Goal: Task Accomplishment & Management: Complete application form

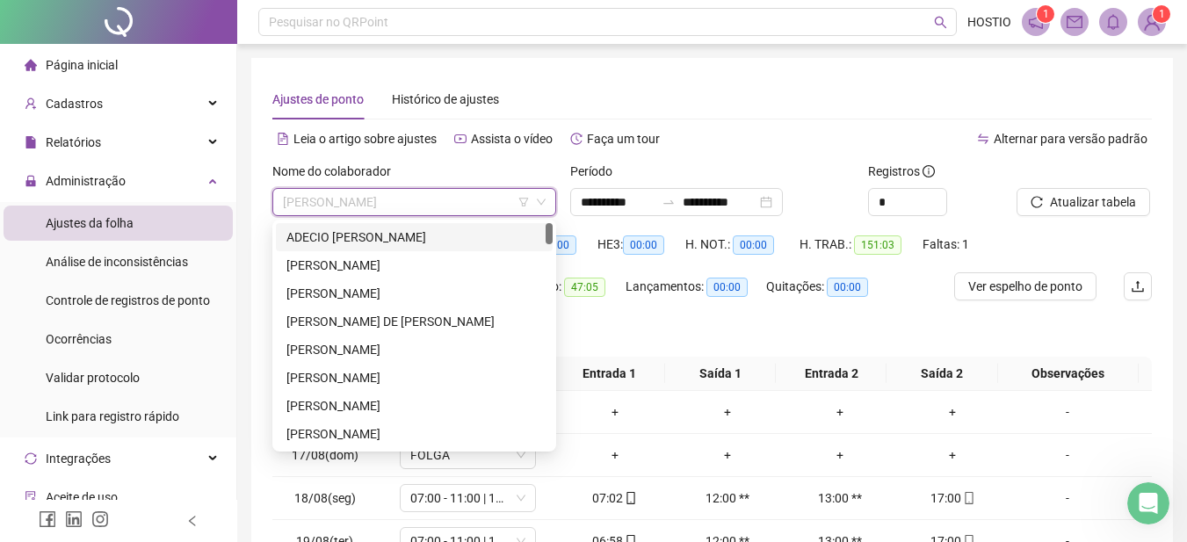
click at [352, 234] on div "ADECIO [PERSON_NAME]" at bounding box center [414, 237] width 256 height 19
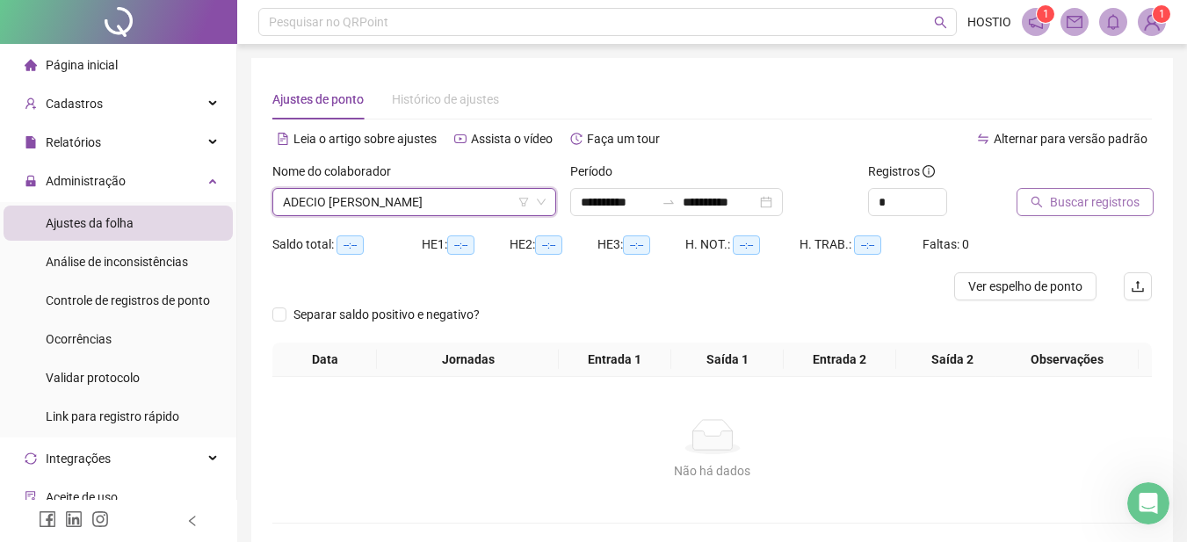
click at [1077, 196] on span "Buscar registros" at bounding box center [1095, 201] width 90 height 19
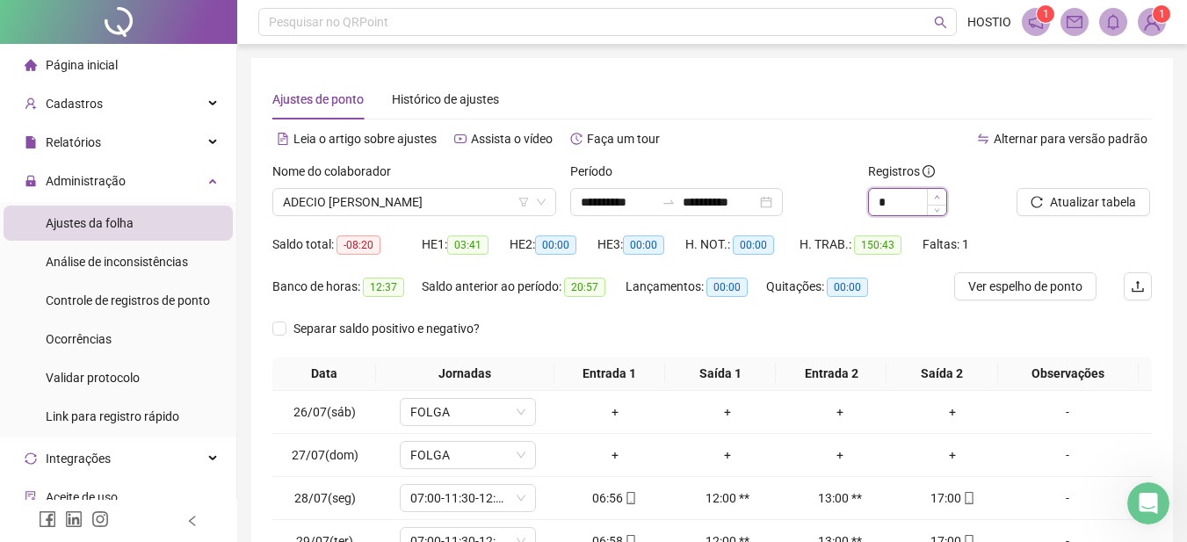
click at [937, 198] on icon "up" at bounding box center [937, 197] width 6 height 6
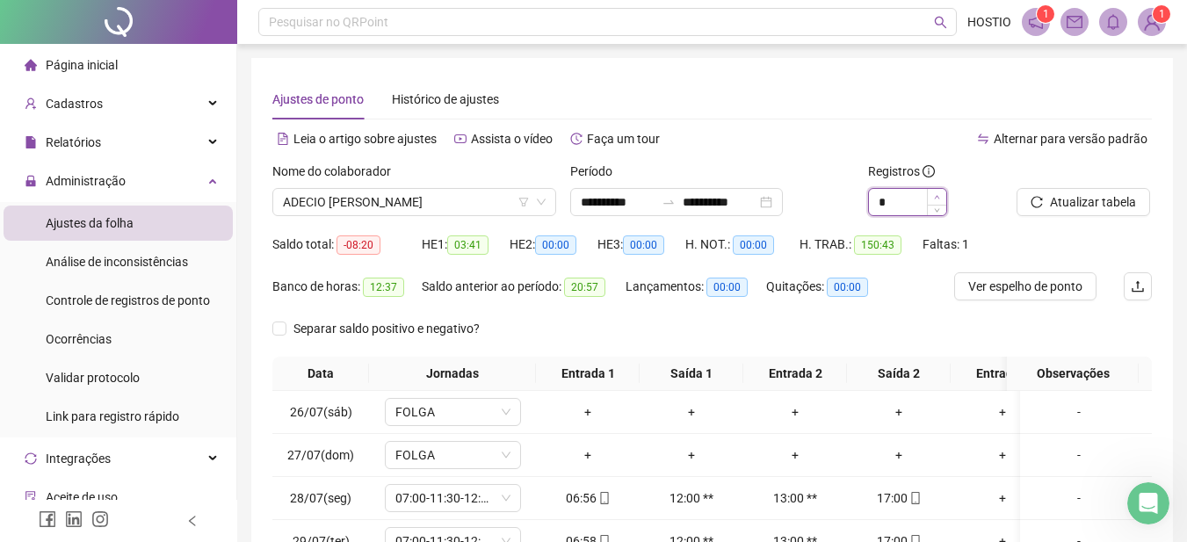
type input "*"
click at [937, 198] on icon "up" at bounding box center [937, 197] width 6 height 6
click at [1060, 280] on span "Ver espelho de ponto" at bounding box center [1025, 286] width 114 height 19
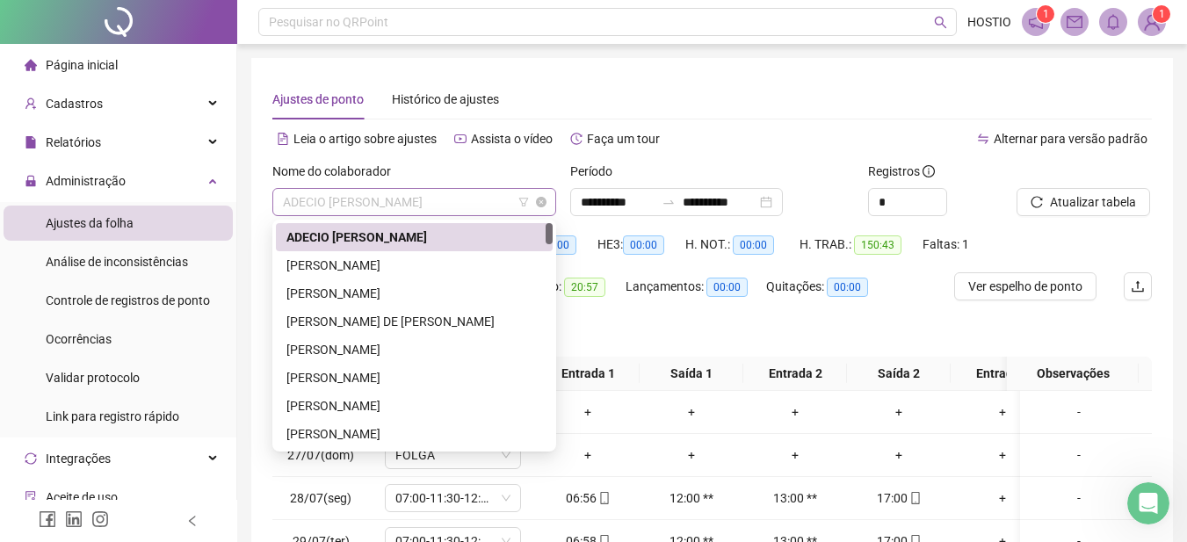
click at [371, 204] on span "ADECIO [PERSON_NAME]" at bounding box center [414, 202] width 263 height 26
click at [352, 319] on div "[PERSON_NAME] DE [PERSON_NAME]" at bounding box center [414, 321] width 256 height 19
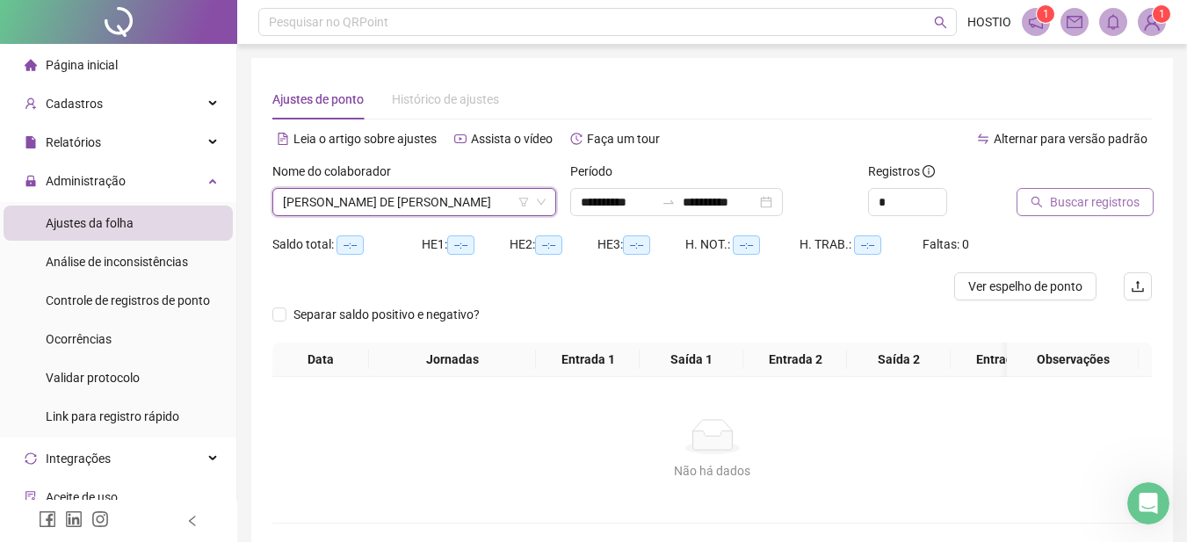
click at [1107, 193] on span "Buscar registros" at bounding box center [1095, 201] width 90 height 19
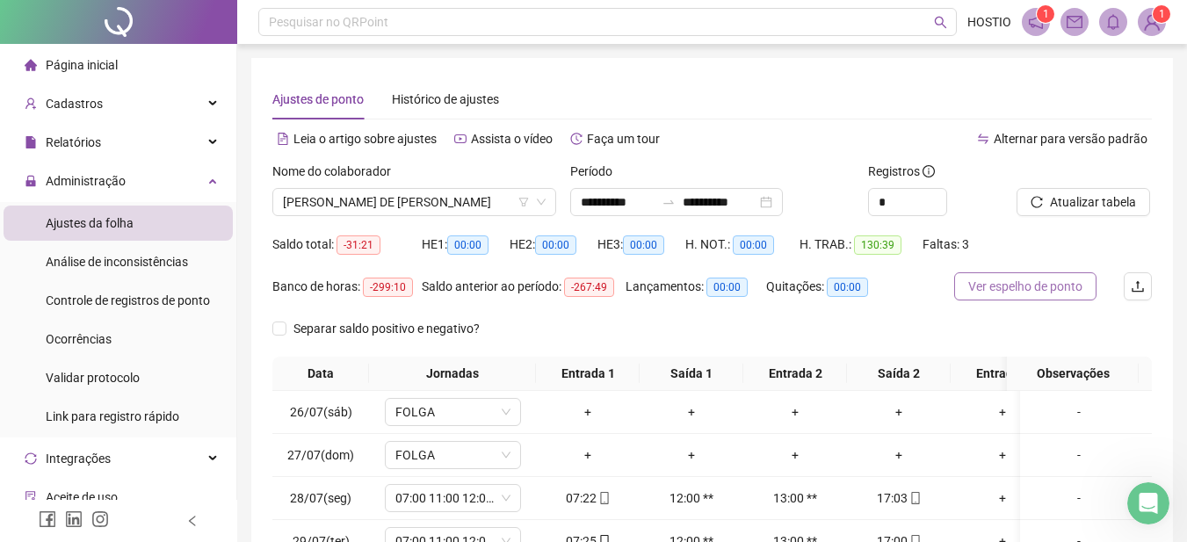
drag, startPoint x: 1030, startPoint y: 290, endPoint x: 1017, endPoint y: 292, distance: 12.4
click at [1030, 289] on span "Ver espelho de ponto" at bounding box center [1025, 286] width 114 height 19
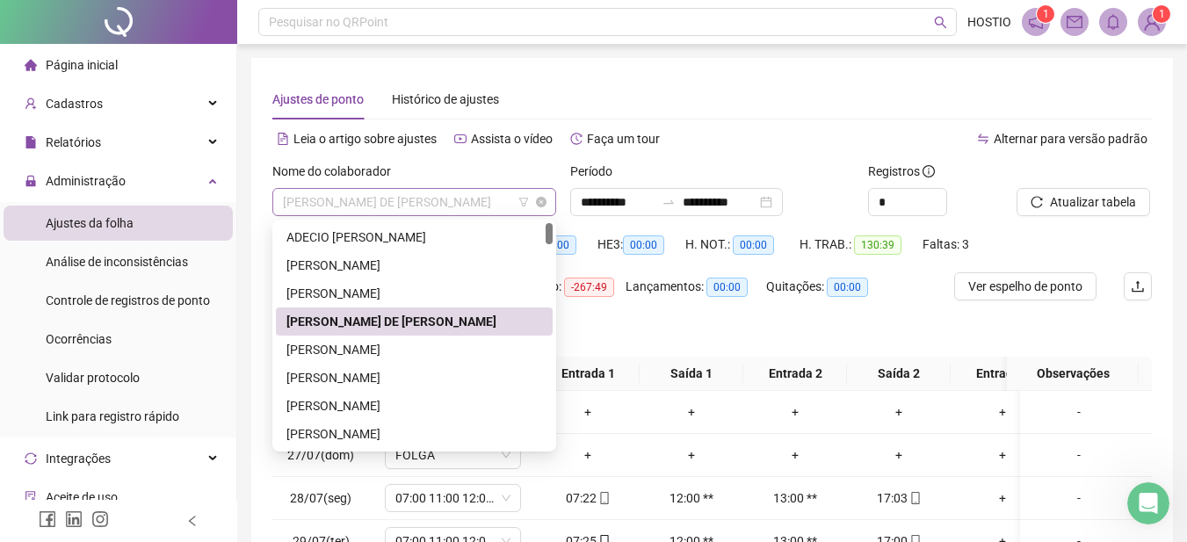
click at [395, 195] on span "[PERSON_NAME] DE [PERSON_NAME]" at bounding box center [414, 202] width 263 height 26
click at [1046, 281] on span "Ver espelho de ponto" at bounding box center [1025, 286] width 114 height 19
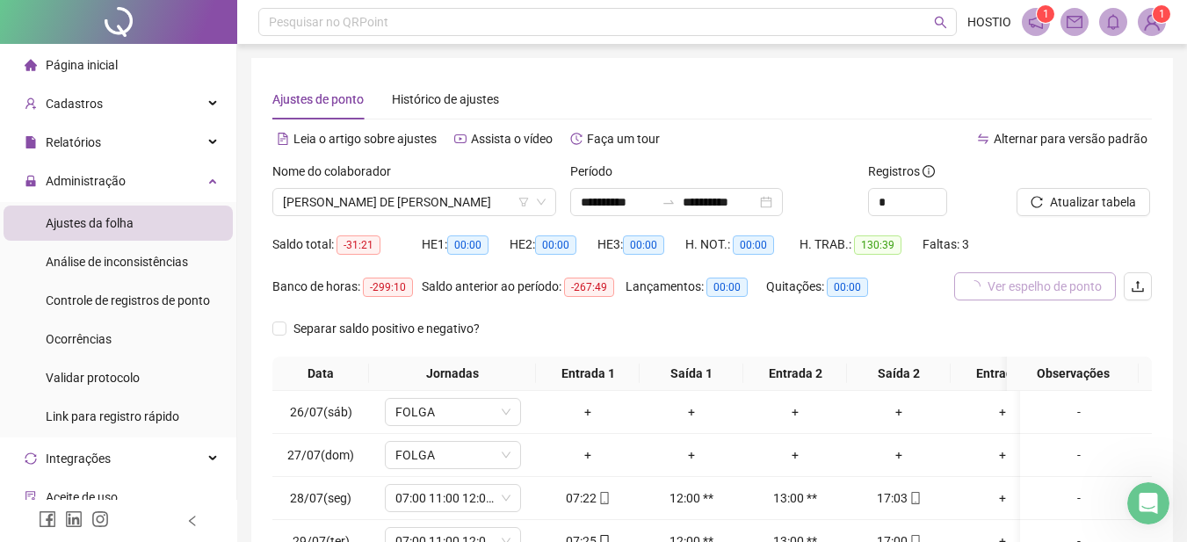
click at [1045, 291] on span "Ver espelho de ponto" at bounding box center [1045, 286] width 114 height 19
click at [402, 201] on span "[PERSON_NAME] DE [PERSON_NAME]" at bounding box center [414, 202] width 263 height 26
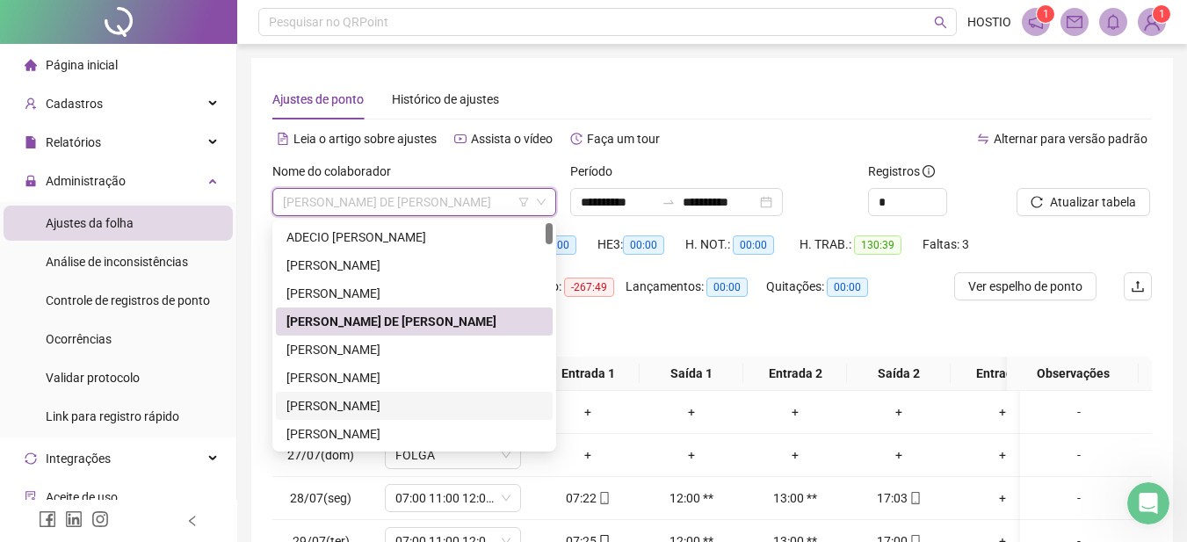
click at [359, 403] on div "[PERSON_NAME]" at bounding box center [414, 405] width 256 height 19
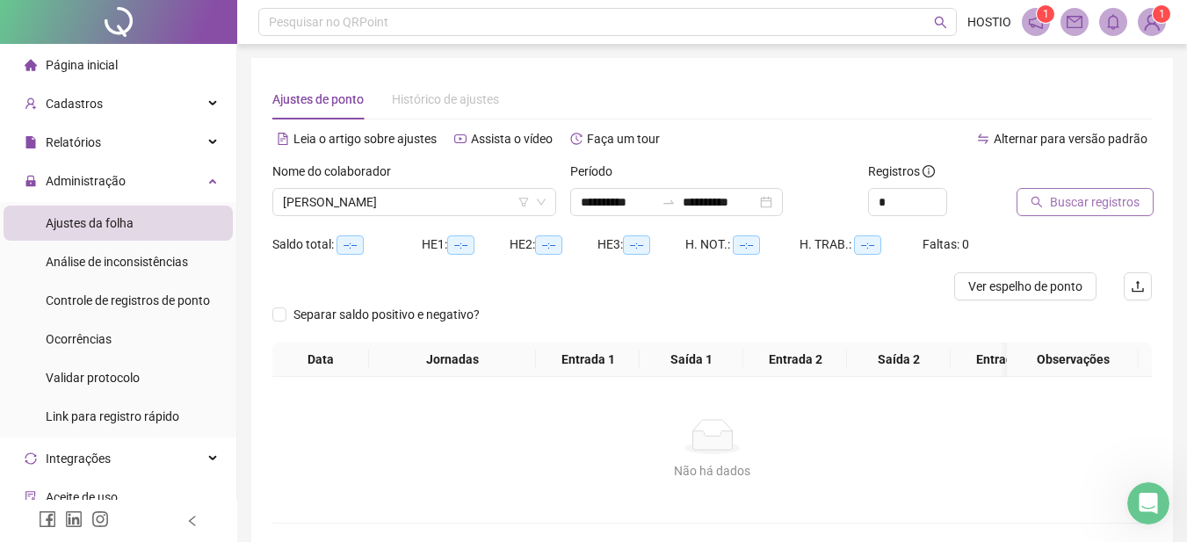
click at [1093, 204] on span "Buscar registros" at bounding box center [1095, 201] width 90 height 19
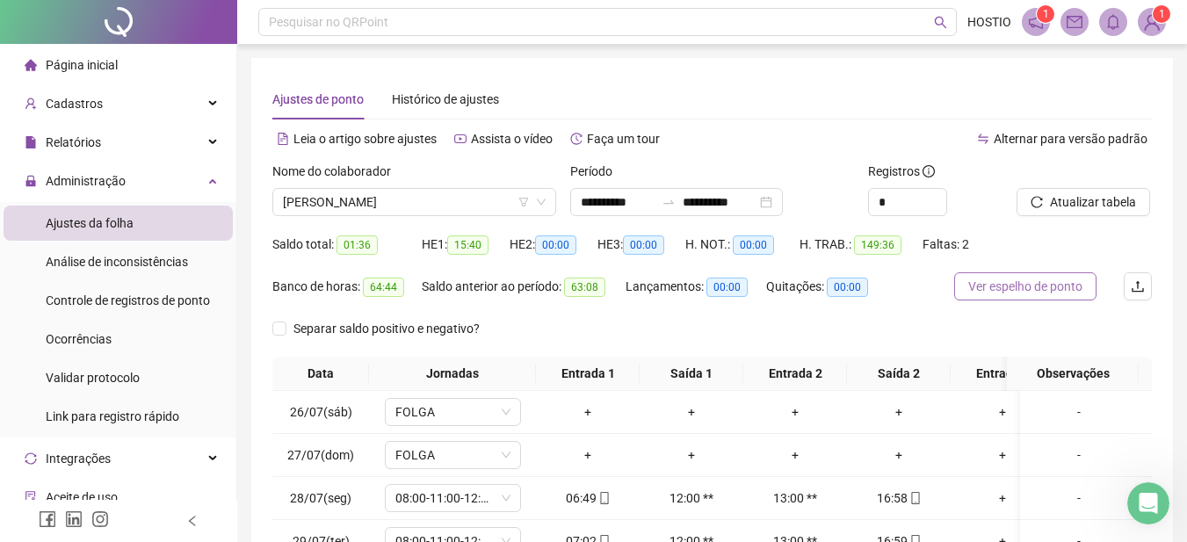
click at [1043, 287] on span "Ver espelho de ponto" at bounding box center [1025, 286] width 114 height 19
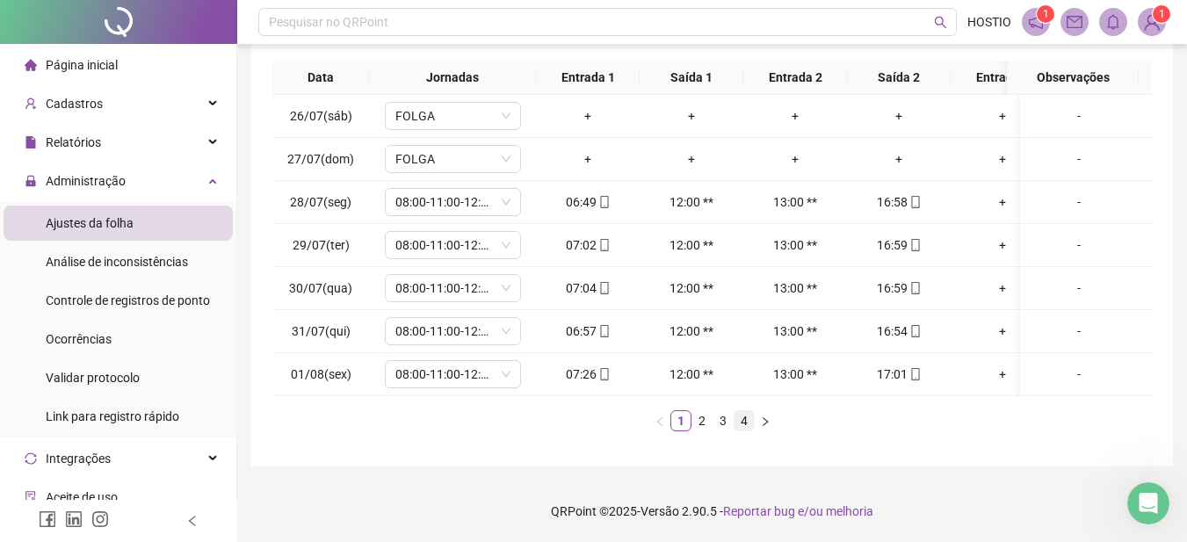
click at [743, 416] on link "4" at bounding box center [744, 420] width 19 height 19
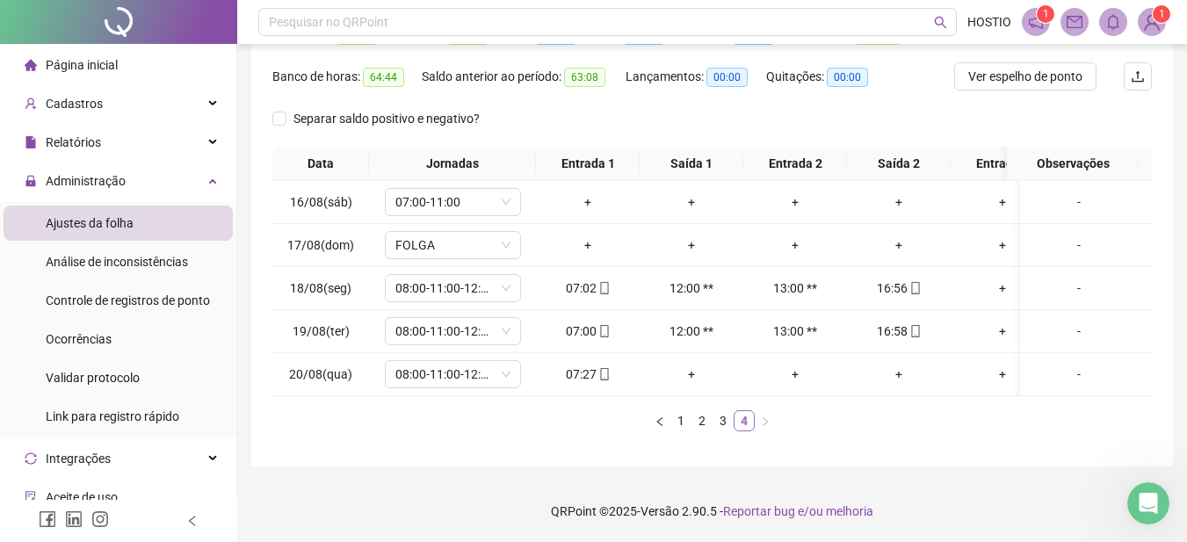
scroll to position [223, 0]
click at [489, 189] on span "07:00-11:00" at bounding box center [452, 202] width 115 height 26
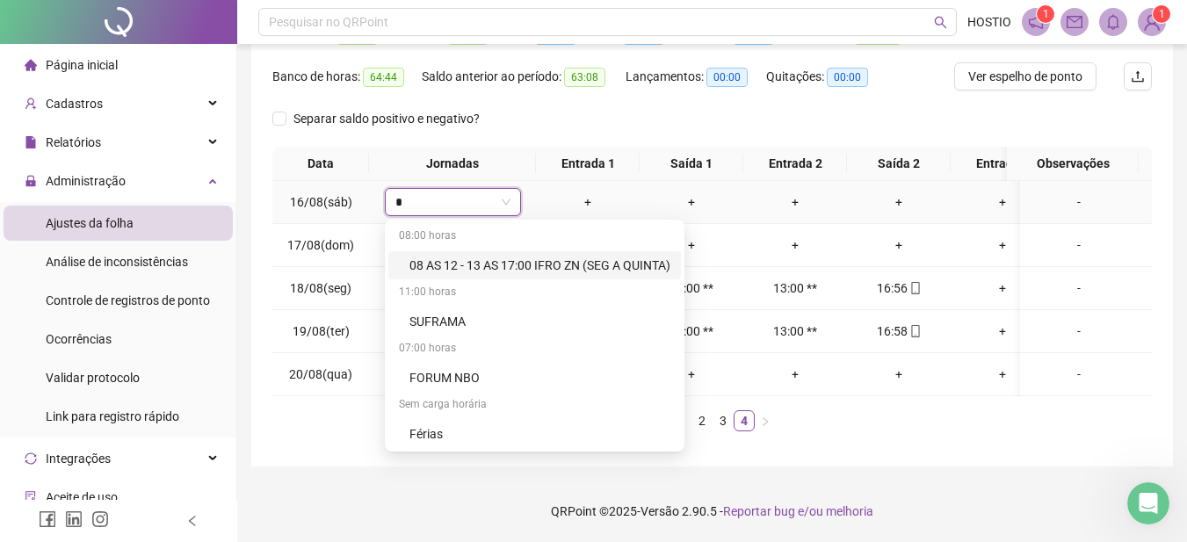
type input "**"
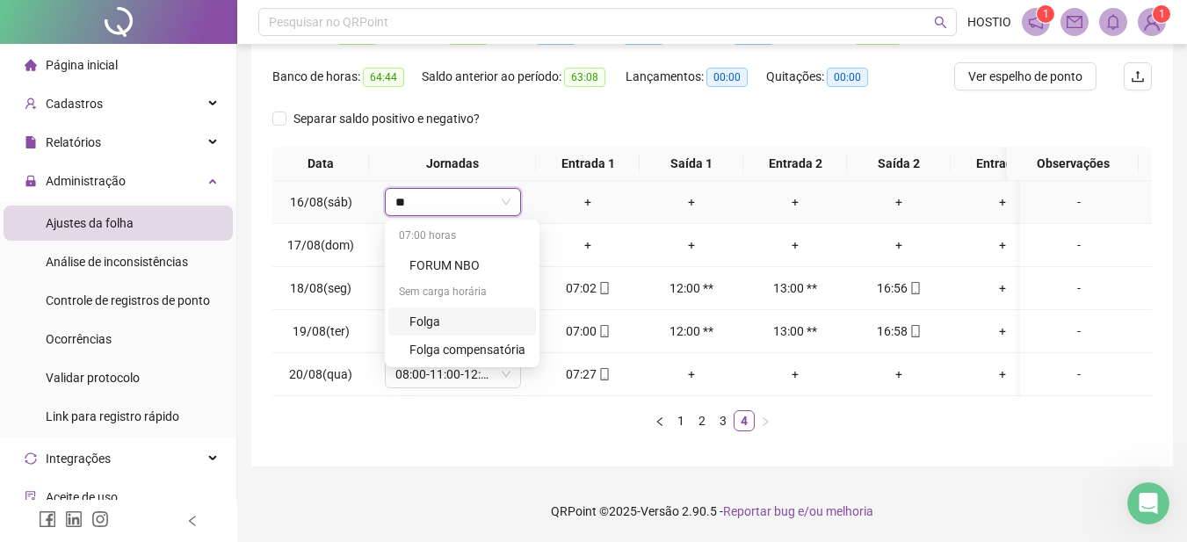
click at [430, 312] on div "Folga" at bounding box center [467, 321] width 116 height 19
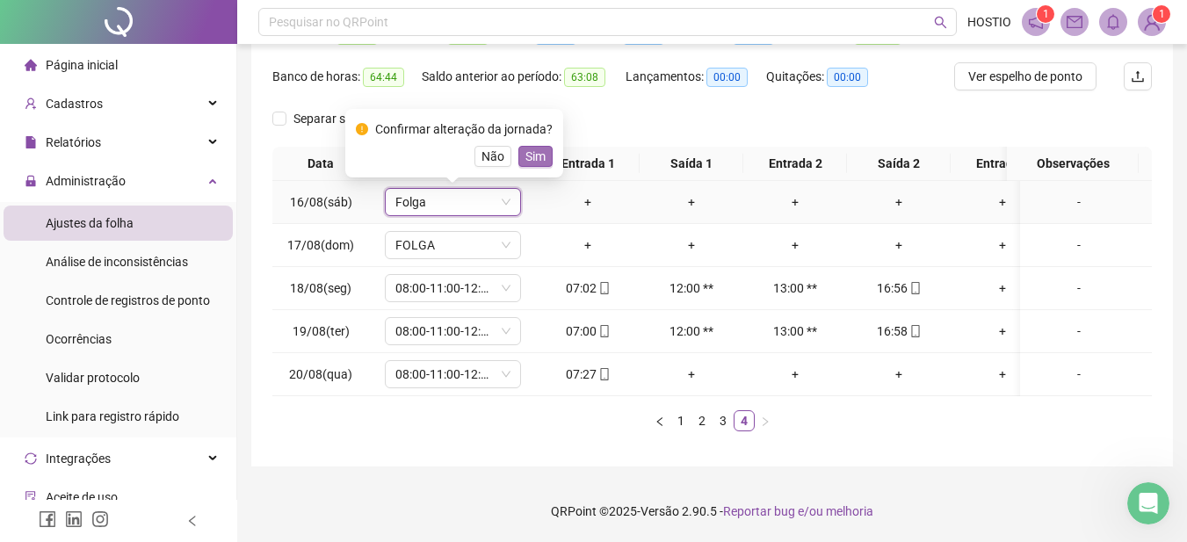
click at [532, 147] on span "Sim" at bounding box center [535, 156] width 20 height 19
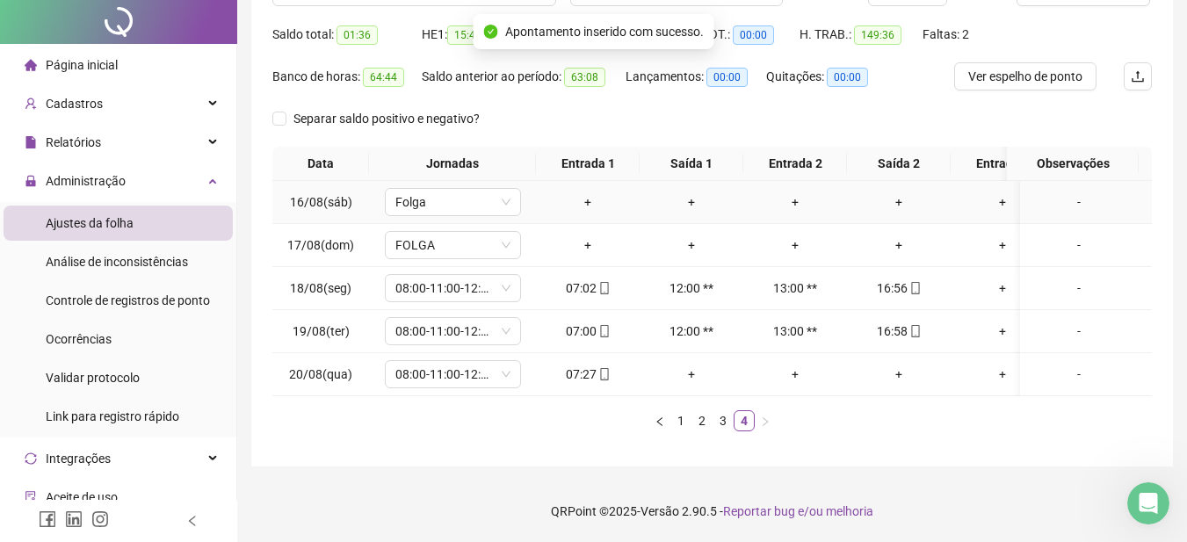
scroll to position [0, 0]
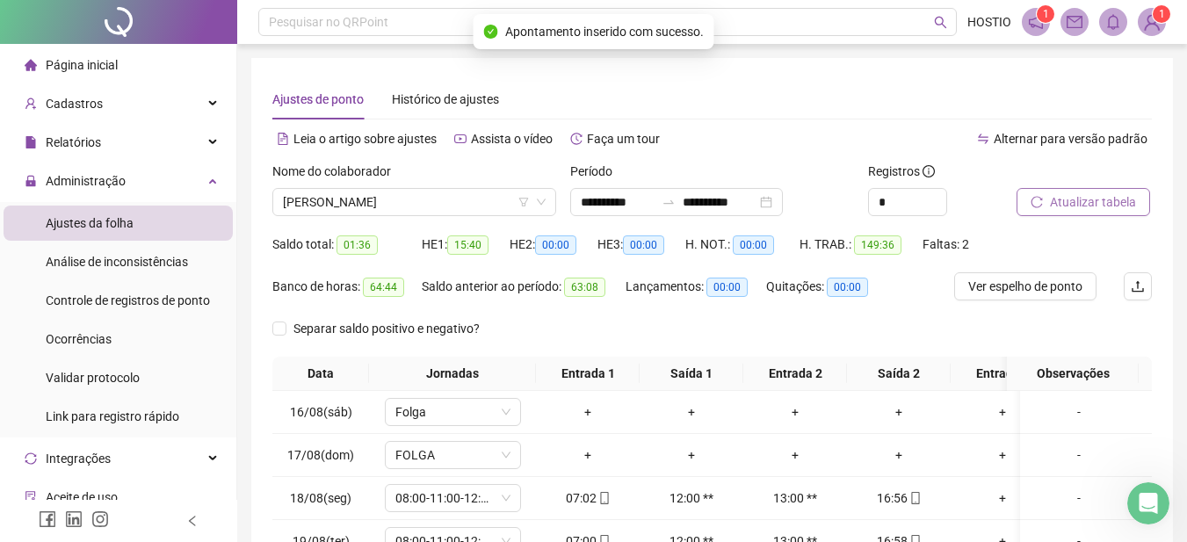
click at [1073, 201] on span "Atualizar tabela" at bounding box center [1093, 201] width 86 height 19
click at [1014, 289] on span "Ver espelho de ponto" at bounding box center [1025, 286] width 114 height 19
click at [388, 206] on span "[PERSON_NAME]" at bounding box center [414, 202] width 263 height 26
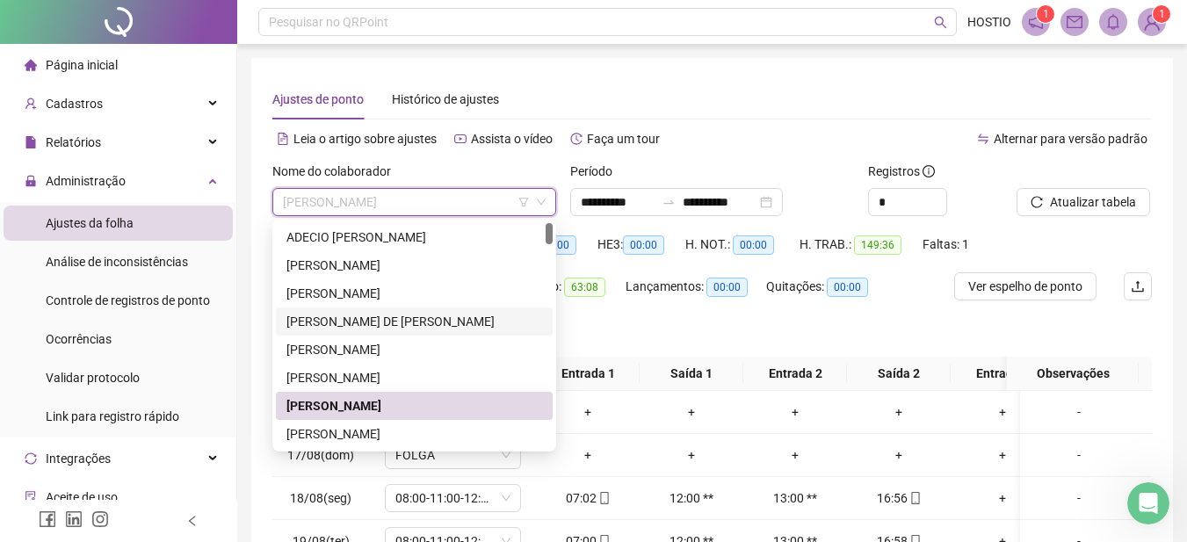
scroll to position [88, 0]
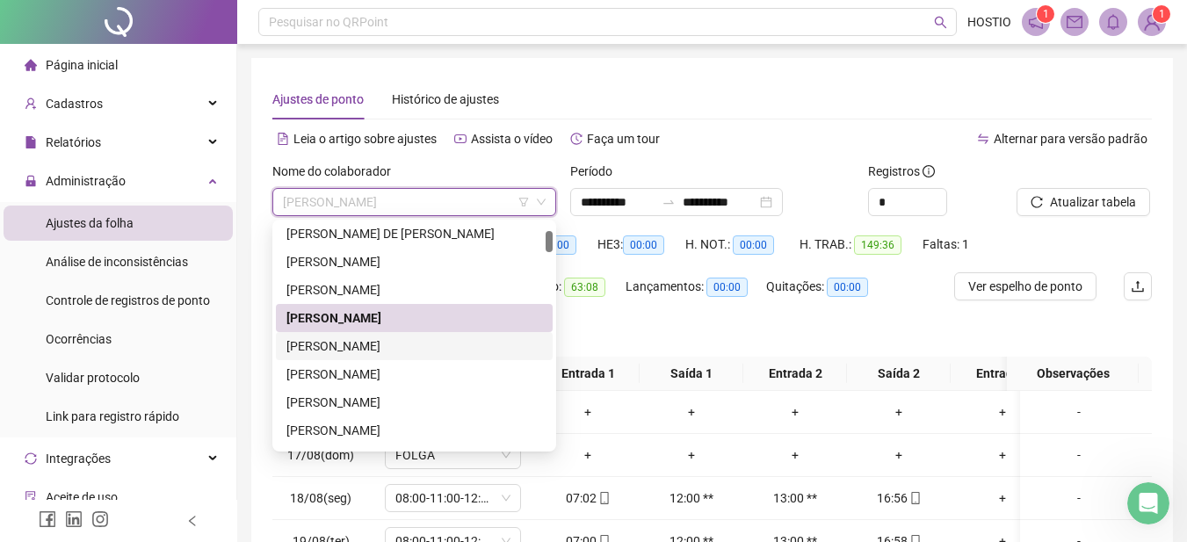
click at [365, 344] on div "[PERSON_NAME]" at bounding box center [414, 346] width 256 height 19
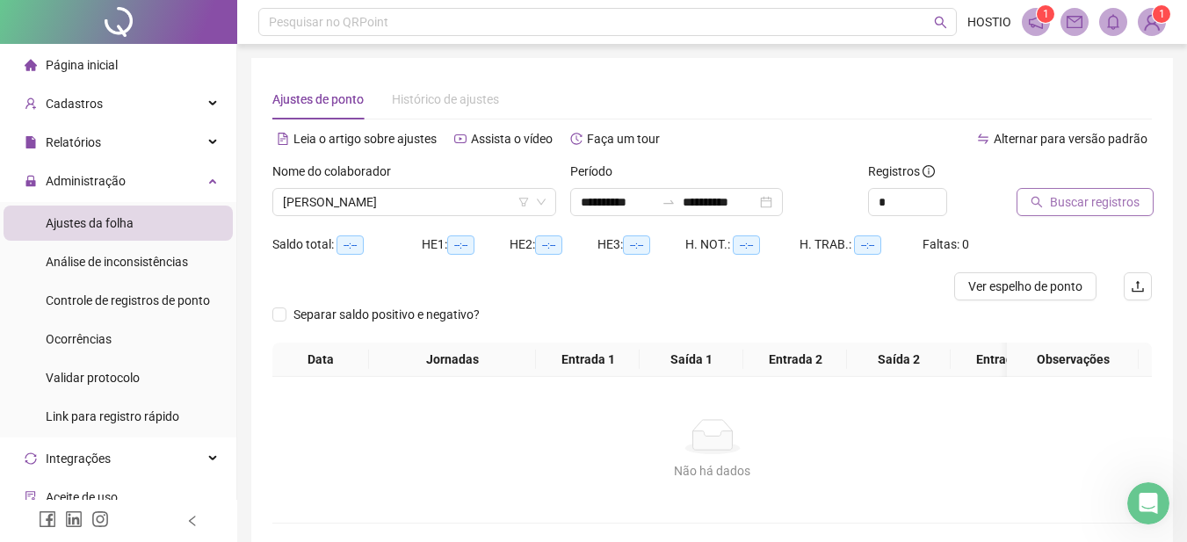
click at [1076, 193] on span "Buscar registros" at bounding box center [1095, 201] width 90 height 19
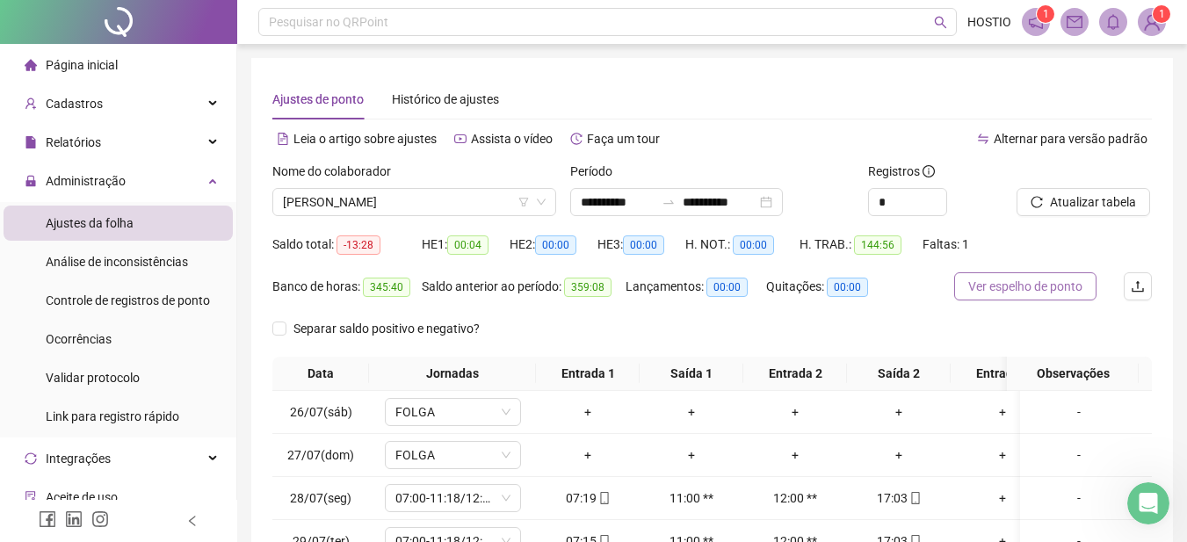
click at [1005, 285] on span "Ver espelho de ponto" at bounding box center [1025, 286] width 114 height 19
click at [416, 203] on span "[PERSON_NAME]" at bounding box center [414, 202] width 263 height 26
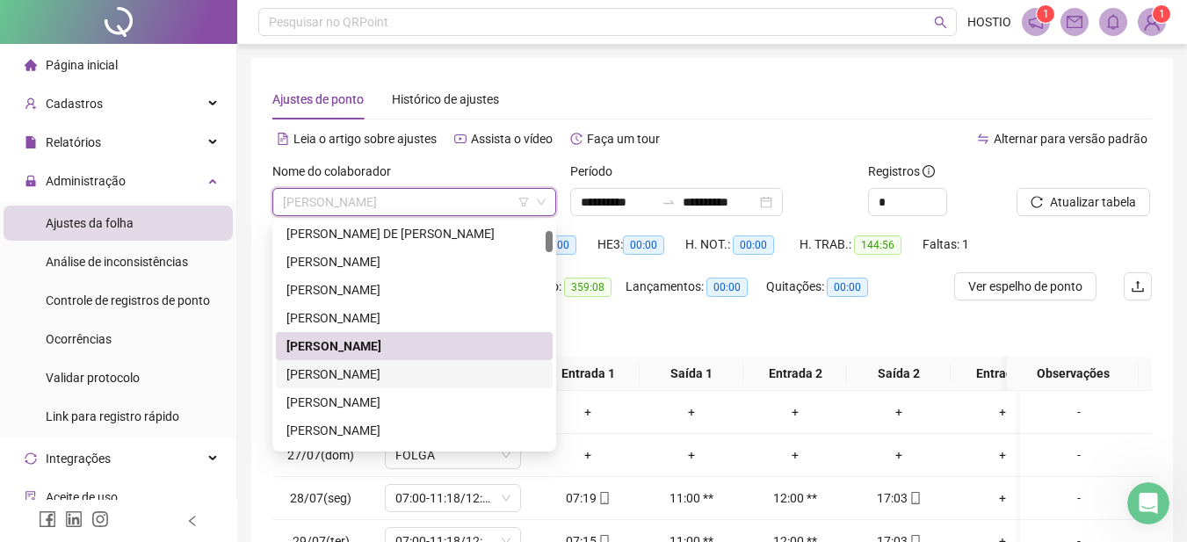
click at [382, 371] on div "[PERSON_NAME]" at bounding box center [414, 374] width 256 height 19
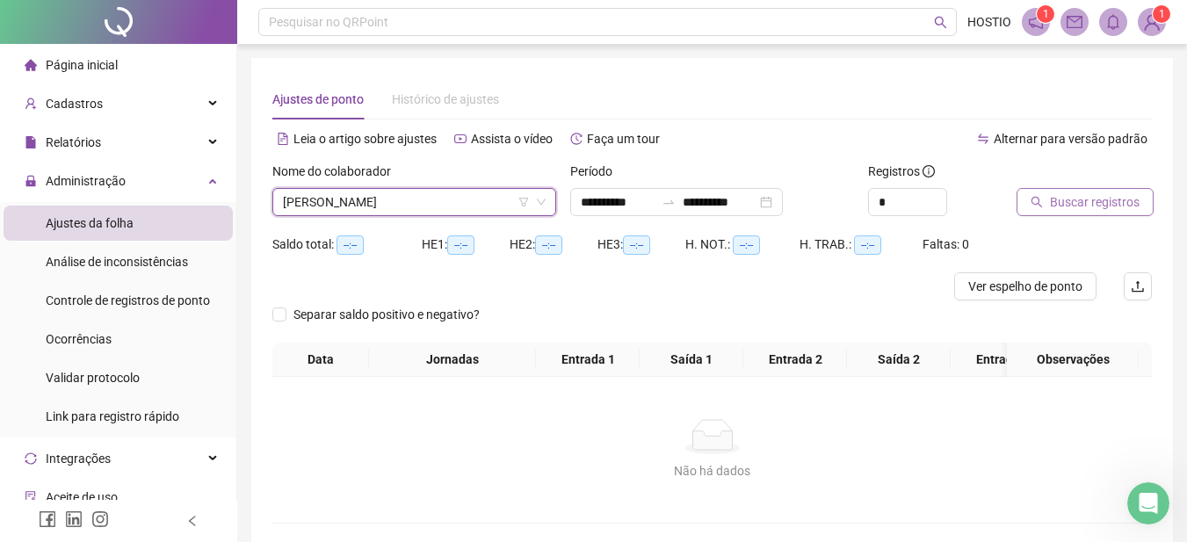
click at [1094, 206] on span "Buscar registros" at bounding box center [1095, 201] width 90 height 19
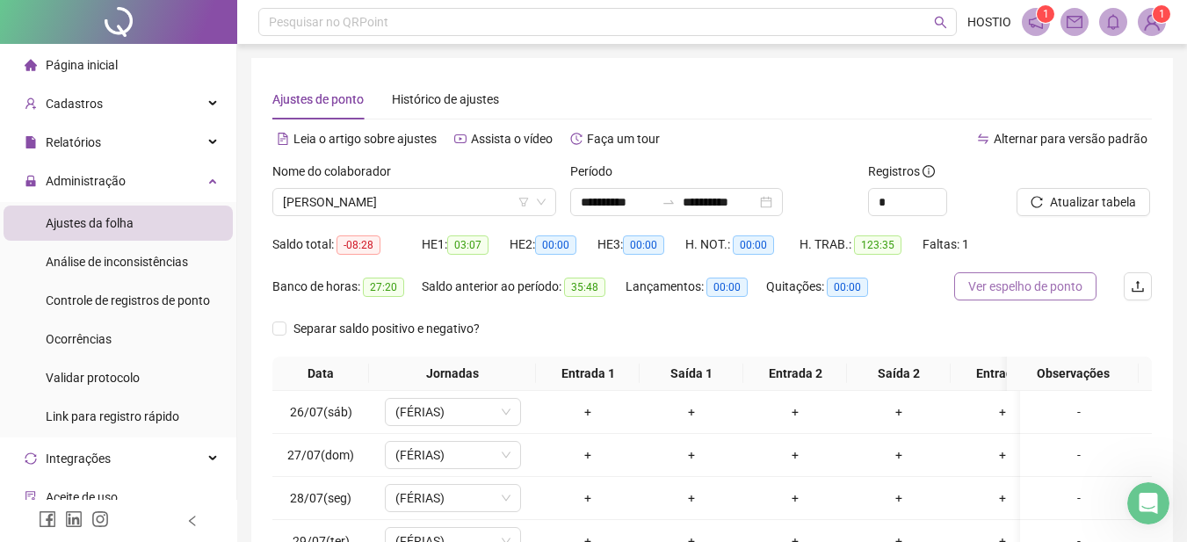
click at [1030, 289] on span "Ver espelho de ponto" at bounding box center [1025, 286] width 114 height 19
click at [433, 199] on span "[PERSON_NAME]" at bounding box center [414, 202] width 263 height 26
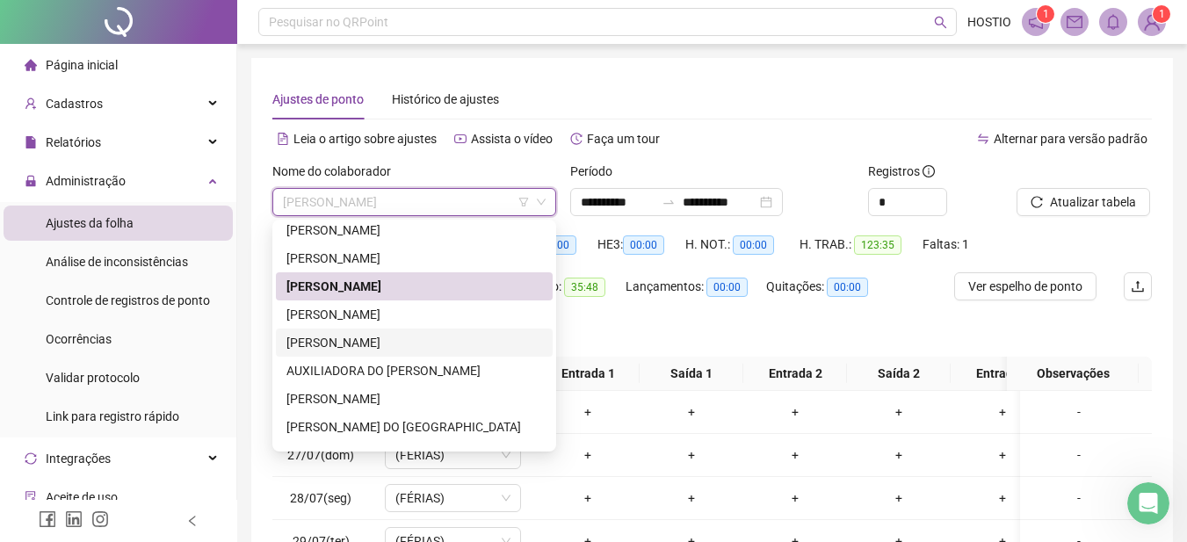
scroll to position [351, 0]
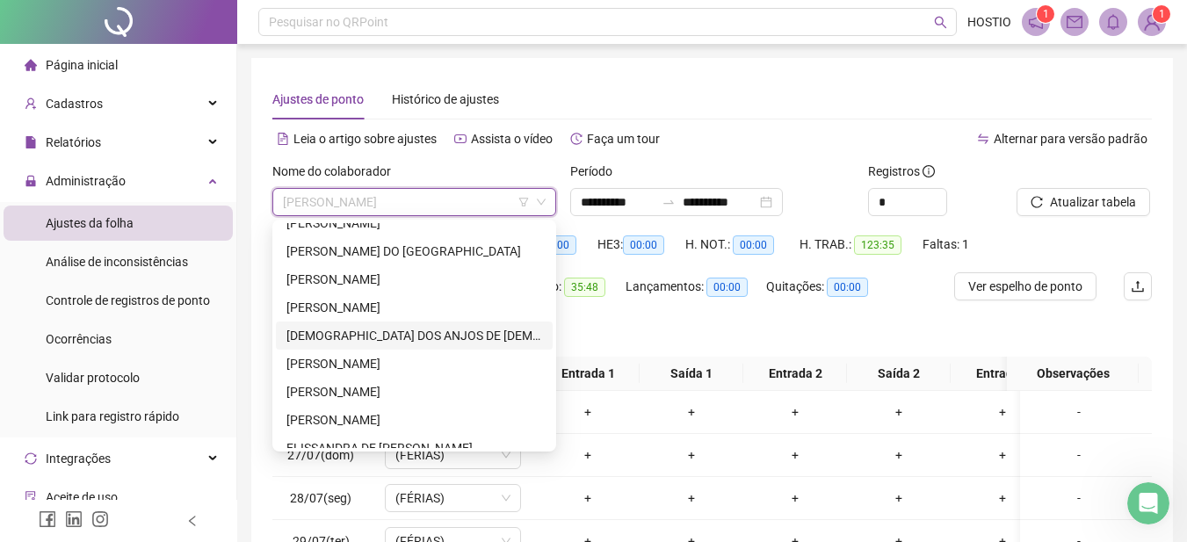
click at [345, 335] on div "[DEMOGRAPHIC_DATA] DOS ANJOS DE [DEMOGRAPHIC_DATA]" at bounding box center [414, 335] width 256 height 19
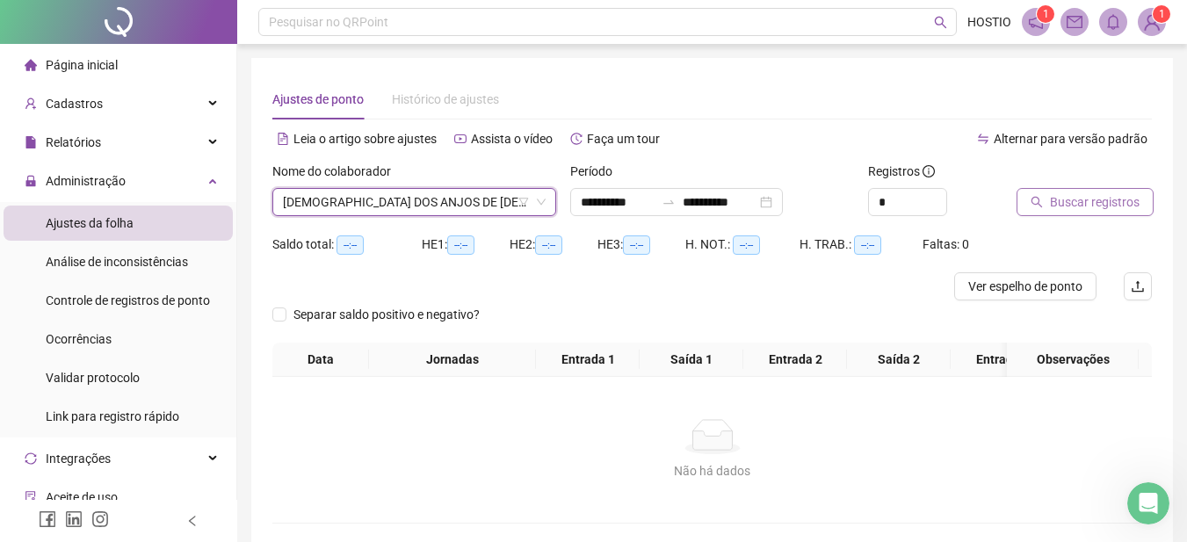
click at [1081, 196] on span "Buscar registros" at bounding box center [1095, 201] width 90 height 19
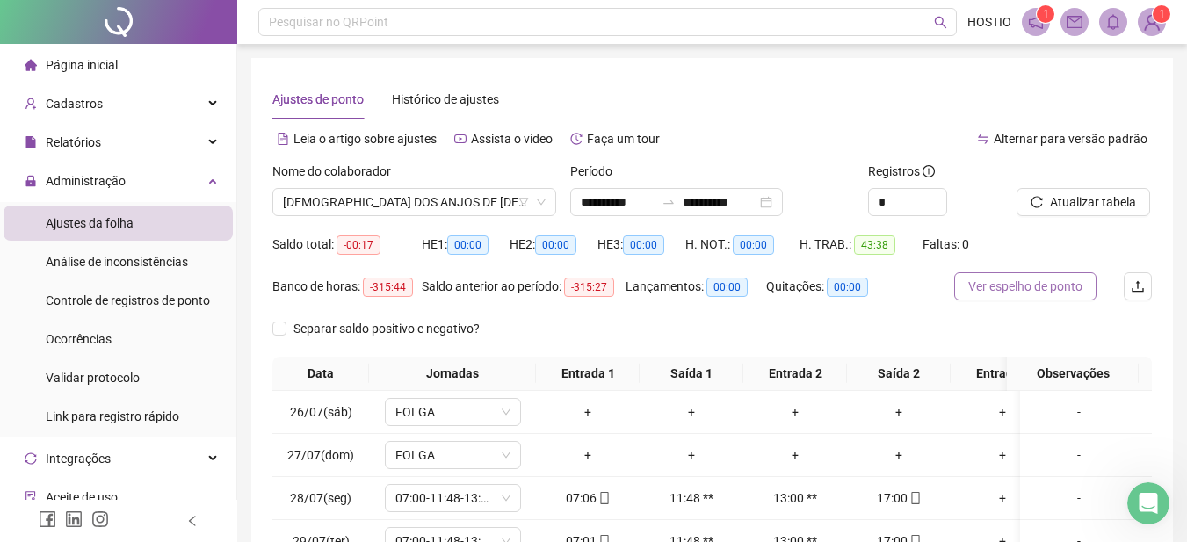
click at [1018, 280] on span "Ver espelho de ponto" at bounding box center [1025, 286] width 114 height 19
click at [394, 204] on span "[DEMOGRAPHIC_DATA] DOS ANJOS DE [DEMOGRAPHIC_DATA]" at bounding box center [414, 202] width 263 height 26
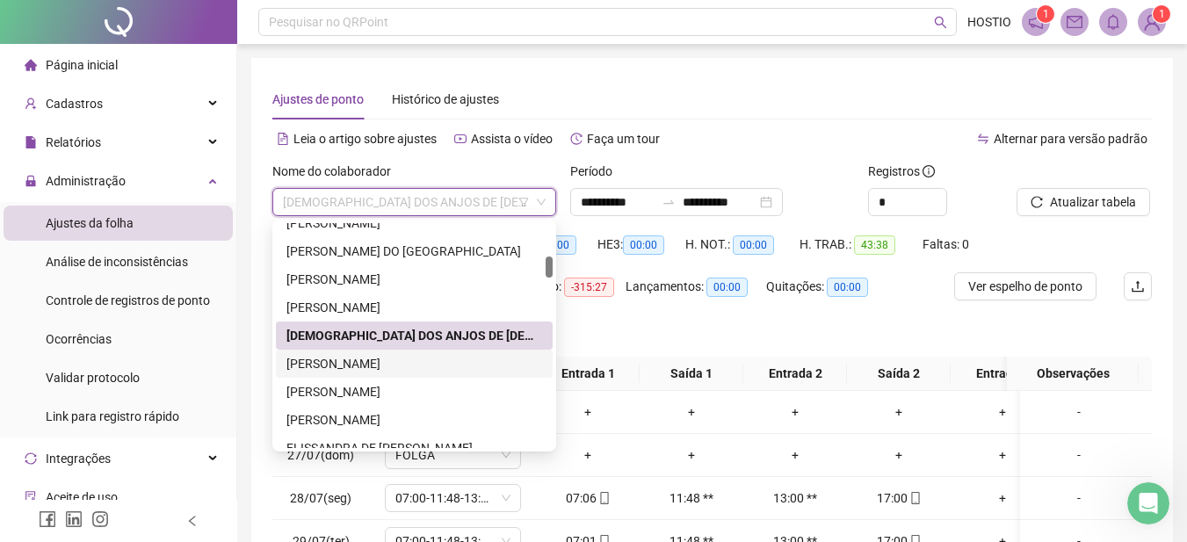
drag, startPoint x: 370, startPoint y: 366, endPoint x: 378, endPoint y: 360, distance: 9.5
click at [370, 365] on div "[PERSON_NAME]" at bounding box center [414, 363] width 256 height 19
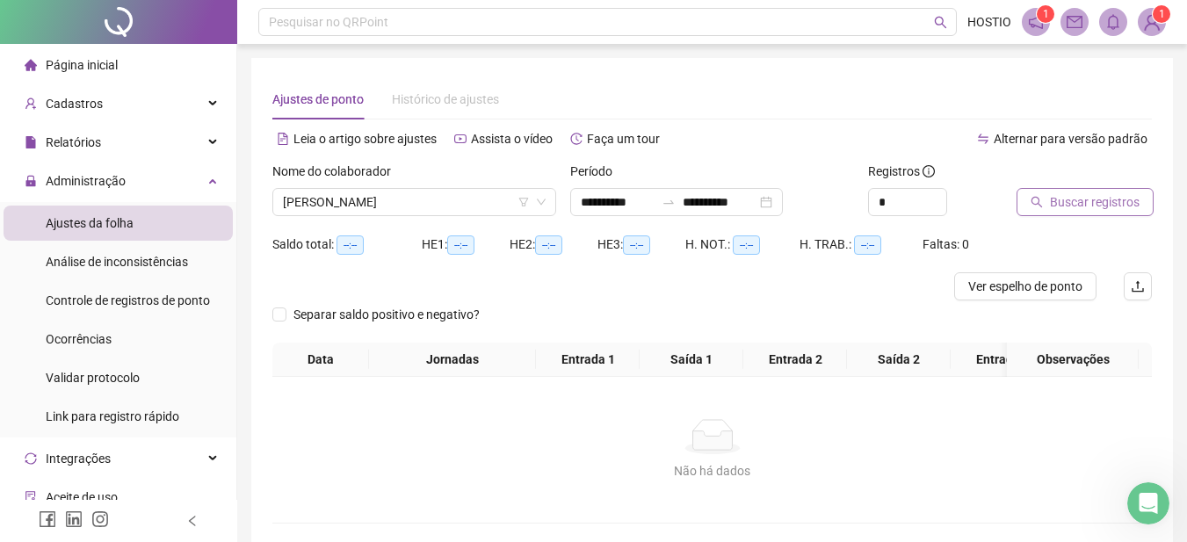
click at [1068, 195] on span "Buscar registros" at bounding box center [1095, 201] width 90 height 19
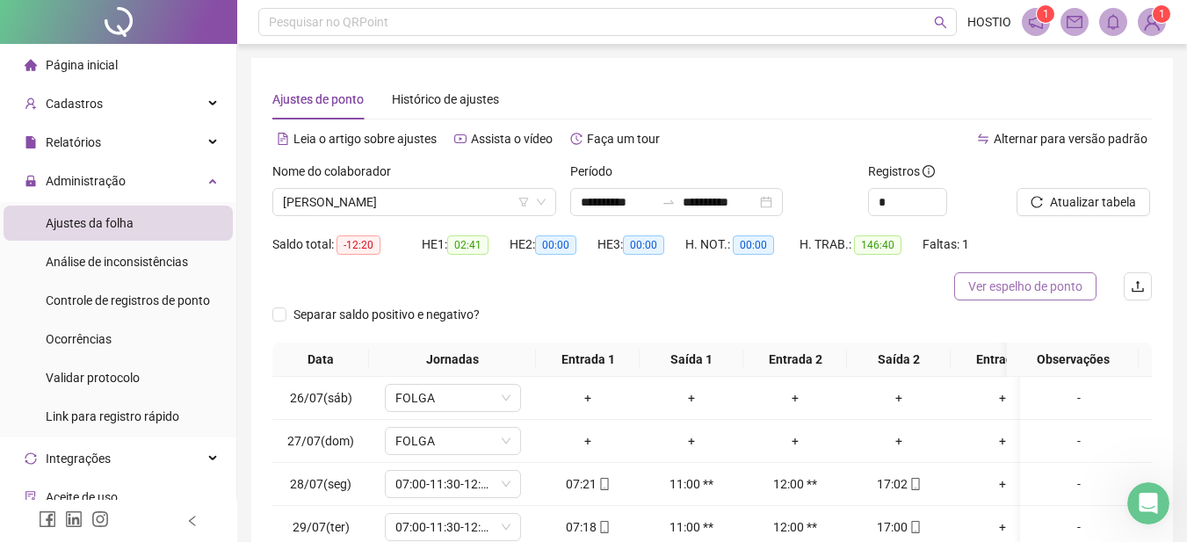
click at [1012, 279] on span "Ver espelho de ponto" at bounding box center [1025, 286] width 114 height 19
click at [409, 197] on span "[PERSON_NAME]" at bounding box center [414, 202] width 263 height 26
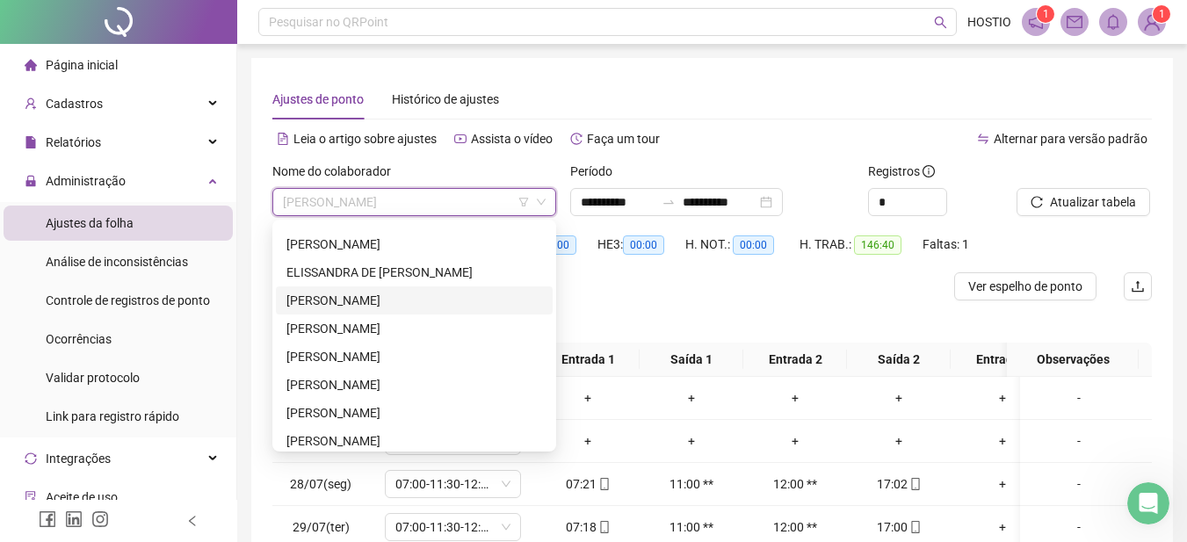
scroll to position [703, 0]
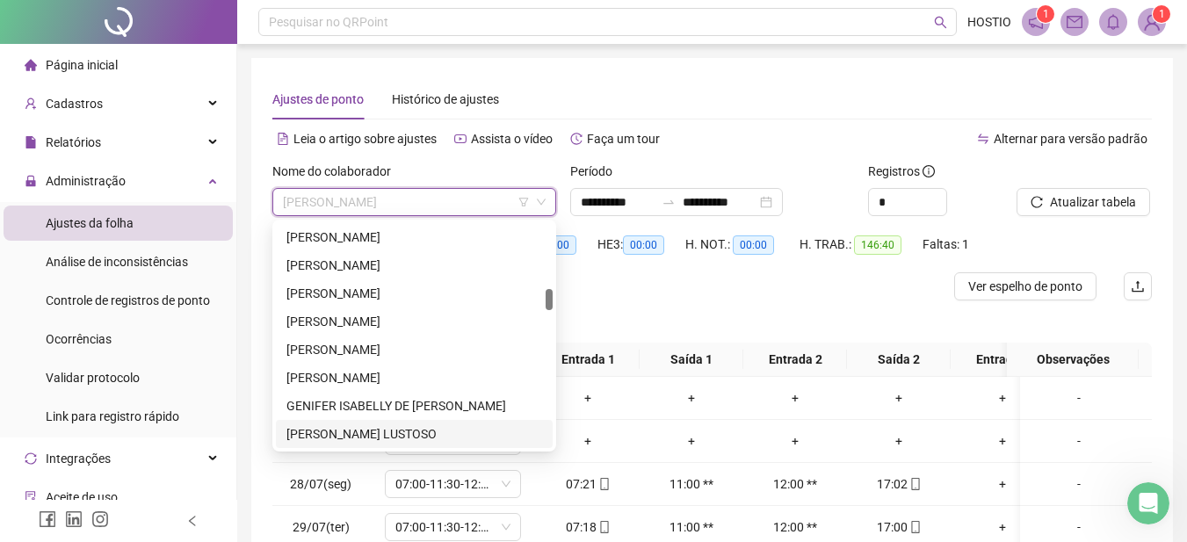
click at [360, 433] on div "[PERSON_NAME] LUSTOSO" at bounding box center [414, 433] width 256 height 19
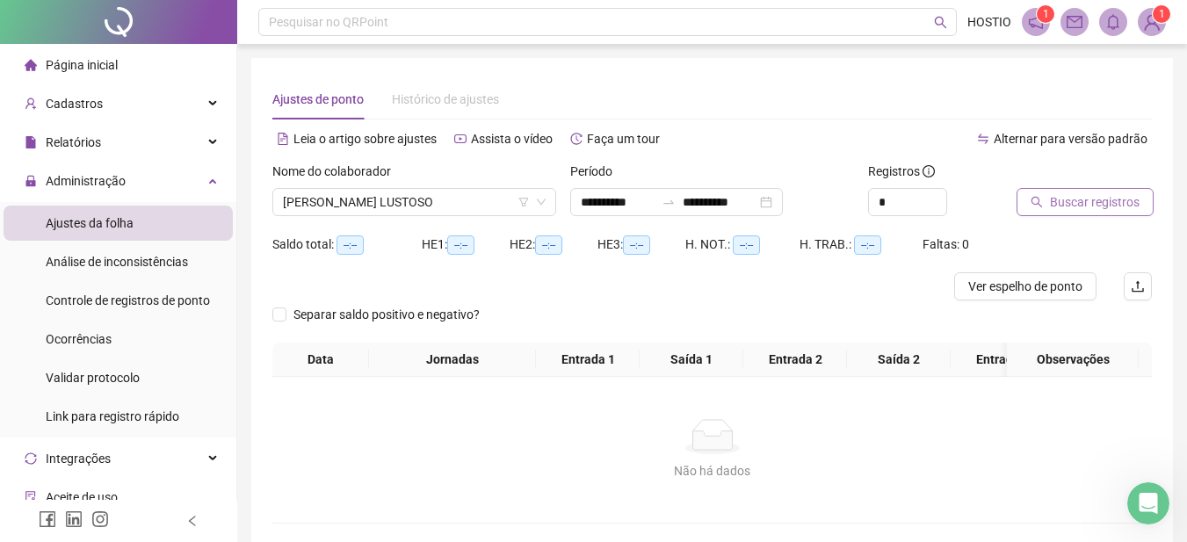
click at [1078, 206] on span "Buscar registros" at bounding box center [1095, 201] width 90 height 19
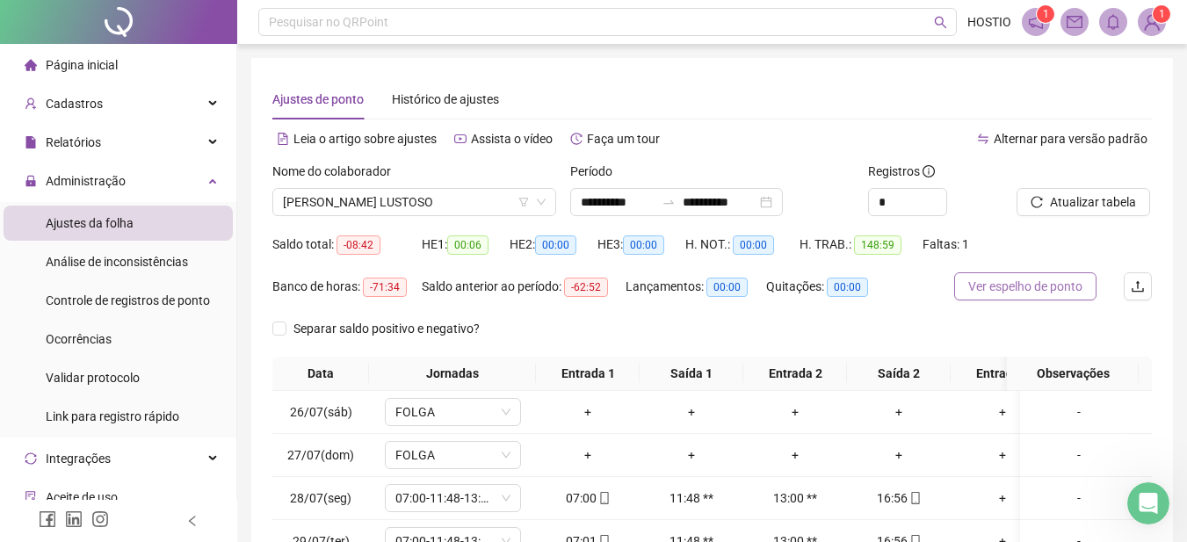
click at [1031, 284] on span "Ver espelho de ponto" at bounding box center [1025, 286] width 114 height 19
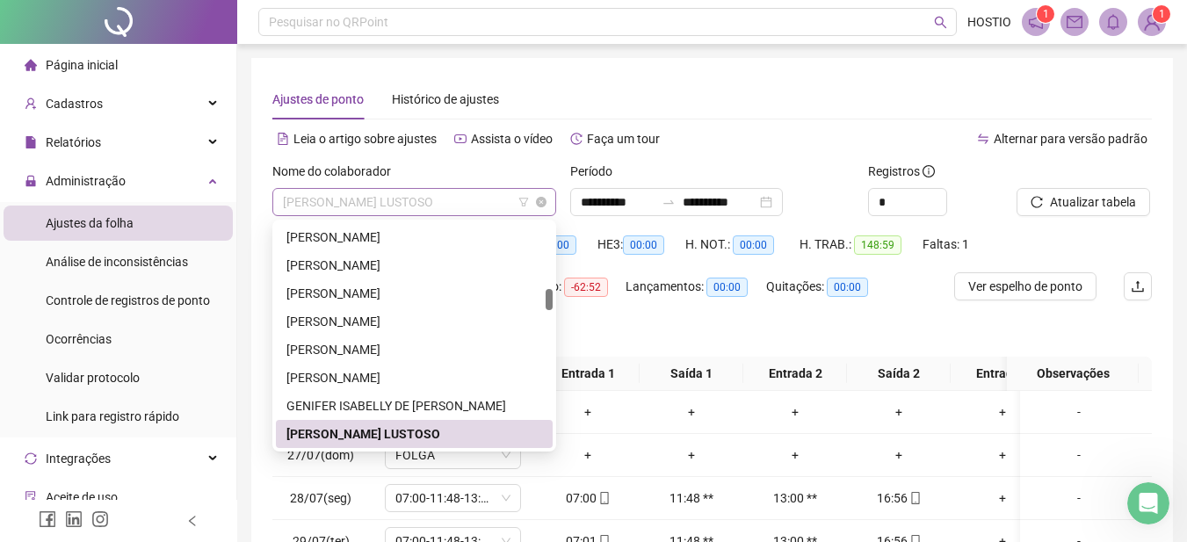
click at [395, 206] on span "[PERSON_NAME] LUSTOSO" at bounding box center [414, 202] width 263 height 26
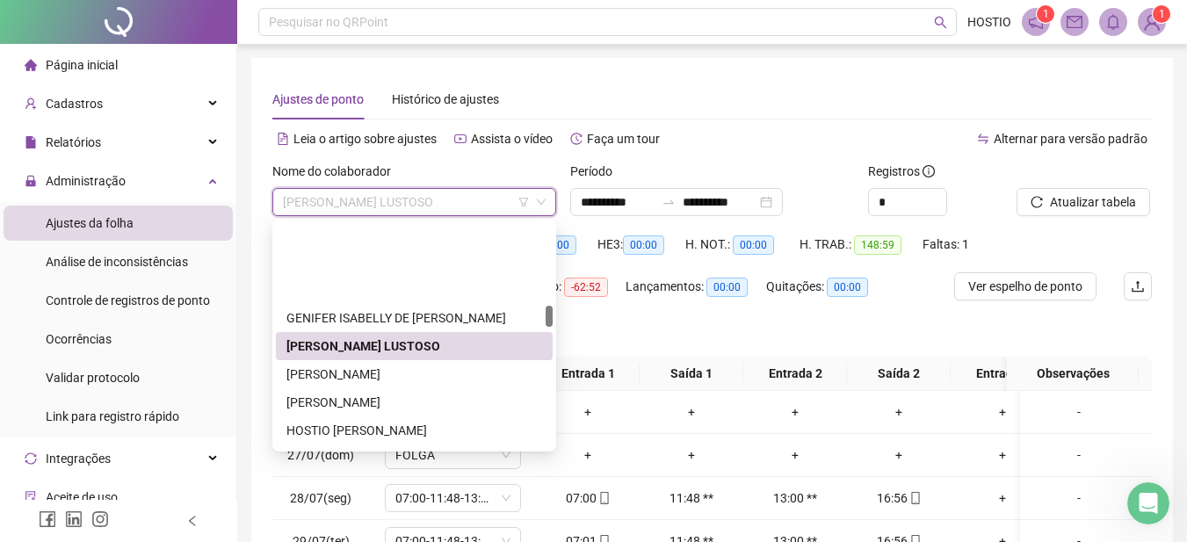
scroll to position [879, 0]
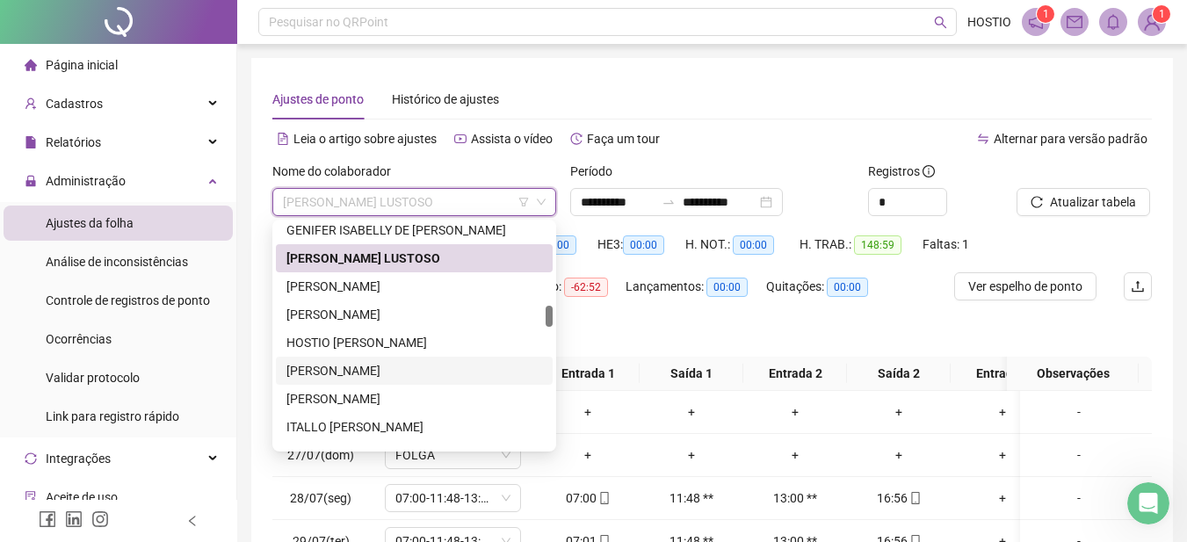
click at [365, 369] on div "[PERSON_NAME]" at bounding box center [414, 370] width 256 height 19
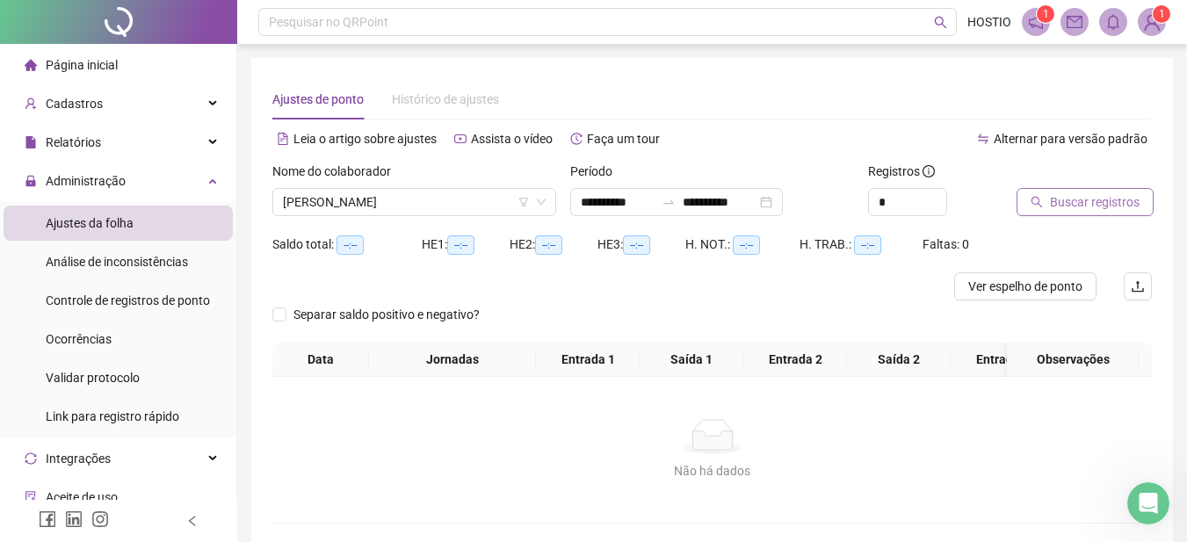
click at [1066, 199] on span "Buscar registros" at bounding box center [1095, 201] width 90 height 19
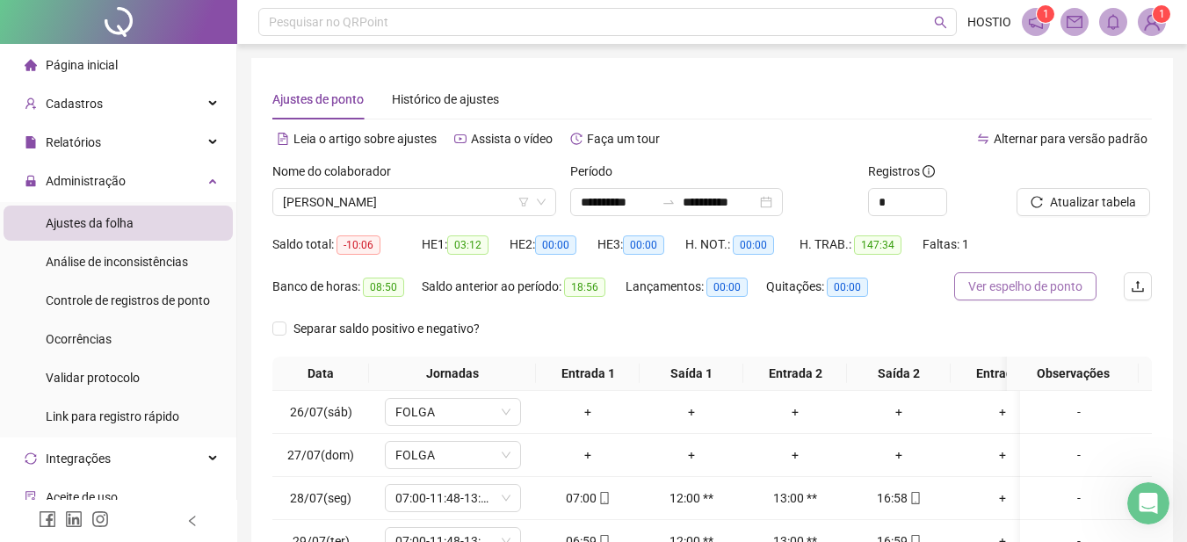
click at [1022, 286] on span "Ver espelho de ponto" at bounding box center [1025, 286] width 114 height 19
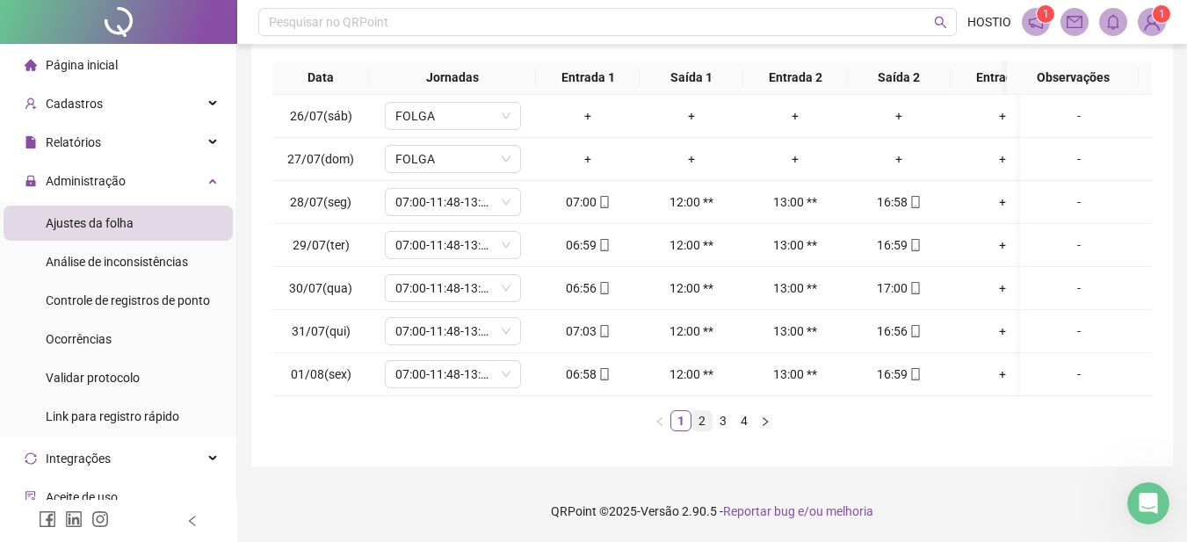
click at [705, 419] on link "2" at bounding box center [701, 420] width 19 height 19
click at [901, 279] on div "15:18" at bounding box center [899, 288] width 90 height 19
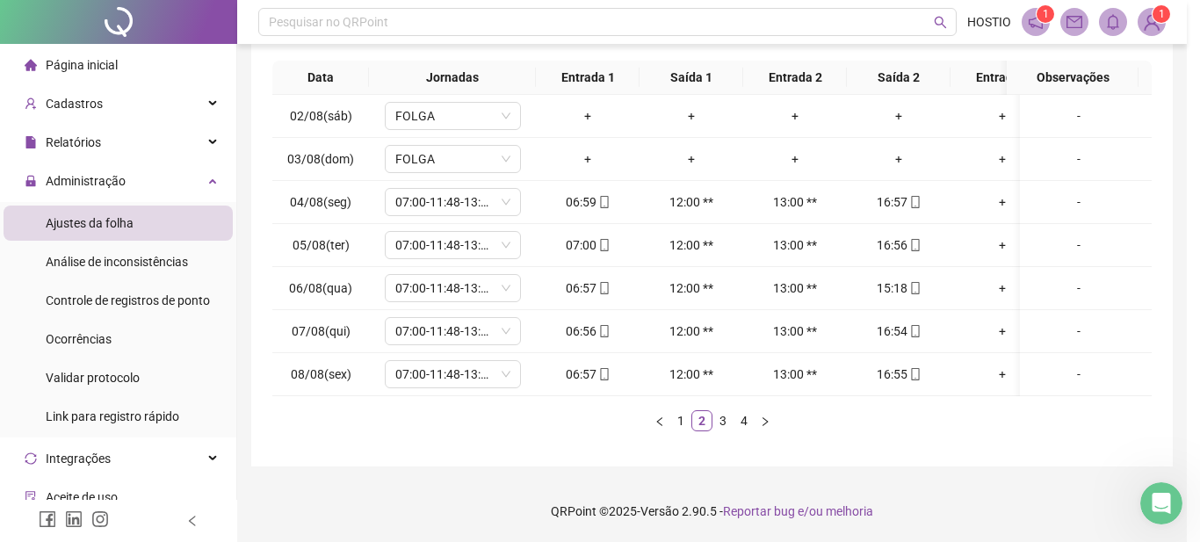
type input "**********"
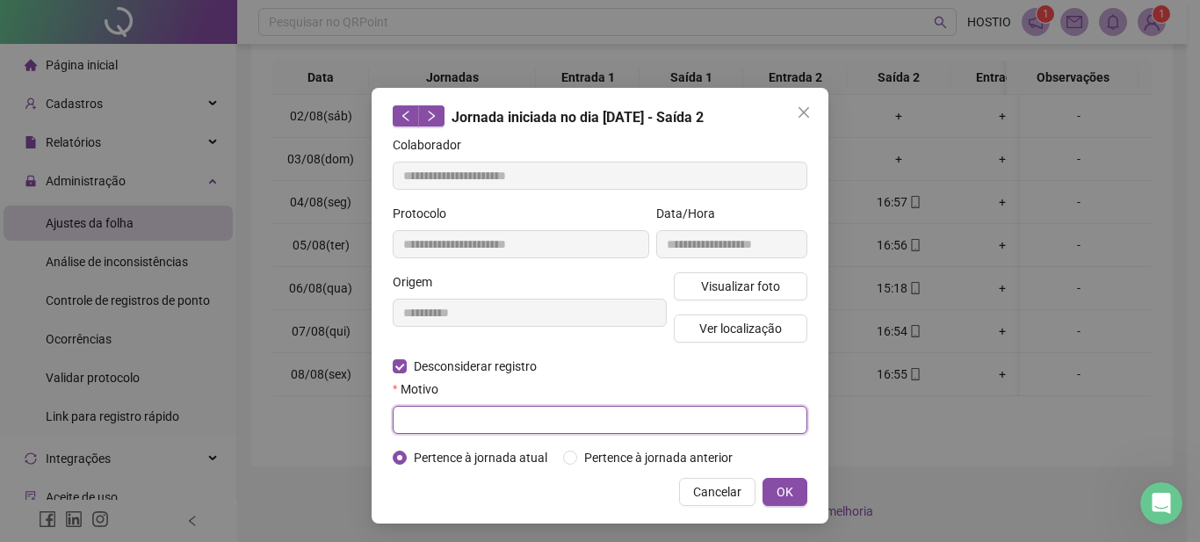
click at [418, 419] on input "text" at bounding box center [600, 420] width 415 height 28
type input "**********"
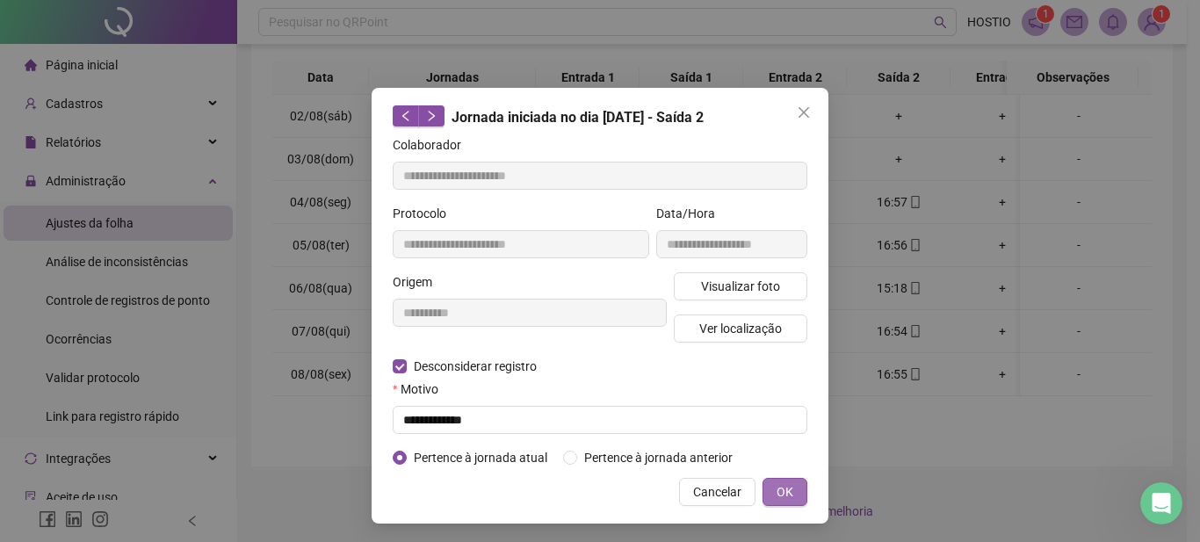
click at [780, 491] on span "OK" at bounding box center [785, 491] width 17 height 19
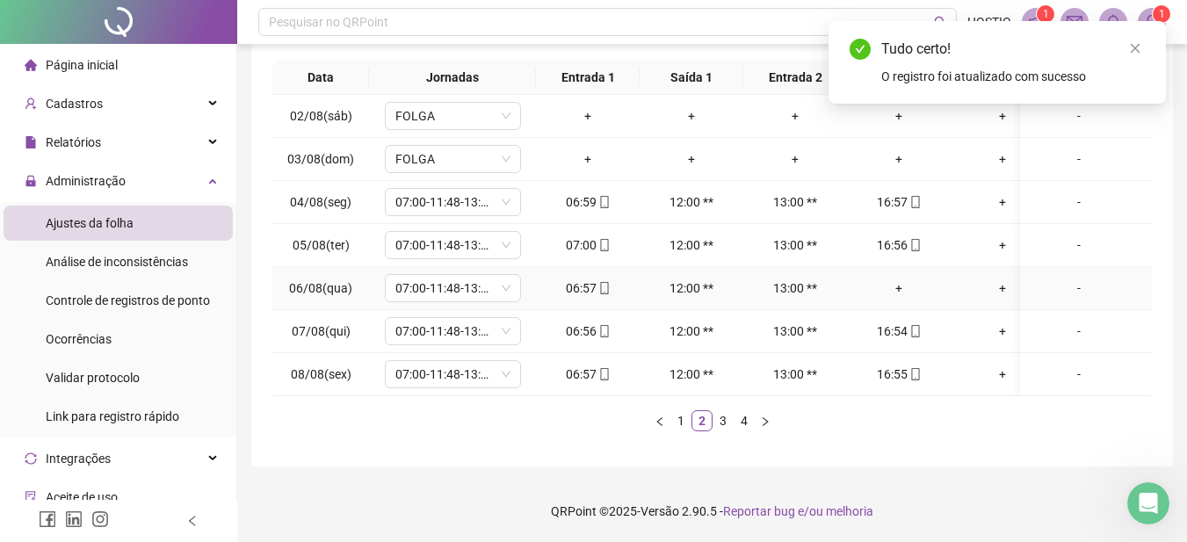
click at [898, 279] on div "+" at bounding box center [899, 288] width 90 height 19
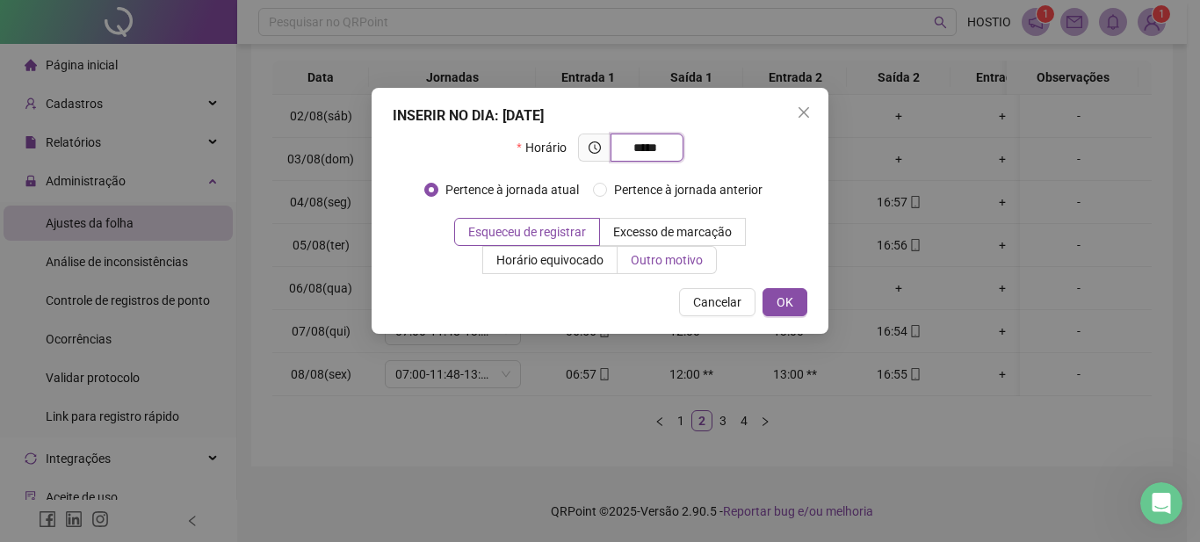
type input "*****"
click at [667, 262] on span "Outro motivo" at bounding box center [667, 260] width 72 height 14
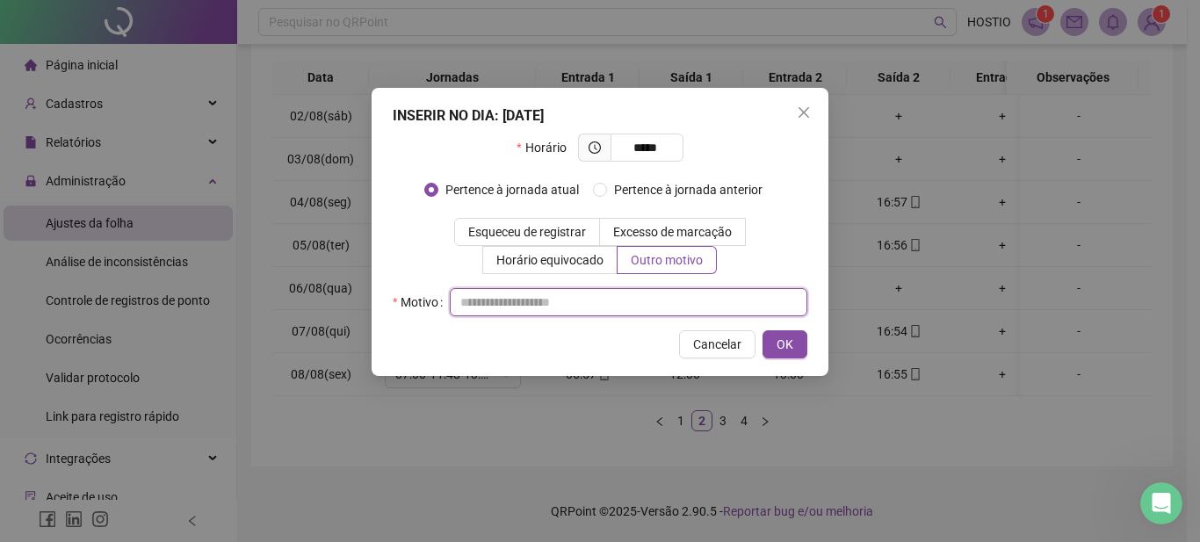
click at [569, 305] on input "text" at bounding box center [629, 302] width 358 height 28
type input "**"
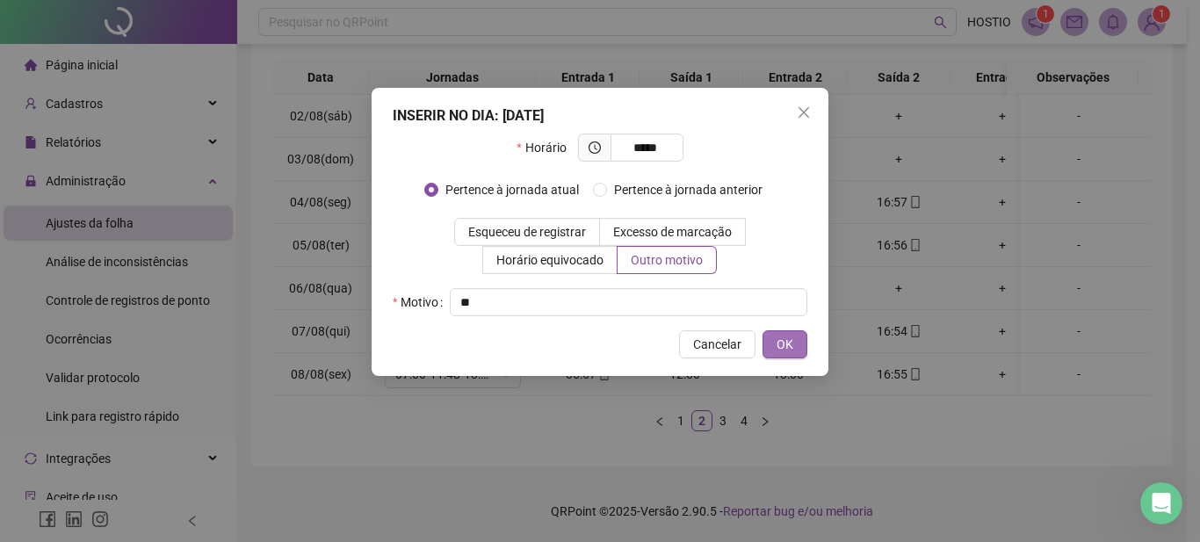
click at [784, 348] on span "OK" at bounding box center [785, 344] width 17 height 19
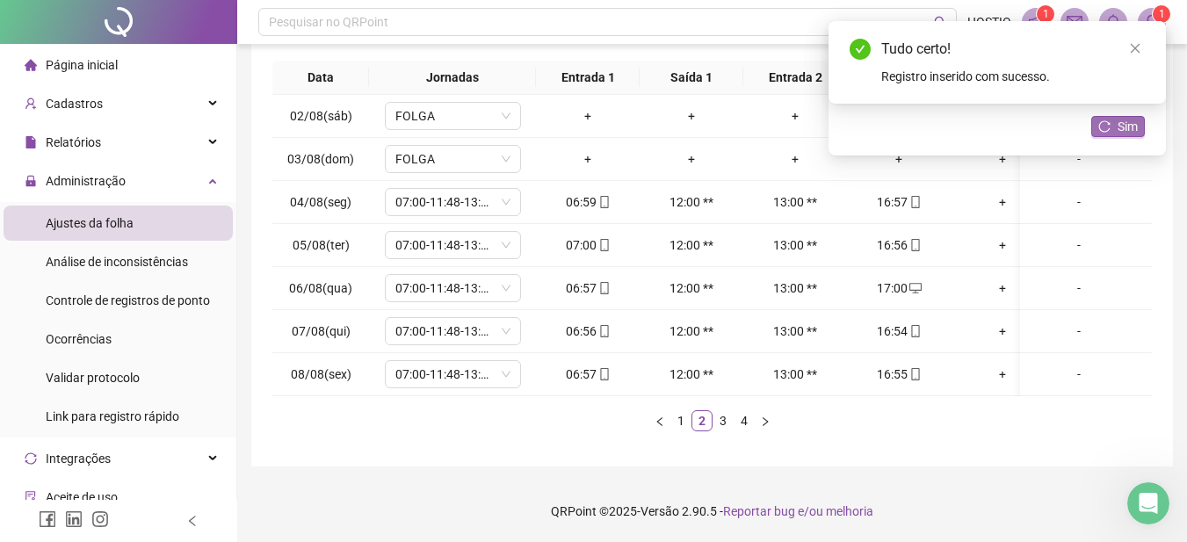
click at [1127, 131] on span "Sim" at bounding box center [1128, 126] width 20 height 19
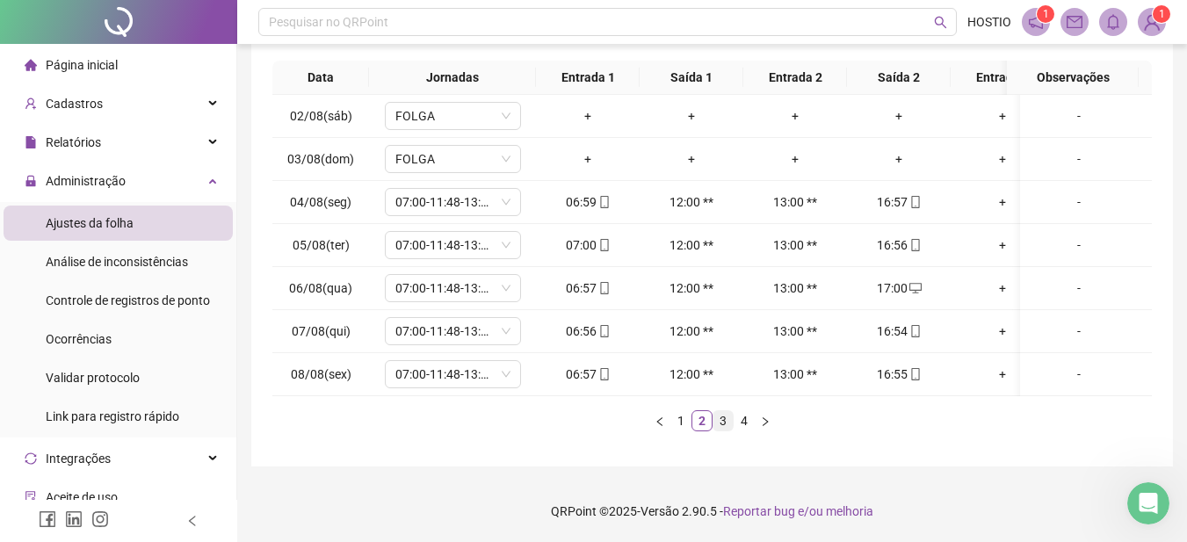
click at [725, 422] on link "3" at bounding box center [722, 420] width 19 height 19
click at [745, 419] on link "4" at bounding box center [744, 420] width 19 height 19
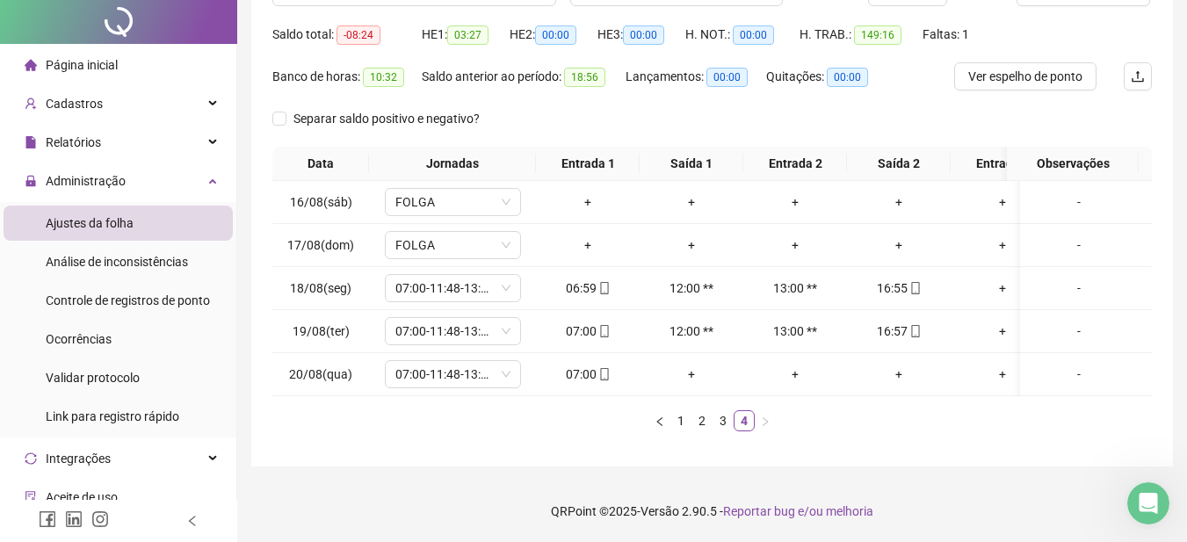
scroll to position [0, 0]
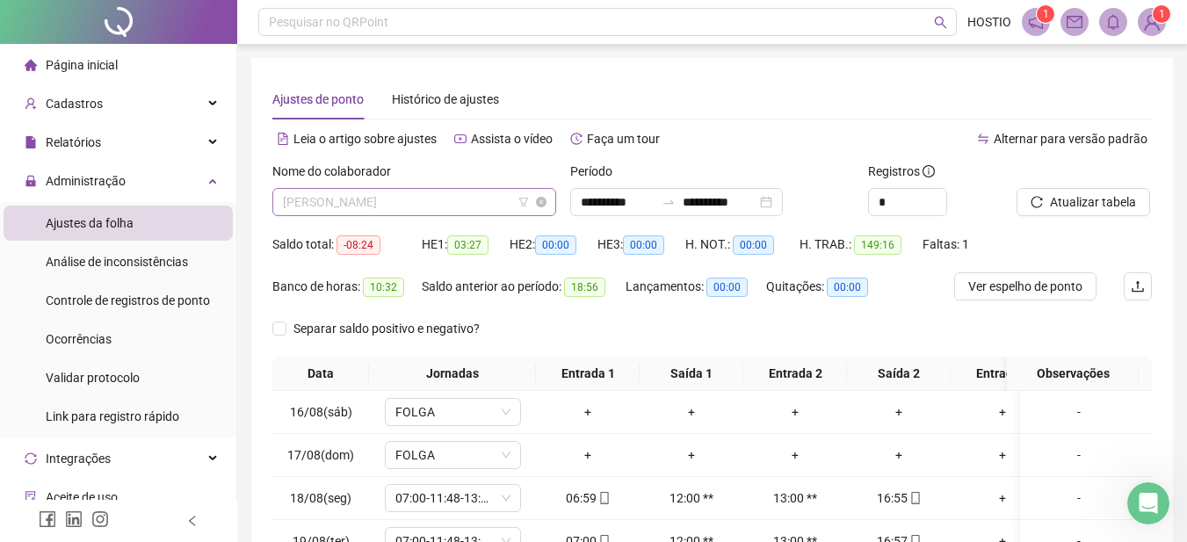
click at [346, 195] on span "[PERSON_NAME]" at bounding box center [414, 202] width 263 height 26
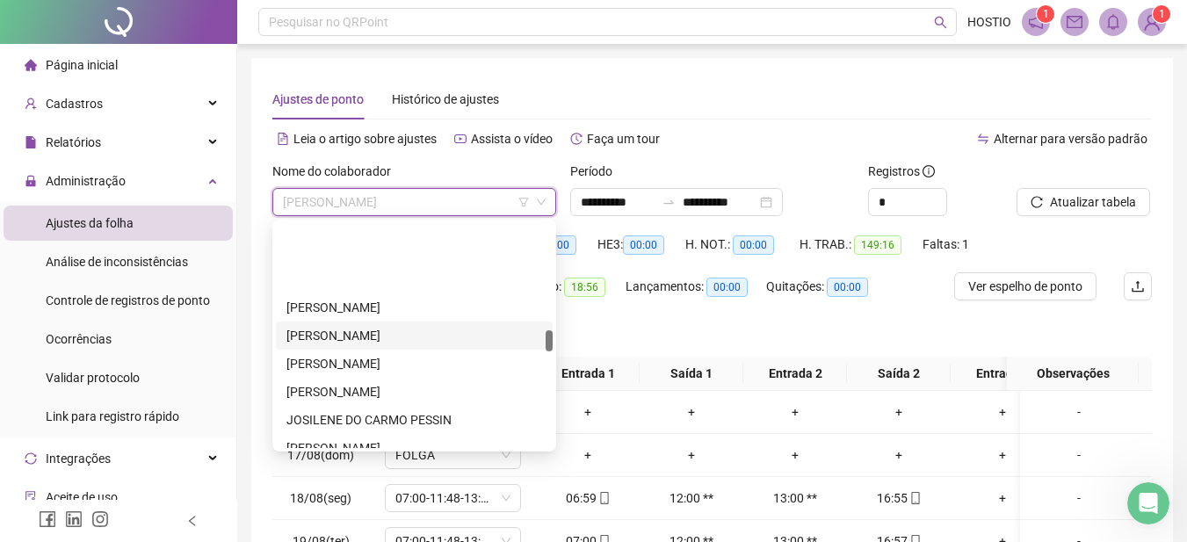
scroll to position [1142, 0]
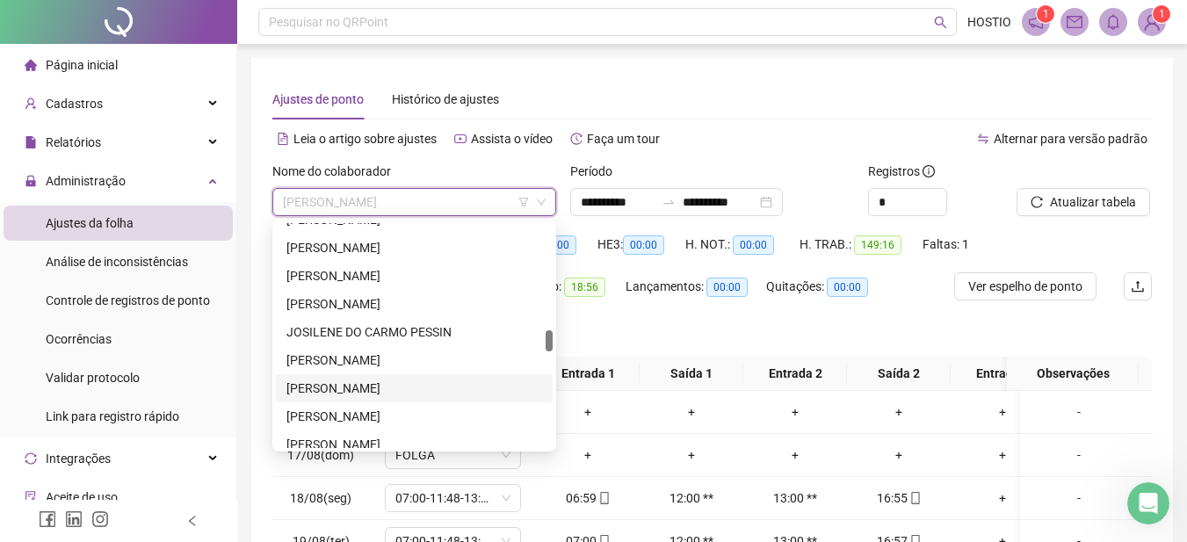
click at [358, 382] on div "[PERSON_NAME]" at bounding box center [414, 388] width 256 height 19
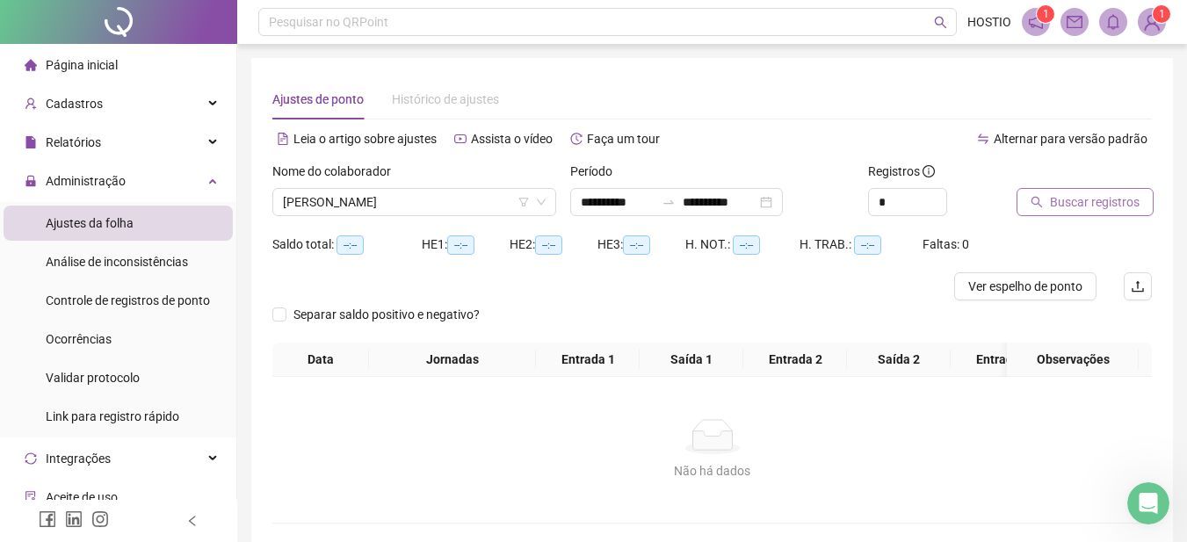
click at [1082, 194] on span "Buscar registros" at bounding box center [1095, 201] width 90 height 19
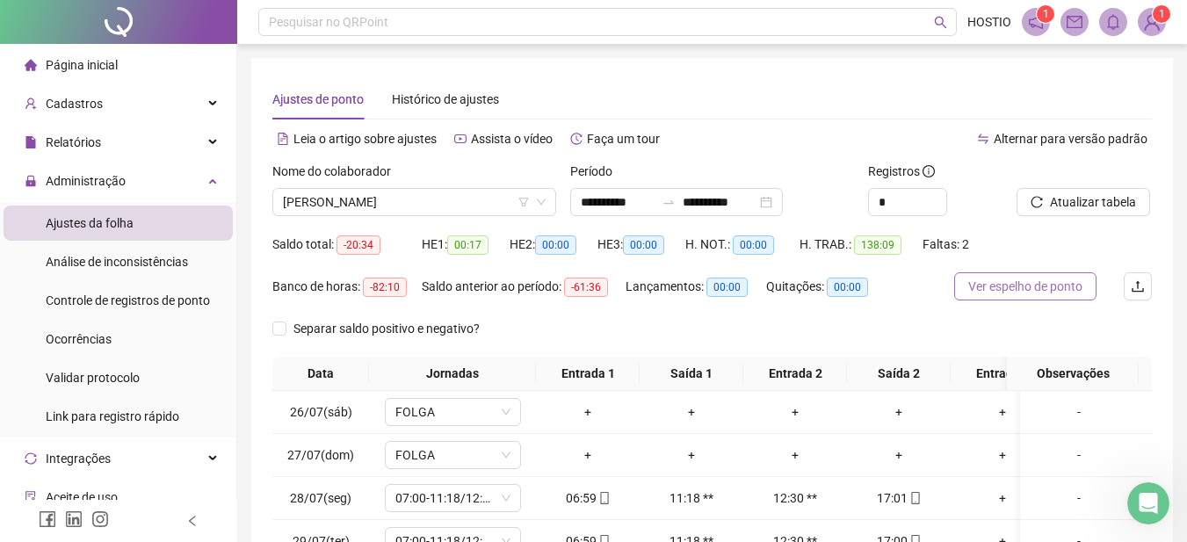
click at [1010, 284] on span "Ver espelho de ponto" at bounding box center [1025, 286] width 114 height 19
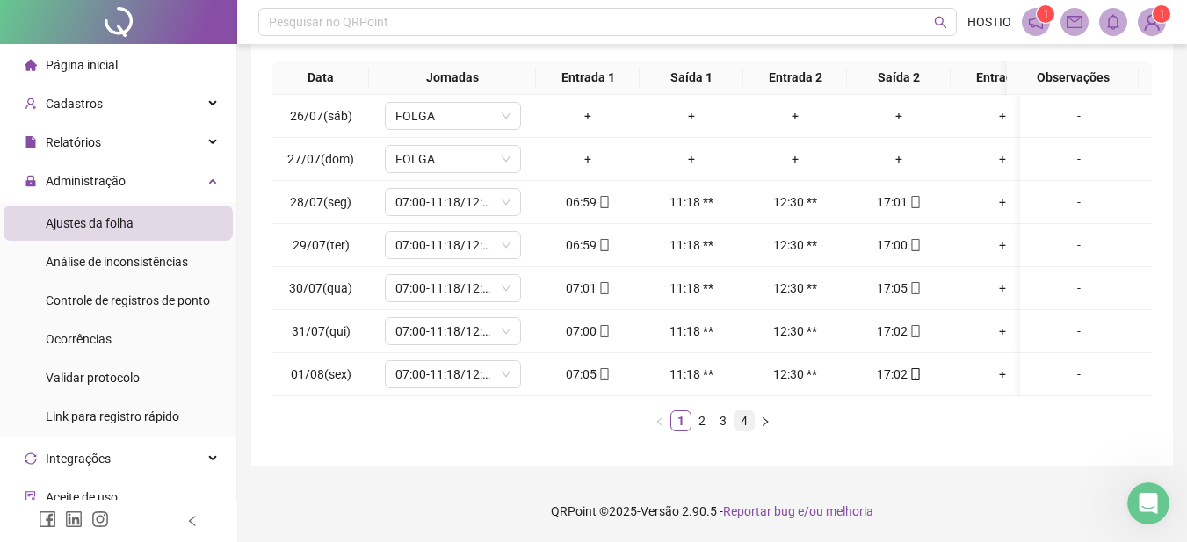
click at [742, 417] on link "4" at bounding box center [744, 420] width 19 height 19
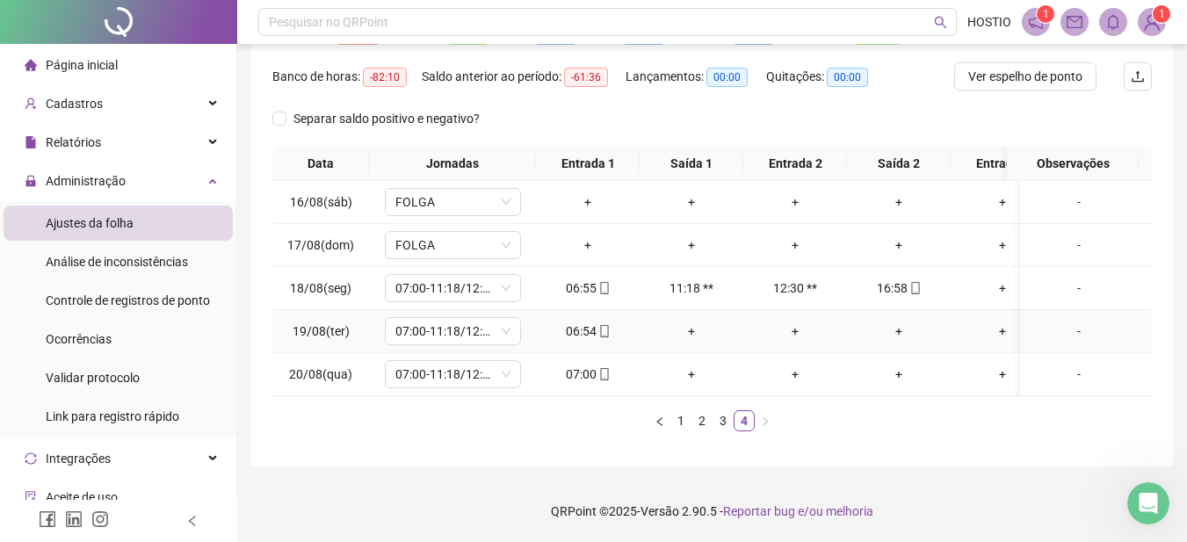
click at [898, 322] on div "+" at bounding box center [899, 331] width 90 height 19
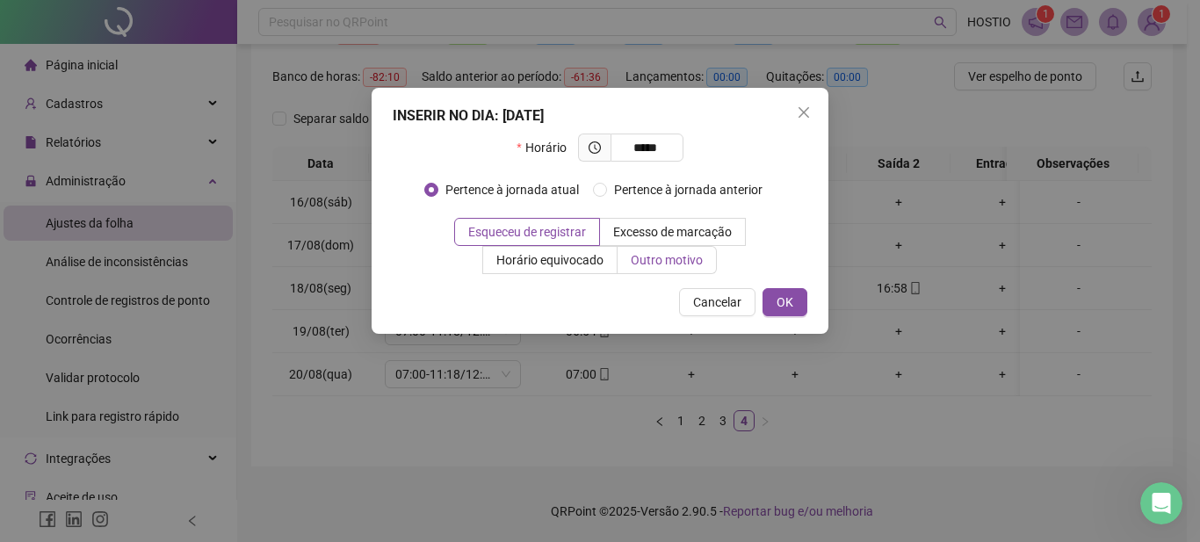
type input "*****"
drag, startPoint x: 673, startPoint y: 263, endPoint x: 654, endPoint y: 276, distance: 23.4
click at [673, 262] on span "Outro motivo" at bounding box center [667, 260] width 72 height 14
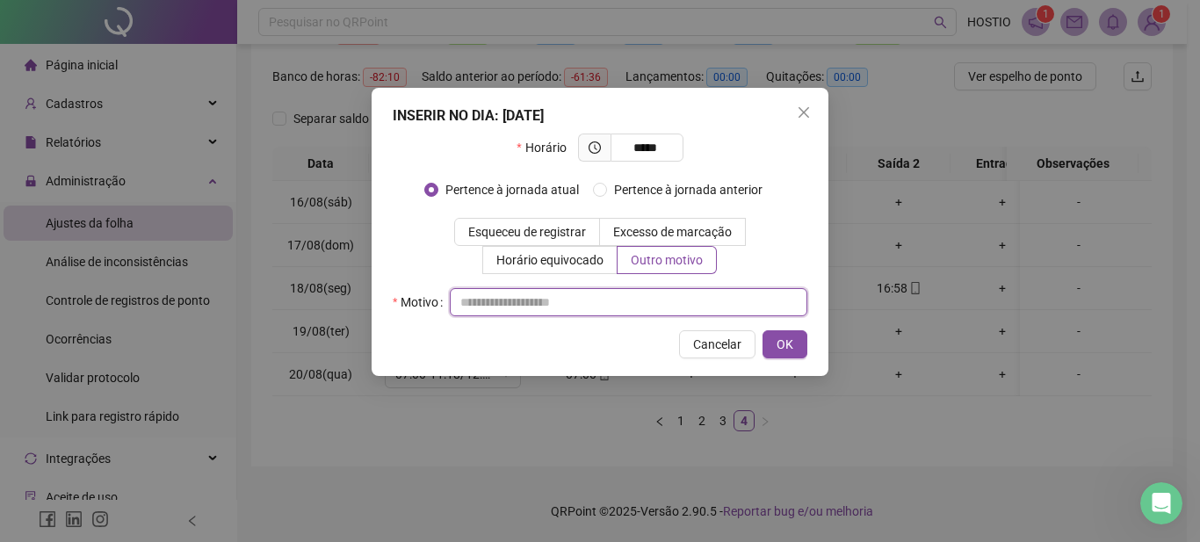
drag, startPoint x: 599, startPoint y: 300, endPoint x: 604, endPoint y: 322, distance: 22.4
click at [600, 306] on input "text" at bounding box center [629, 302] width 358 height 28
type input "**"
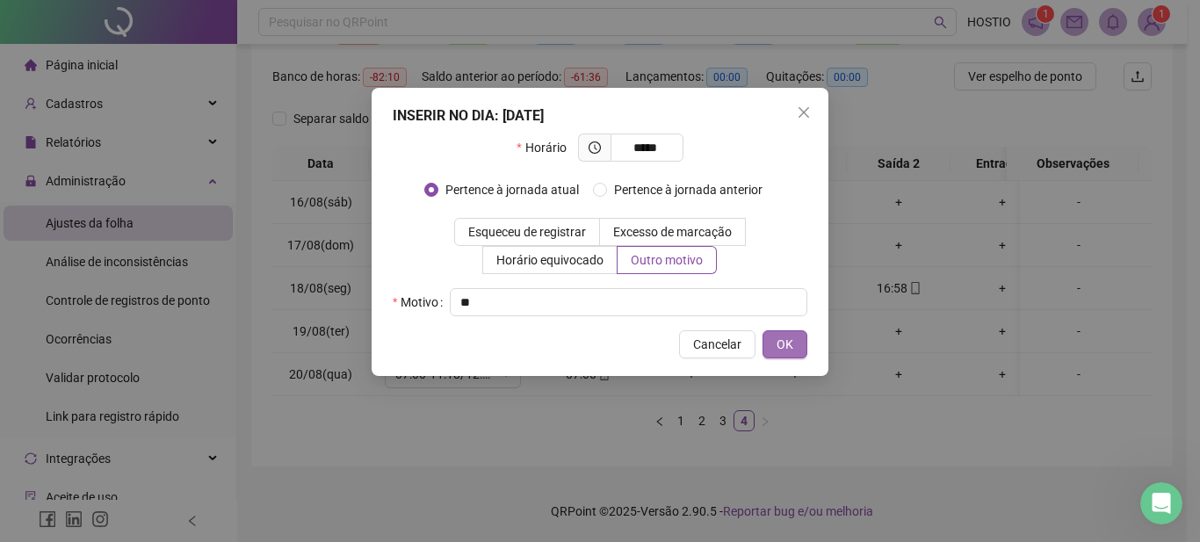
click at [795, 339] on button "OK" at bounding box center [785, 344] width 45 height 28
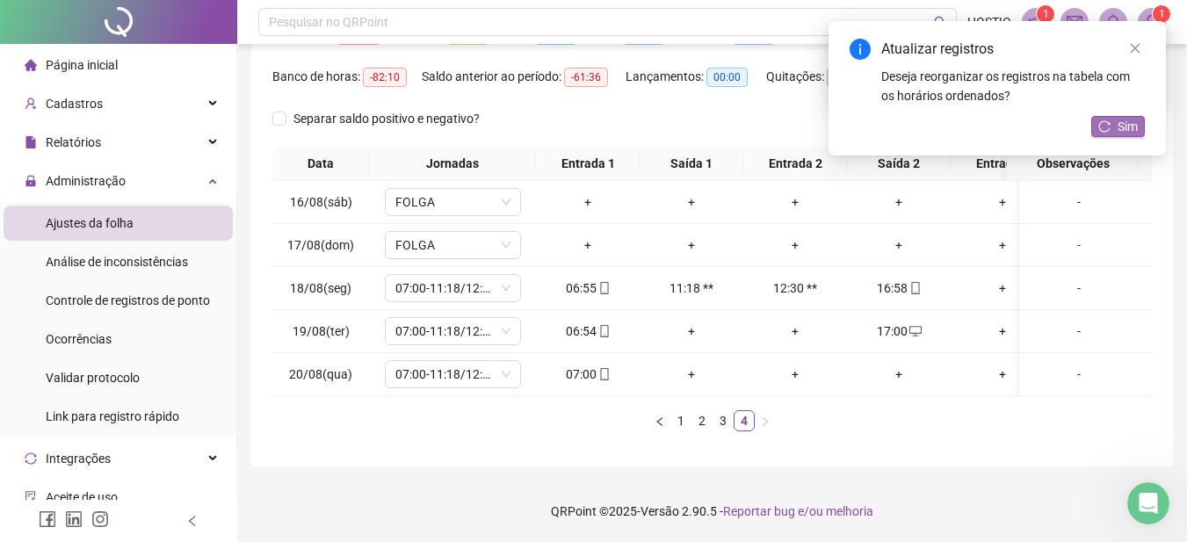
click at [1137, 129] on span "Sim" at bounding box center [1128, 126] width 20 height 19
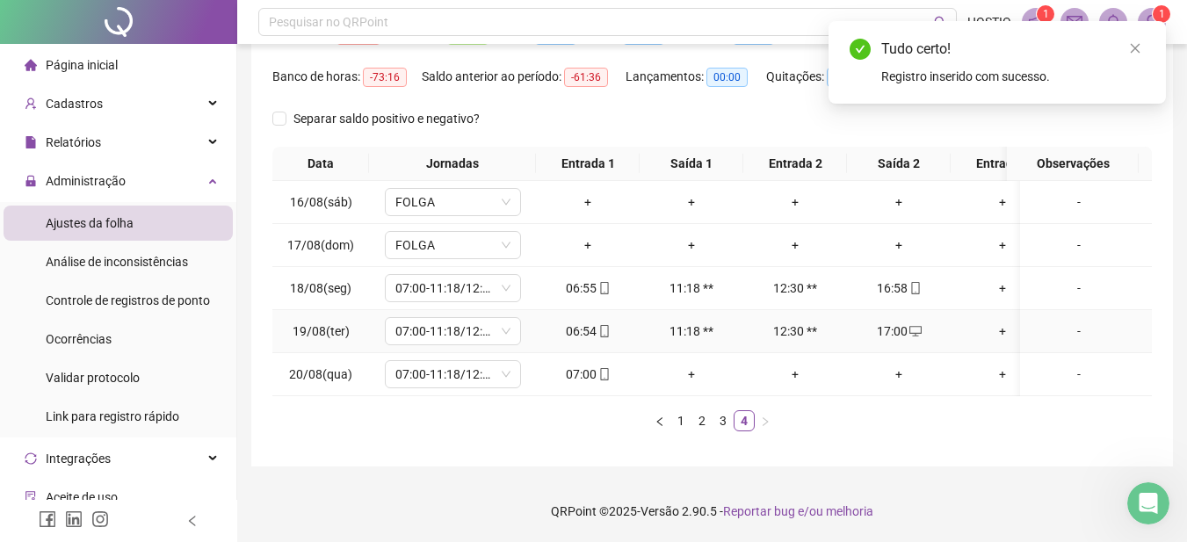
scroll to position [0, 0]
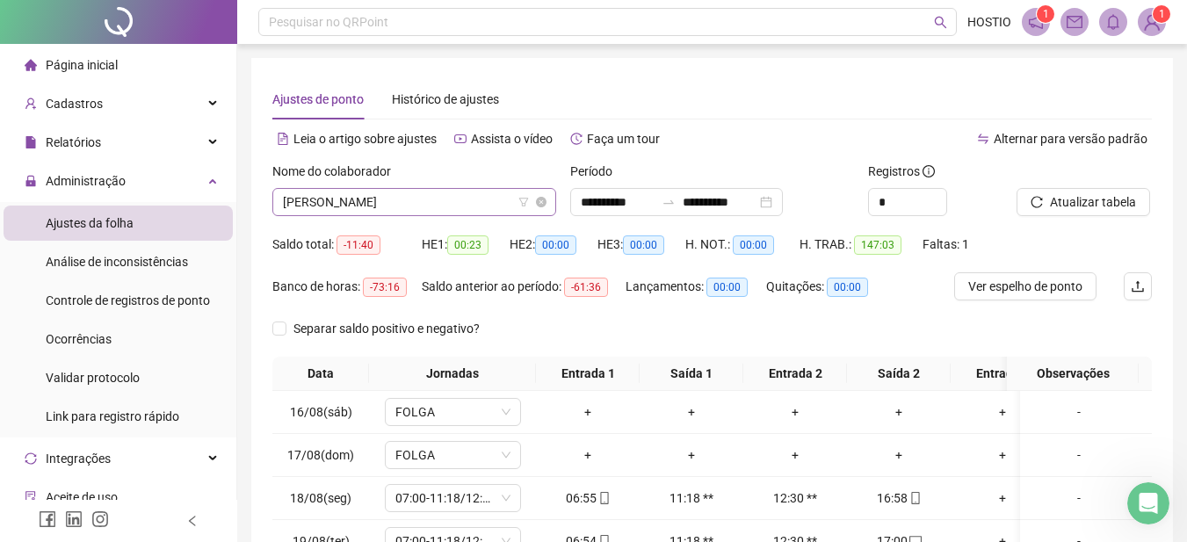
click at [330, 206] on span "[PERSON_NAME]" at bounding box center [414, 202] width 263 height 26
click at [1021, 283] on span "Ver espelho de ponto" at bounding box center [1025, 286] width 114 height 19
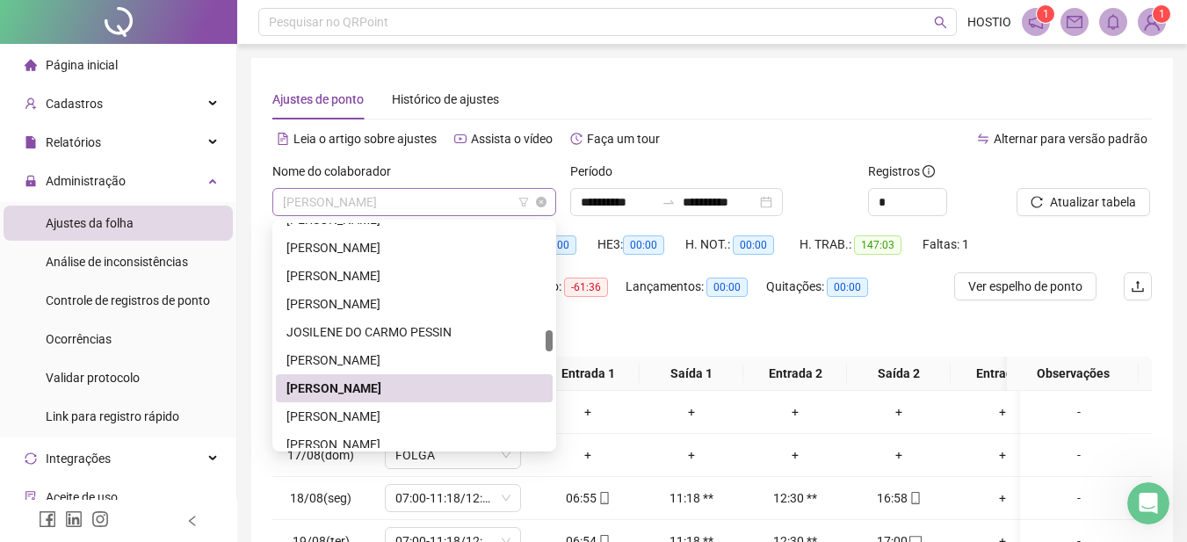
click at [364, 198] on span "[PERSON_NAME]" at bounding box center [414, 202] width 263 height 26
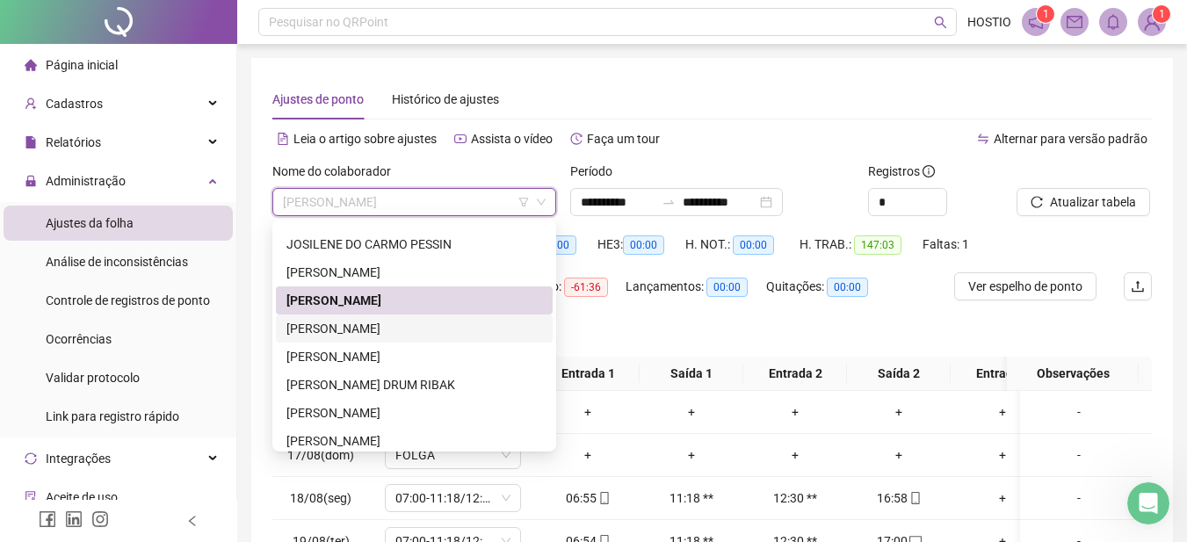
scroll to position [1318, 0]
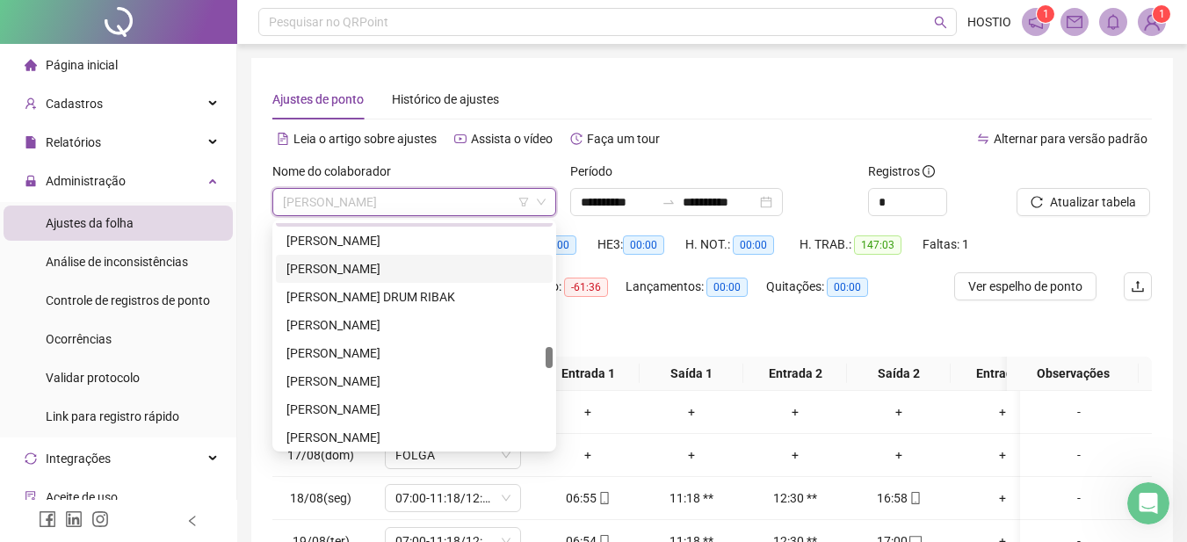
click at [339, 264] on div "[PERSON_NAME]" at bounding box center [414, 268] width 256 height 19
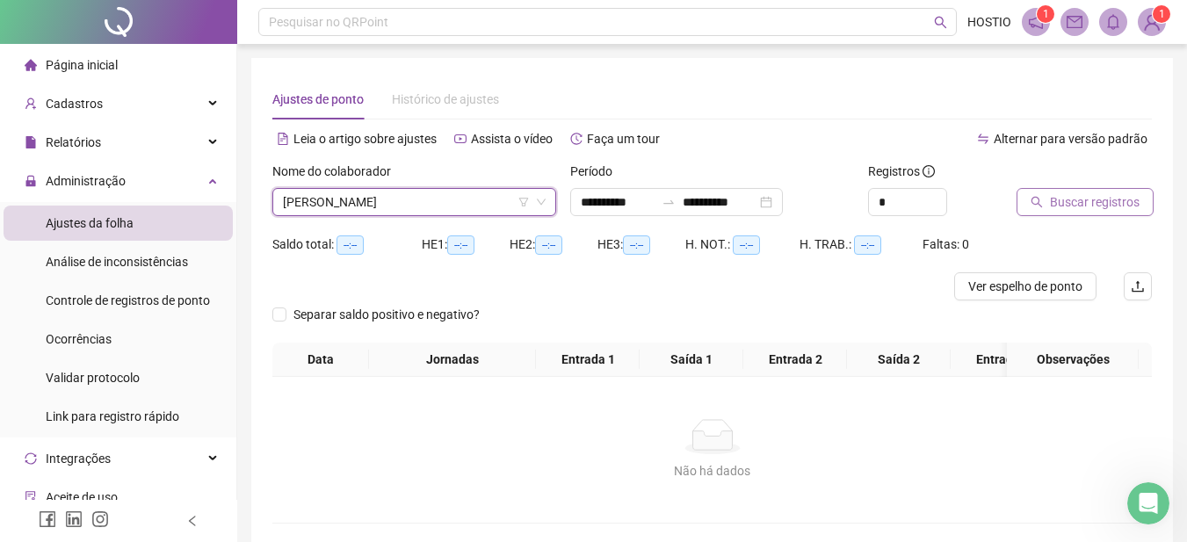
click at [1083, 195] on span "Buscar registros" at bounding box center [1095, 201] width 90 height 19
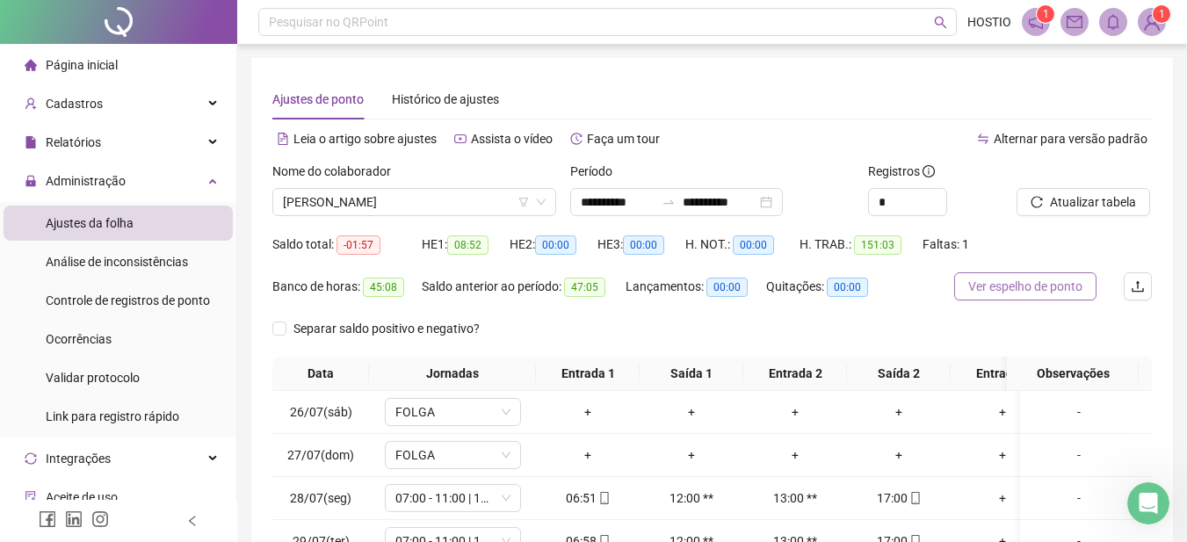
click at [1012, 286] on span "Ver espelho de ponto" at bounding box center [1025, 286] width 114 height 19
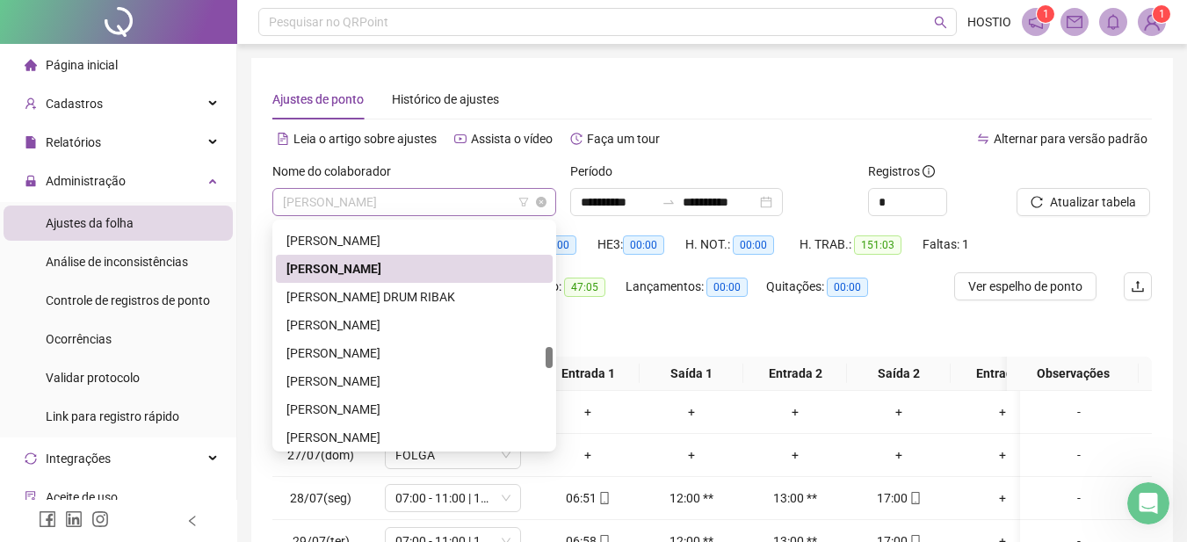
click at [409, 204] on span "[PERSON_NAME]" at bounding box center [414, 202] width 263 height 26
click at [343, 351] on div "[PERSON_NAME]" at bounding box center [414, 353] width 256 height 19
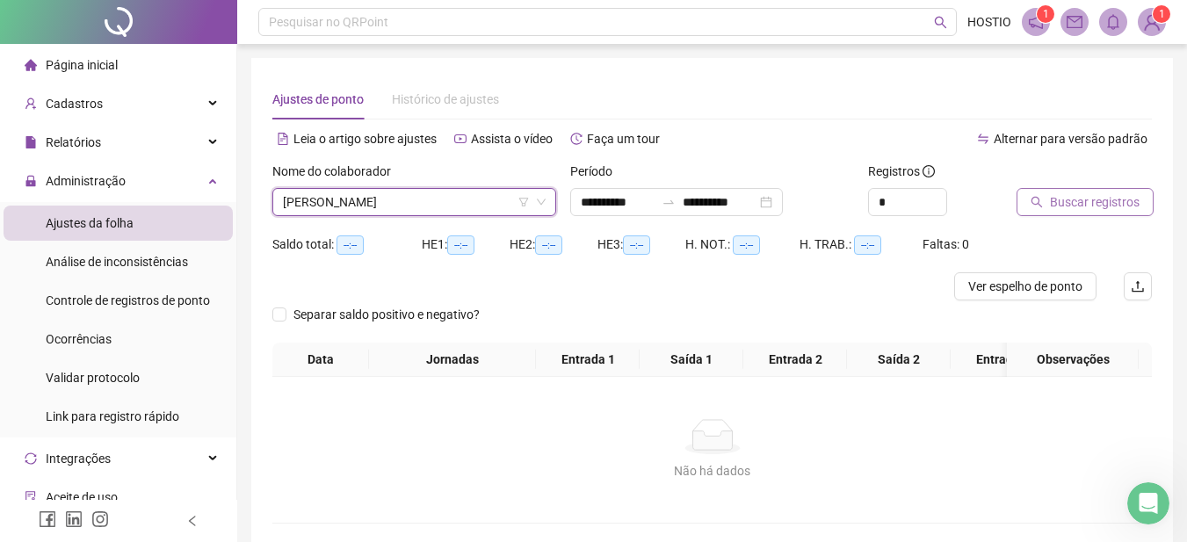
click at [1082, 201] on span "Buscar registros" at bounding box center [1095, 201] width 90 height 19
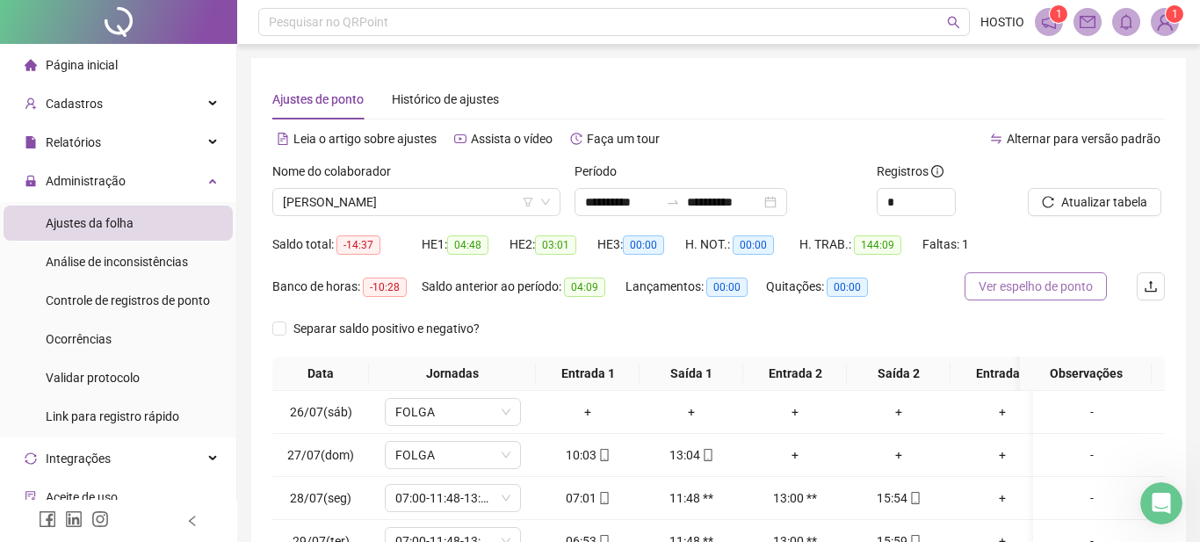
click at [1000, 291] on span "Ver espelho de ponto" at bounding box center [1036, 286] width 114 height 19
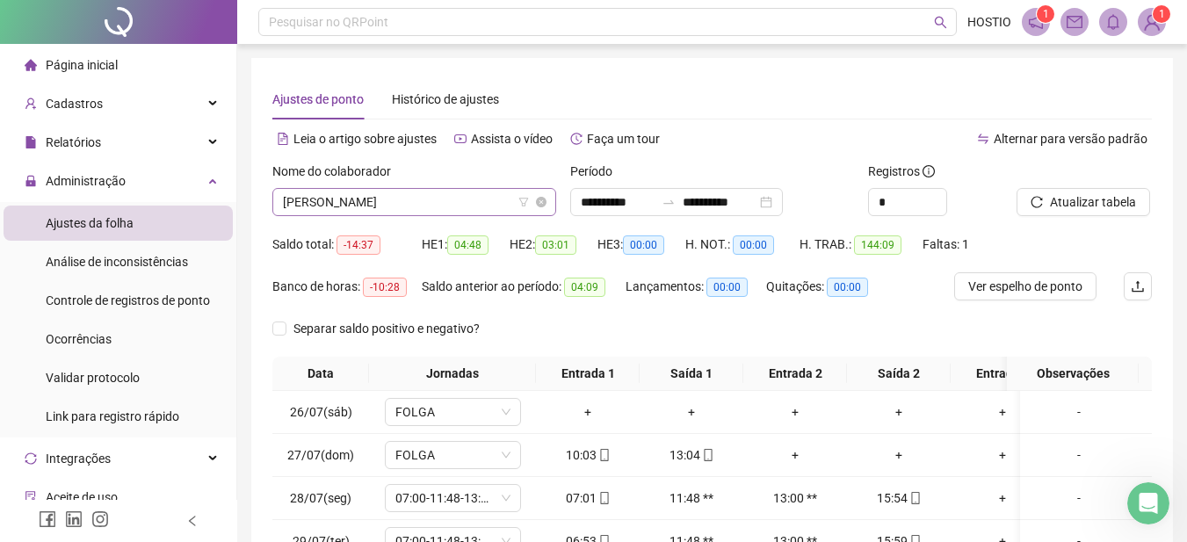
click at [373, 206] on span "[PERSON_NAME]" at bounding box center [414, 202] width 263 height 26
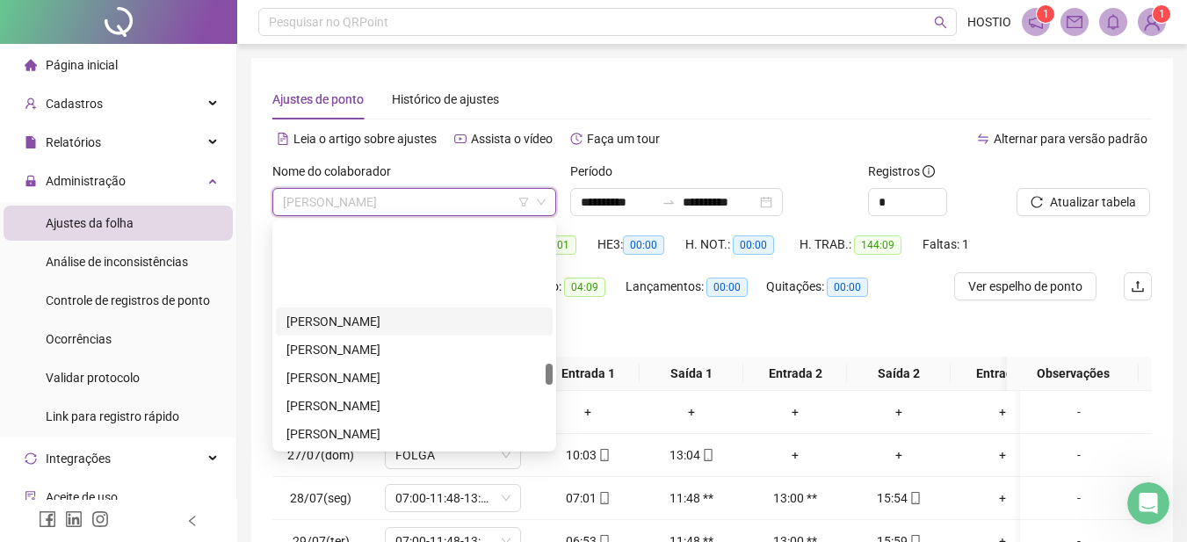
scroll to position [1494, 0]
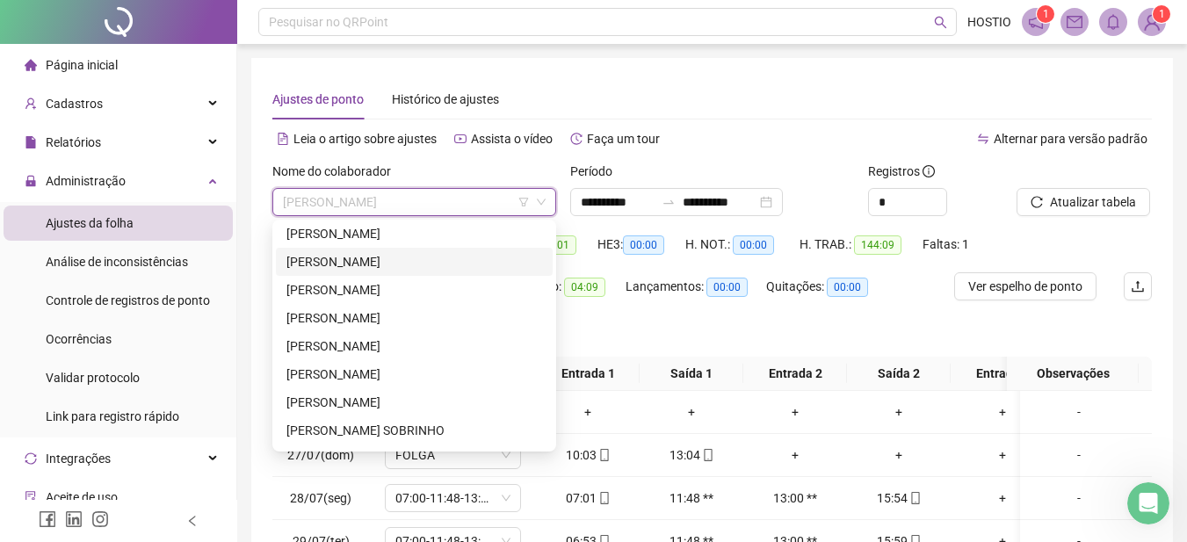
click at [346, 261] on div "[PERSON_NAME]" at bounding box center [414, 261] width 256 height 19
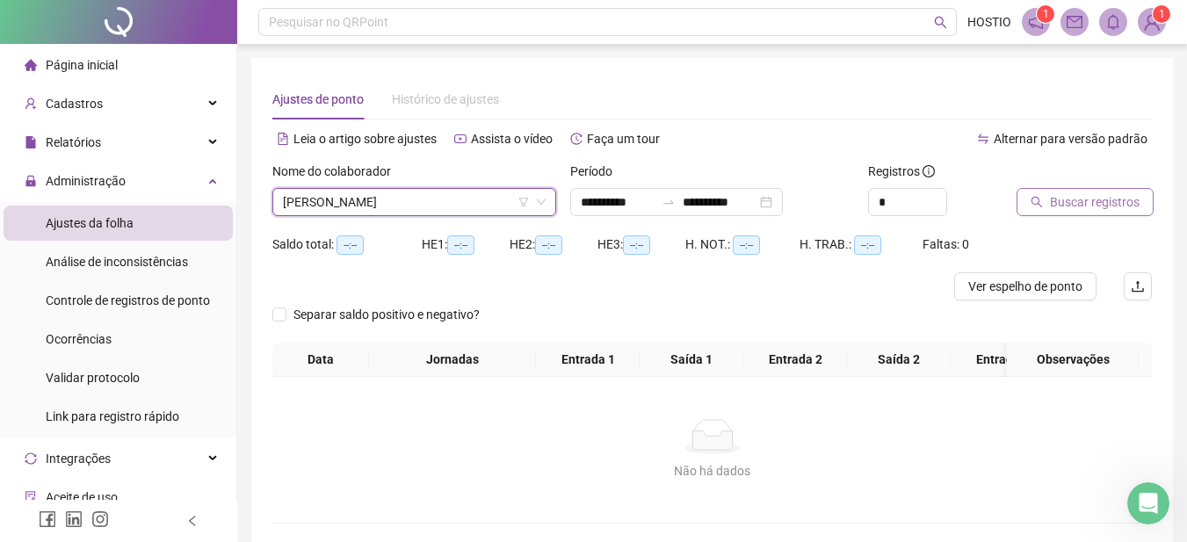
click at [1069, 206] on span "Buscar registros" at bounding box center [1095, 201] width 90 height 19
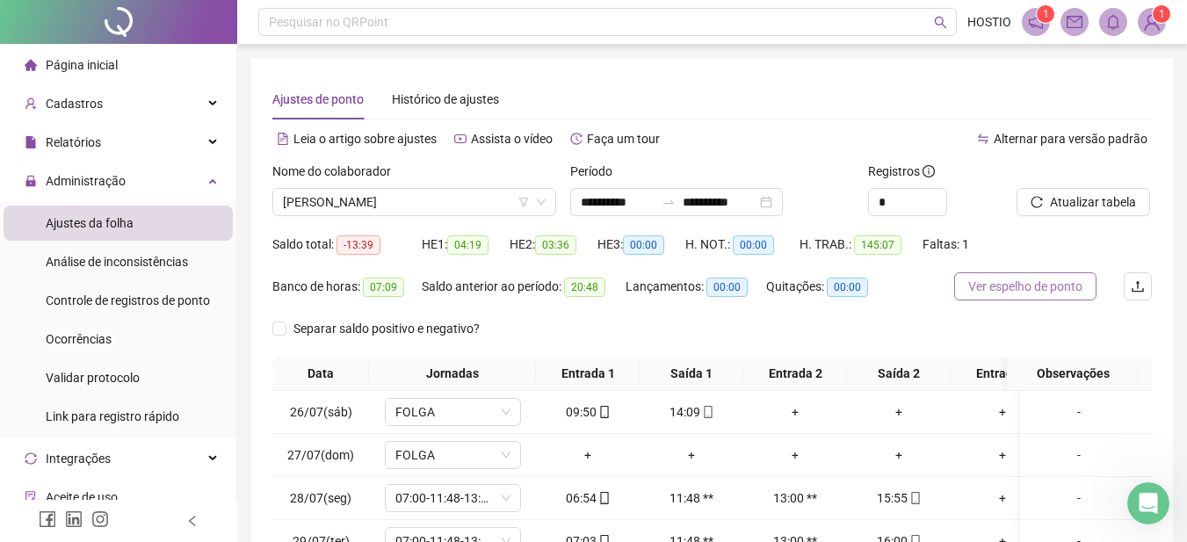
click at [1006, 285] on span "Ver espelho de ponto" at bounding box center [1025, 286] width 114 height 19
click at [433, 199] on span "[PERSON_NAME]" at bounding box center [414, 202] width 263 height 26
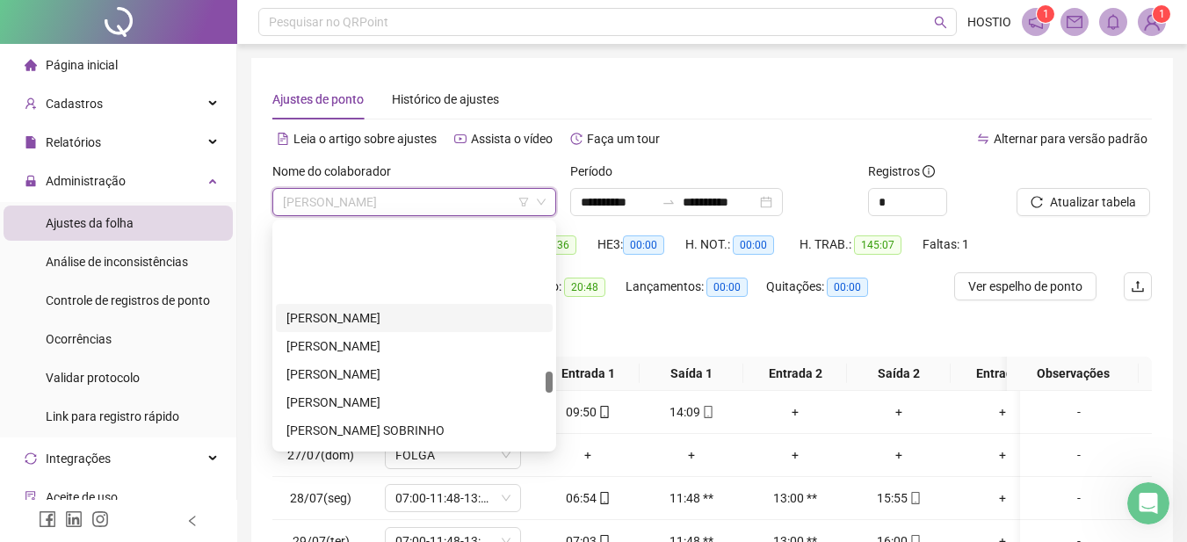
scroll to position [1582, 0]
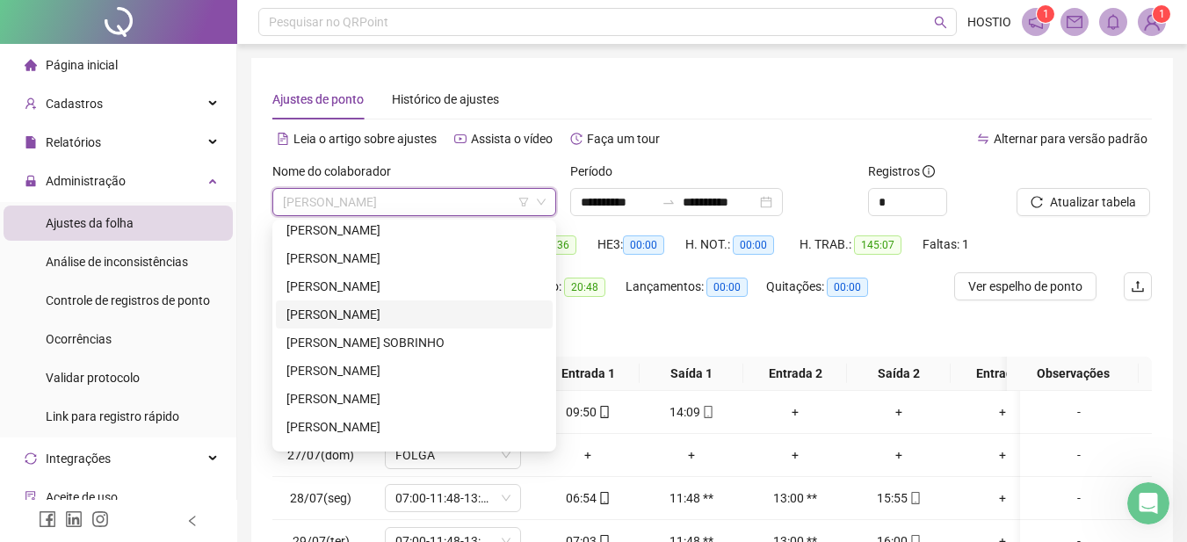
click at [390, 313] on div "[PERSON_NAME]" at bounding box center [414, 314] width 256 height 19
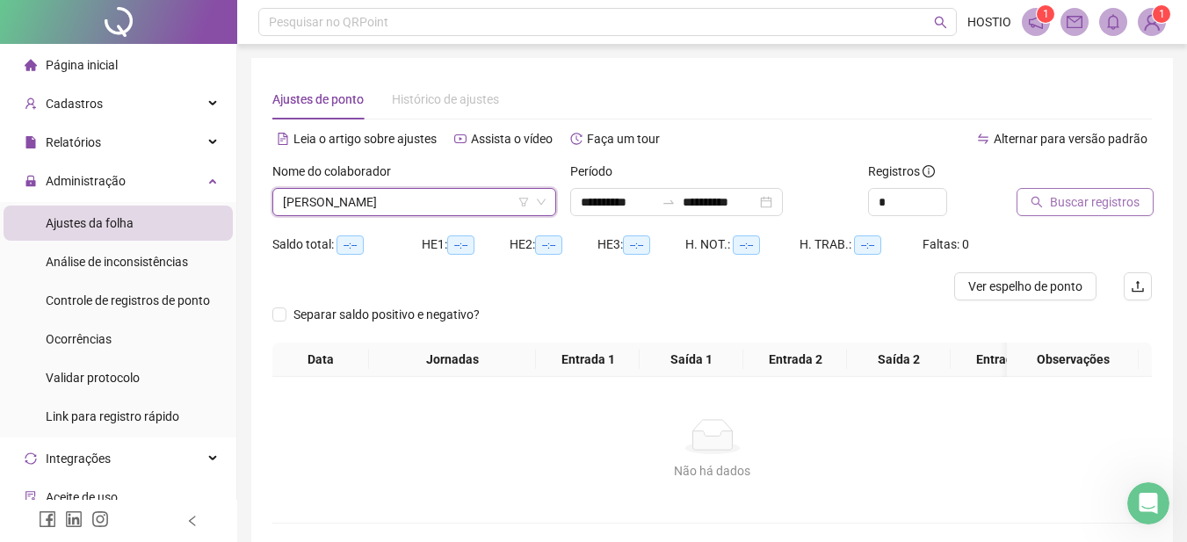
click at [1066, 203] on span "Buscar registros" at bounding box center [1095, 201] width 90 height 19
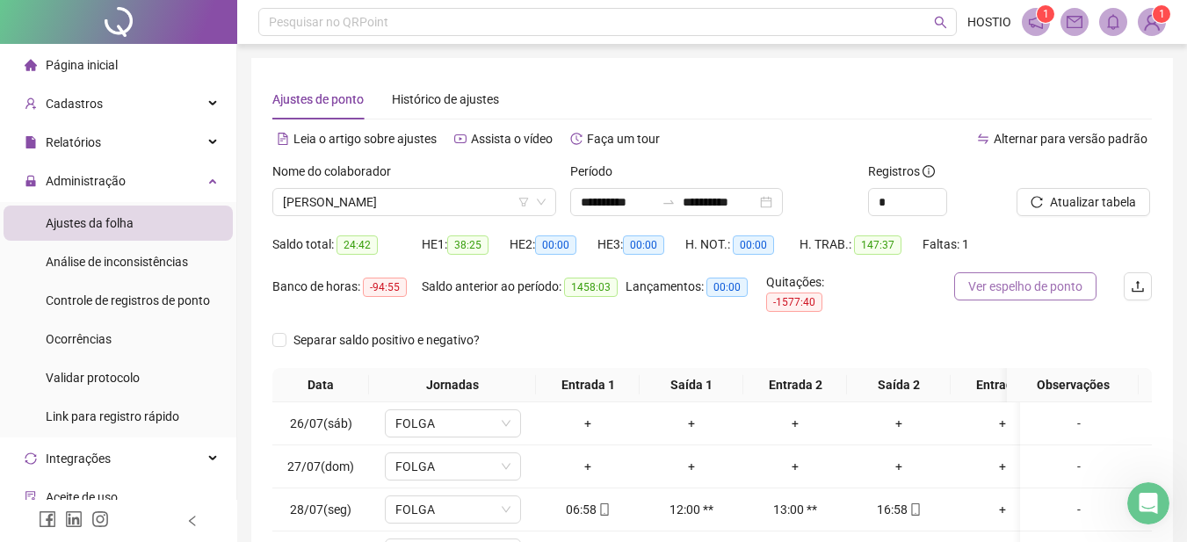
click at [1010, 287] on span "Ver espelho de ponto" at bounding box center [1025, 286] width 114 height 19
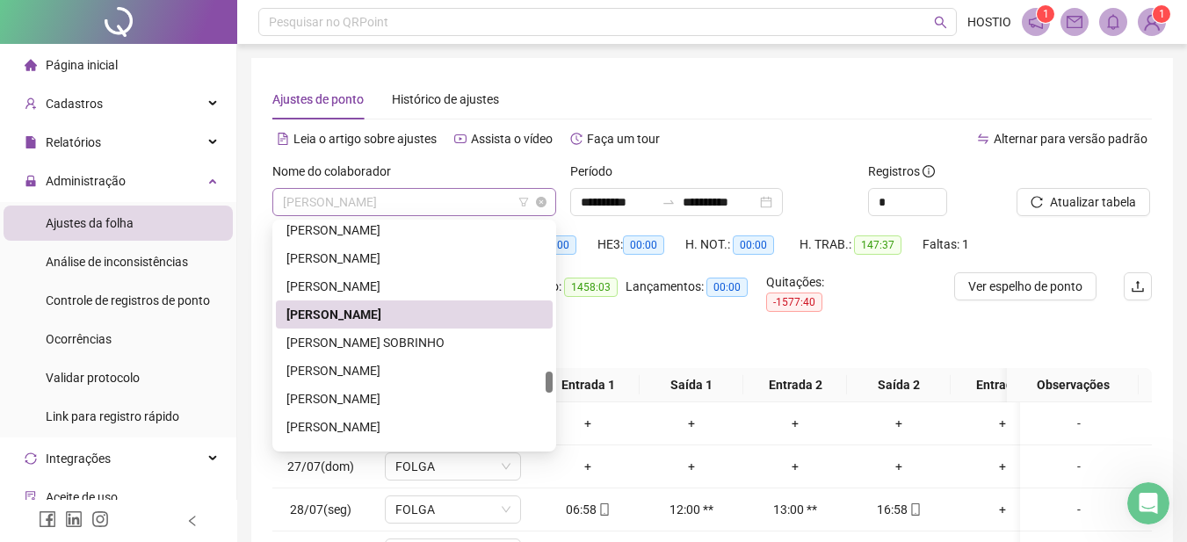
click at [396, 199] on span "[PERSON_NAME]" at bounding box center [414, 202] width 263 height 26
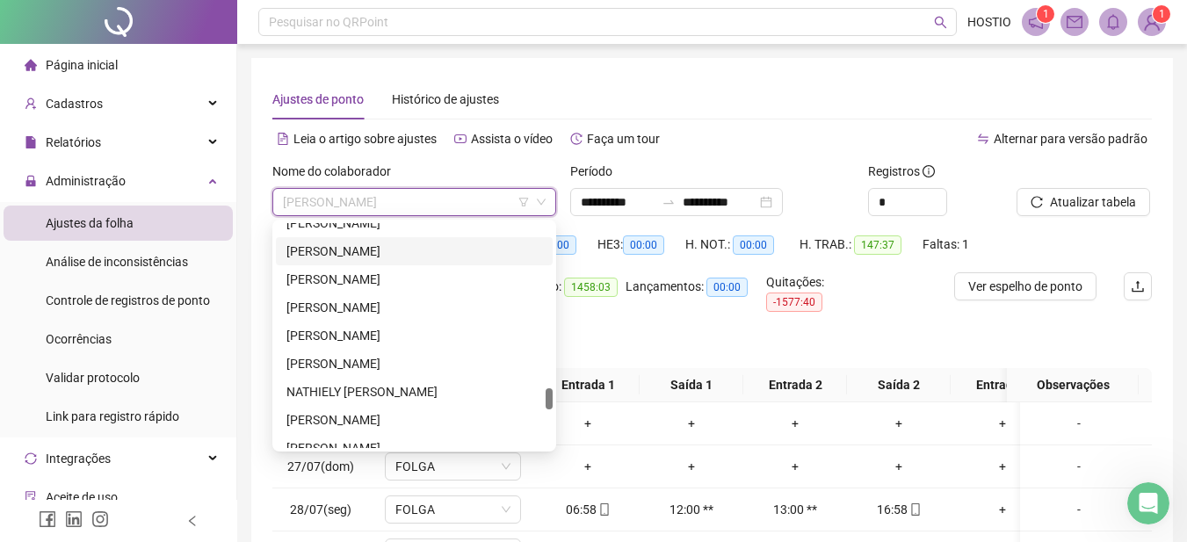
click at [372, 251] on div "[PERSON_NAME]" at bounding box center [414, 251] width 256 height 19
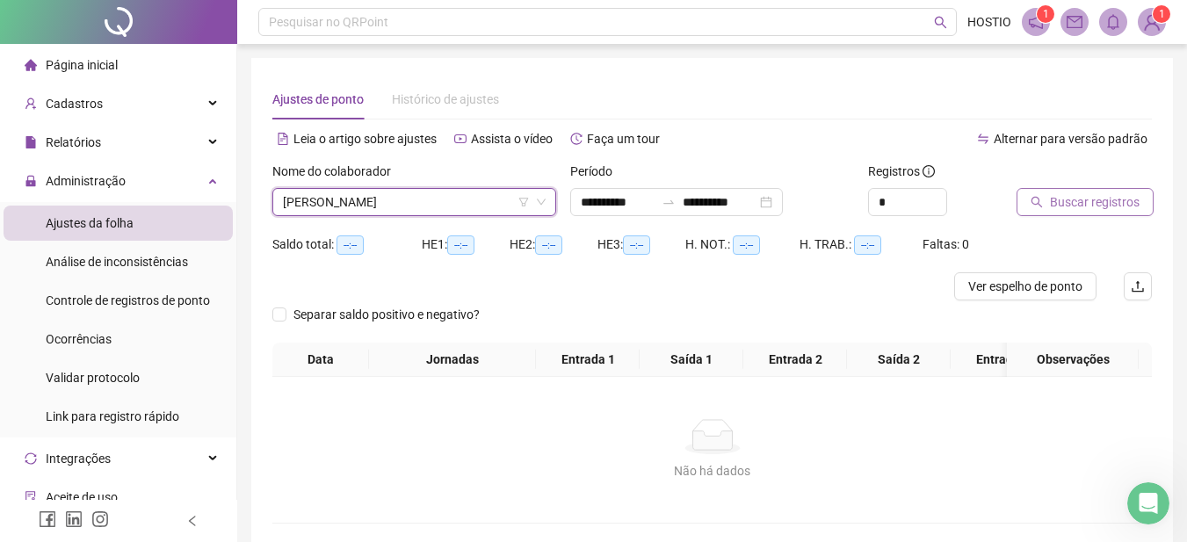
click at [1109, 203] on span "Buscar registros" at bounding box center [1095, 201] width 90 height 19
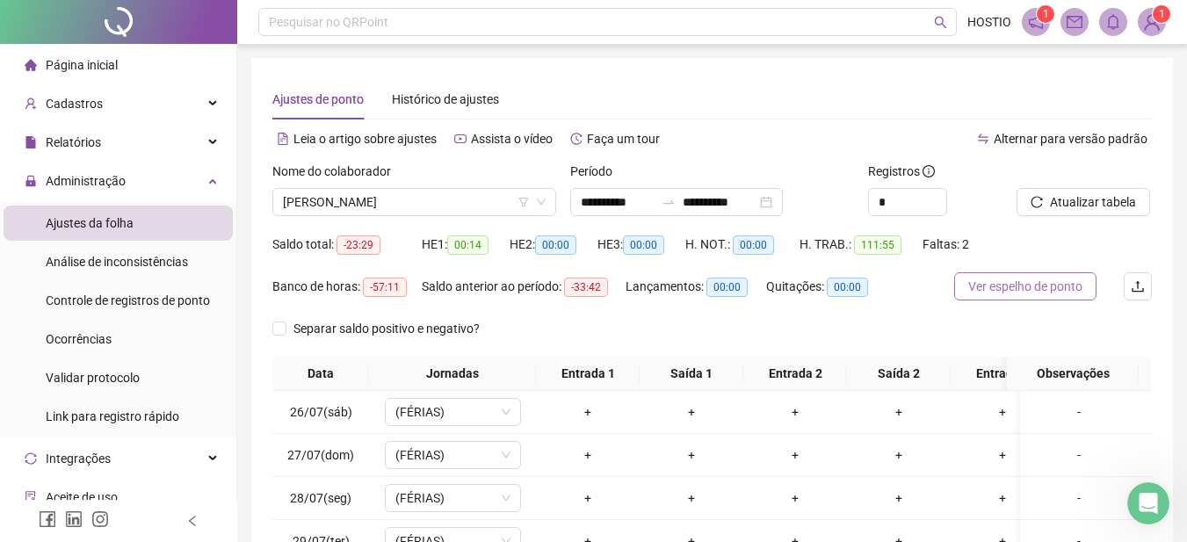
click at [1030, 288] on span "Ver espelho de ponto" at bounding box center [1025, 286] width 114 height 19
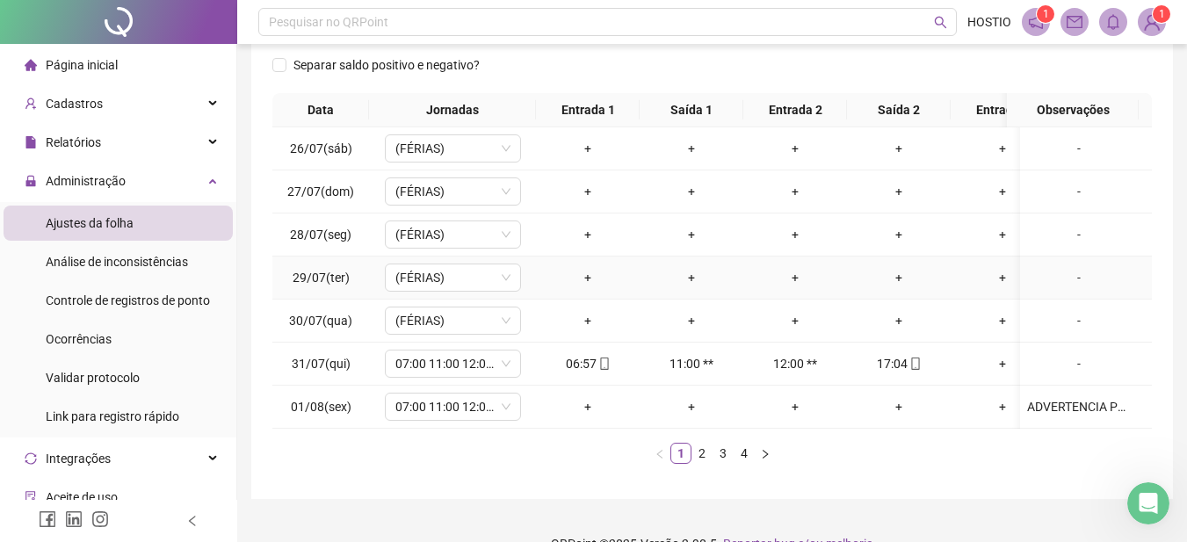
scroll to position [309, 0]
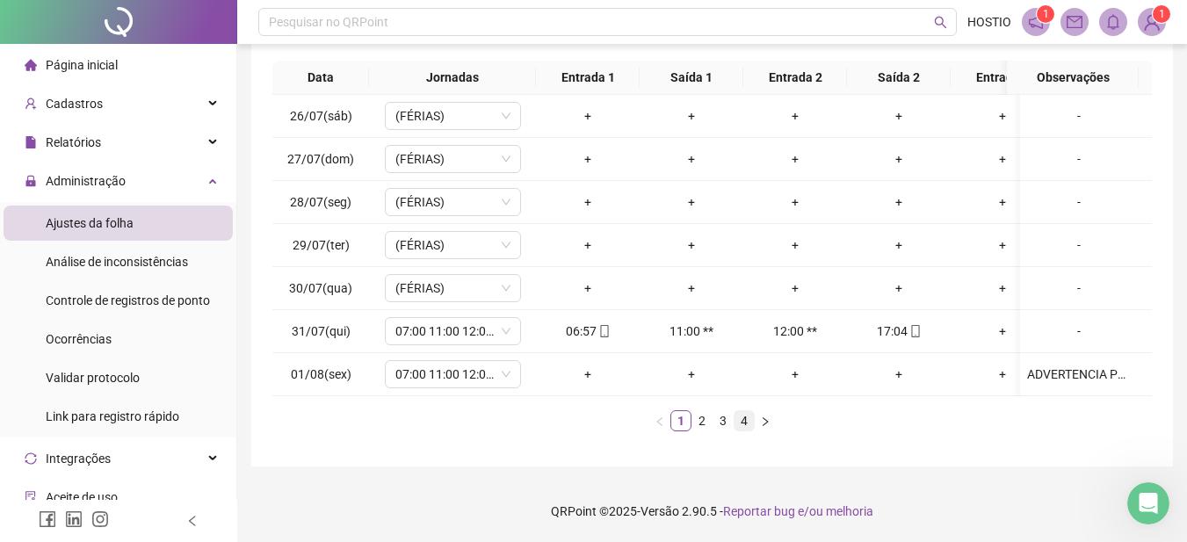
click at [745, 420] on link "4" at bounding box center [744, 420] width 19 height 19
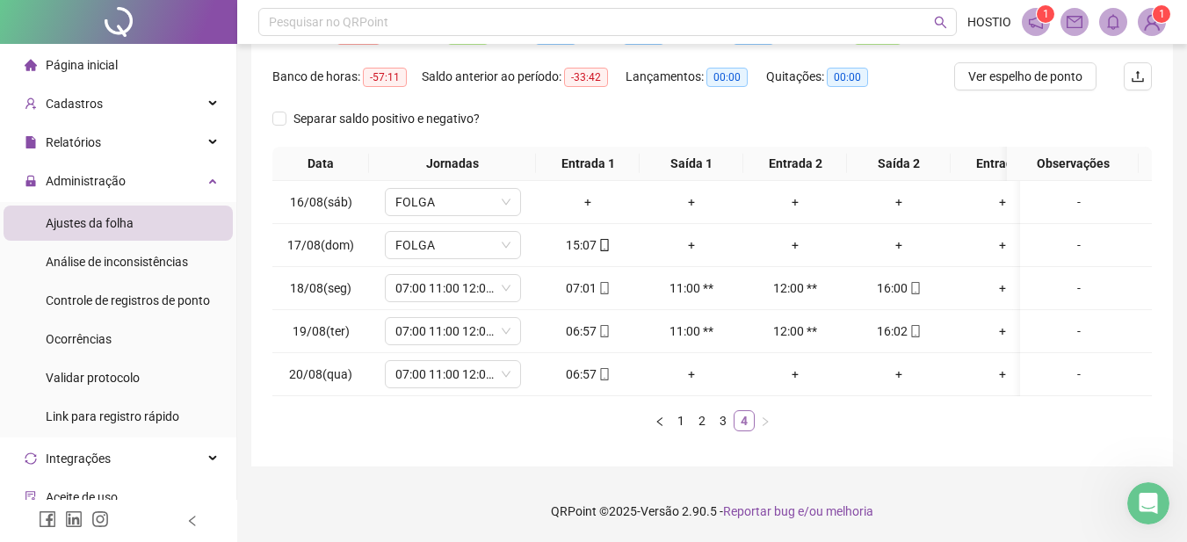
scroll to position [223, 0]
click at [894, 235] on div "+" at bounding box center [899, 244] width 90 height 19
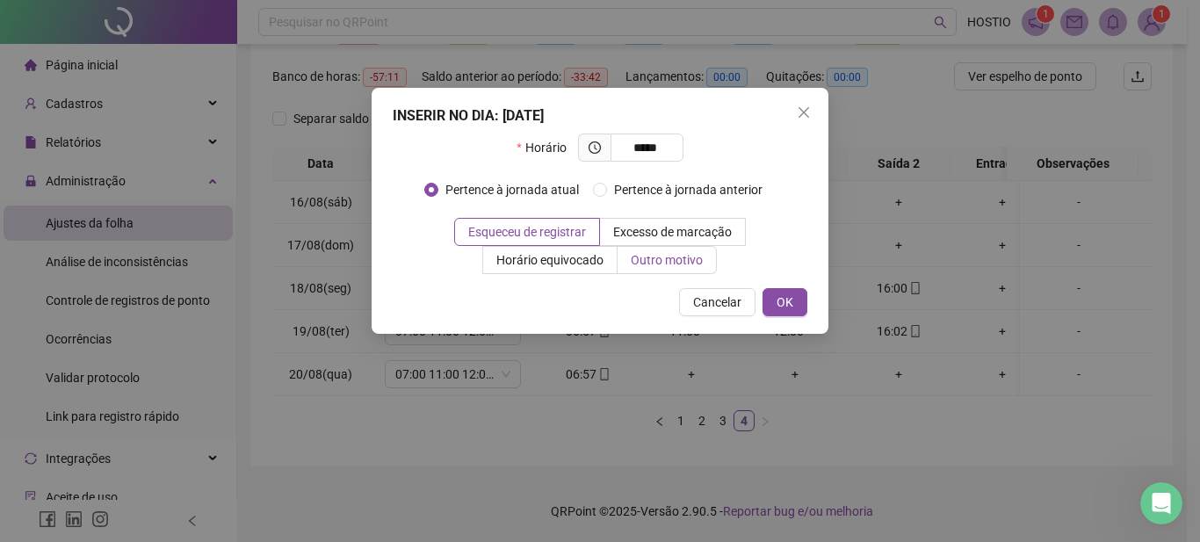
type input "*****"
drag, startPoint x: 660, startPoint y: 257, endPoint x: 649, endPoint y: 274, distance: 20.5
click at [658, 262] on span "Outro motivo" at bounding box center [667, 260] width 72 height 14
click at [647, 253] on span "Outro motivo" at bounding box center [667, 260] width 72 height 14
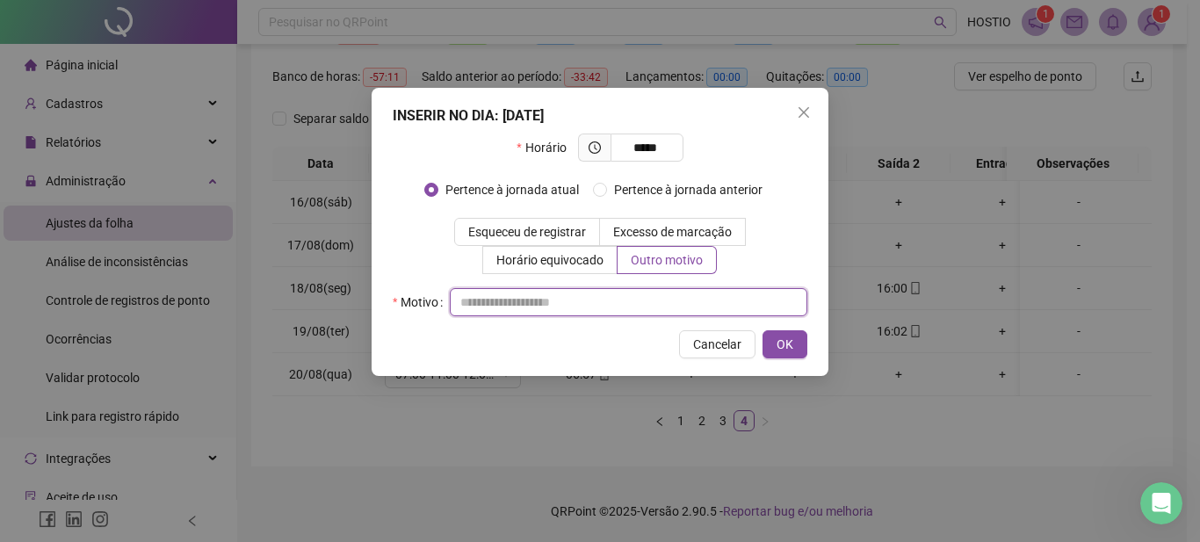
drag, startPoint x: 512, startPoint y: 294, endPoint x: 517, endPoint y: 310, distance: 16.4
click at [514, 301] on input "text" at bounding box center [629, 302] width 358 height 28
type input "**"
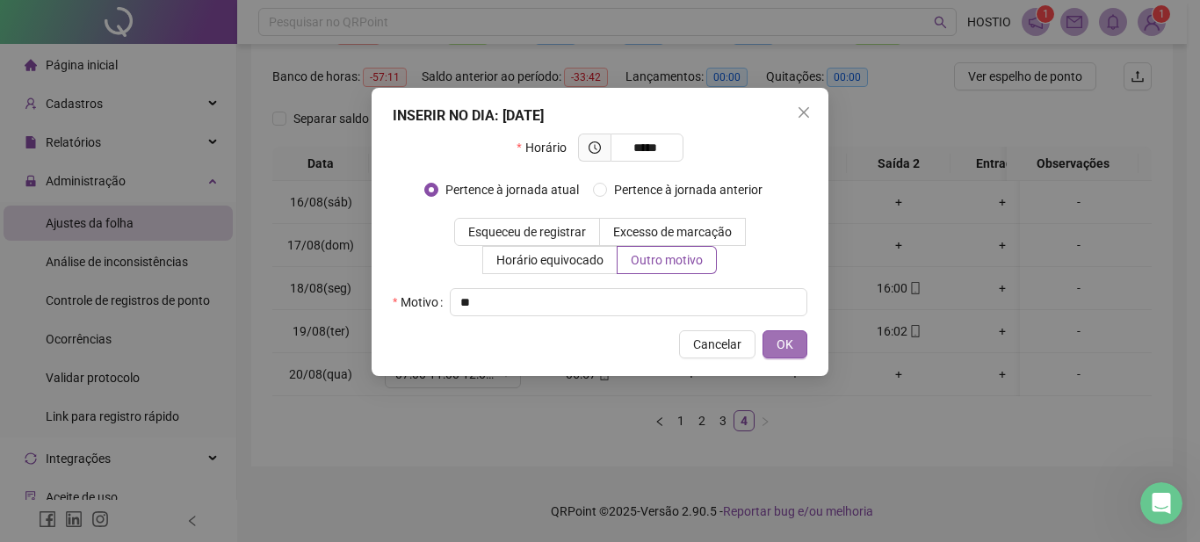
click at [796, 342] on button "OK" at bounding box center [785, 344] width 45 height 28
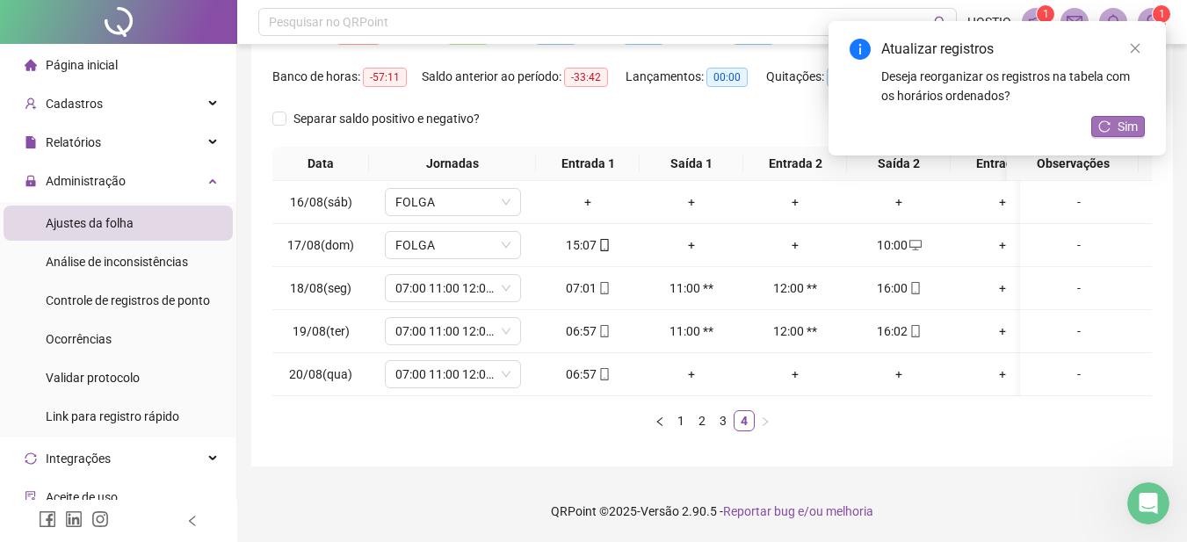
click at [1111, 127] on button "Sim" at bounding box center [1118, 126] width 54 height 21
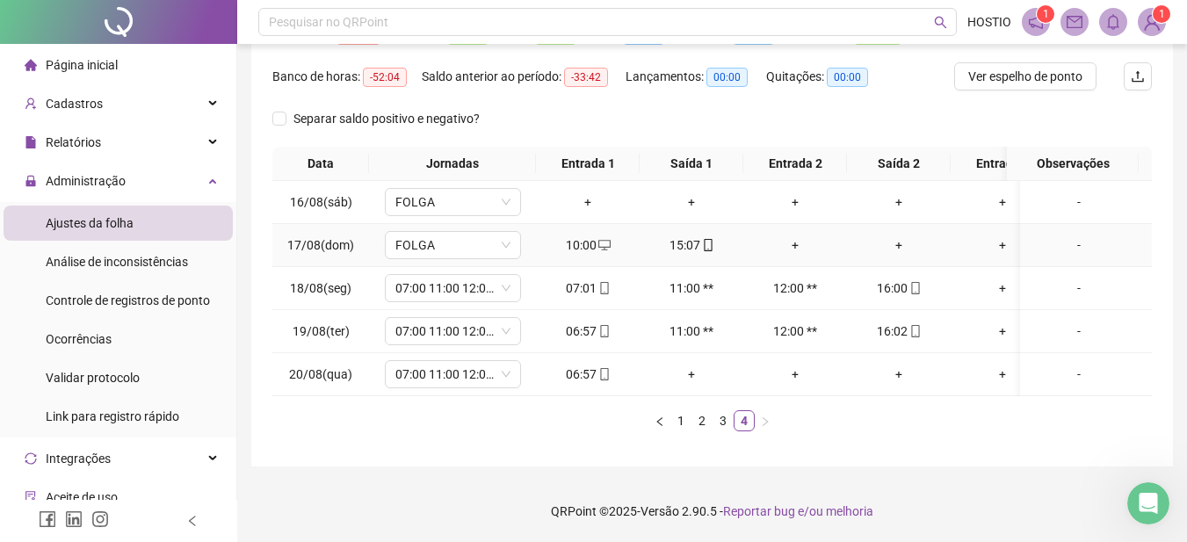
scroll to position [0, 0]
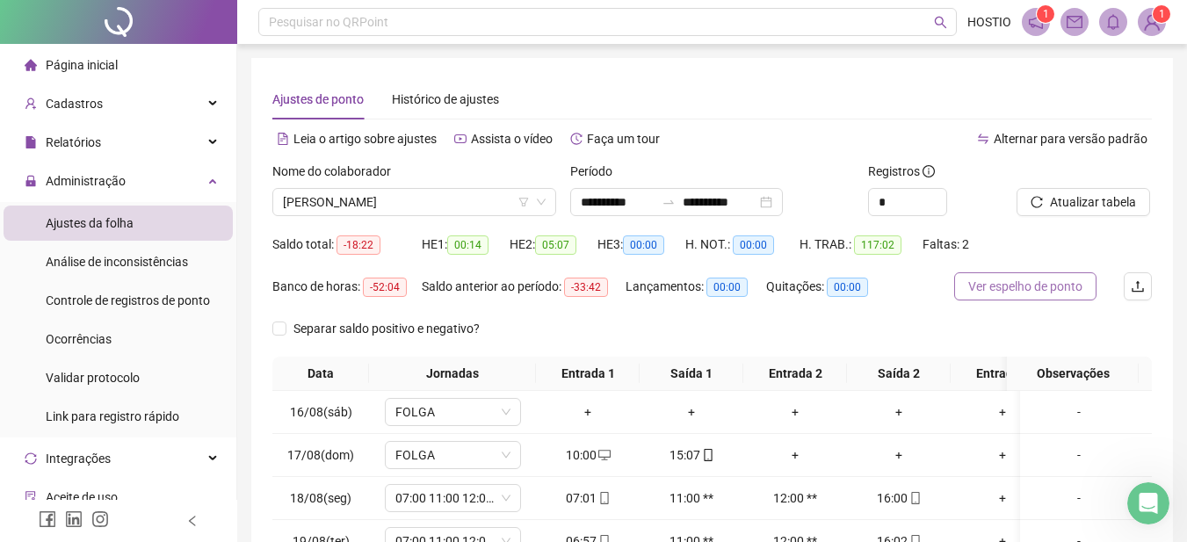
click at [1029, 285] on span "Ver espelho de ponto" at bounding box center [1025, 286] width 114 height 19
click at [387, 199] on span "[PERSON_NAME]" at bounding box center [414, 202] width 263 height 26
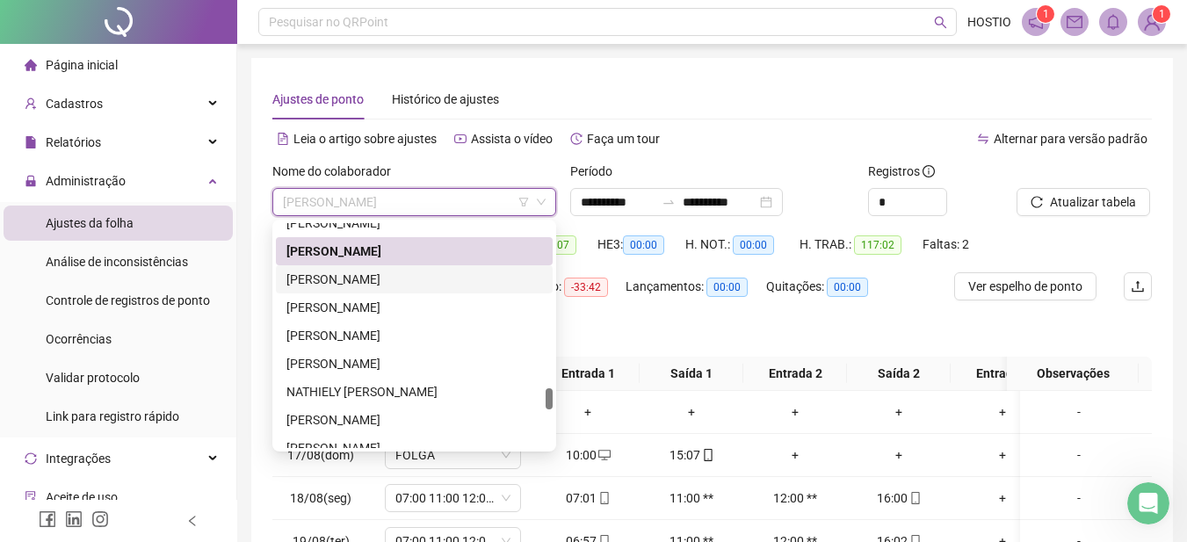
click at [394, 280] on div "[PERSON_NAME]" at bounding box center [414, 279] width 256 height 19
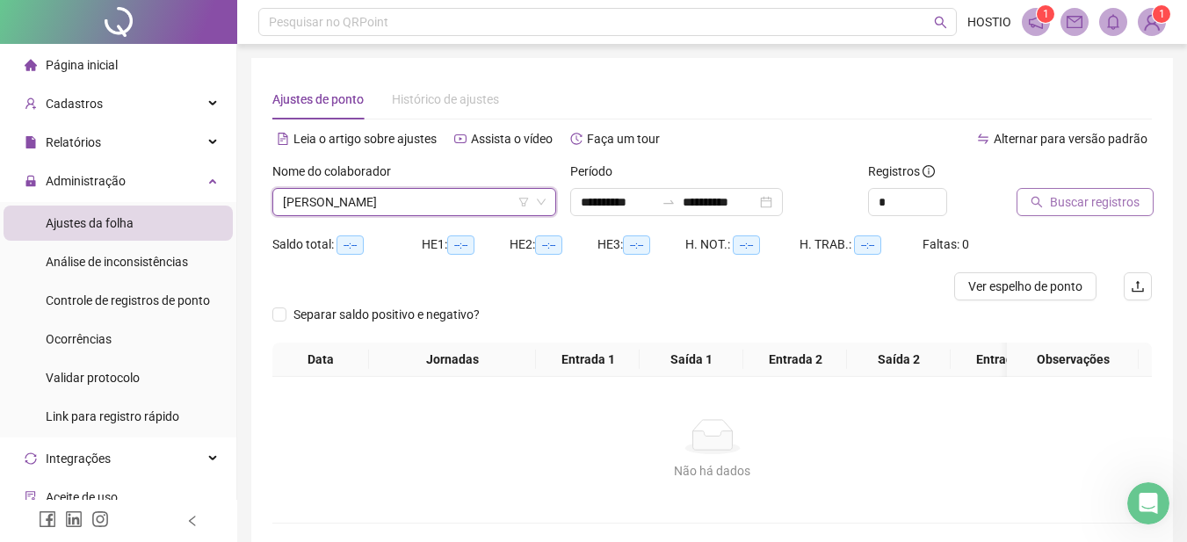
click at [1070, 197] on span "Buscar registros" at bounding box center [1095, 201] width 90 height 19
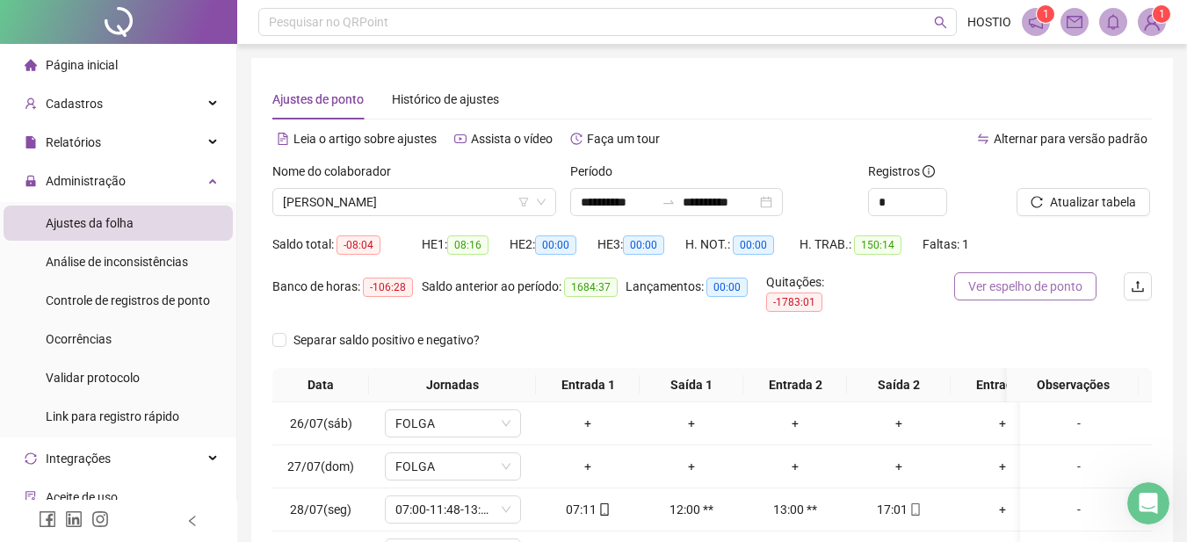
click at [1010, 289] on span "Ver espelho de ponto" at bounding box center [1025, 286] width 114 height 19
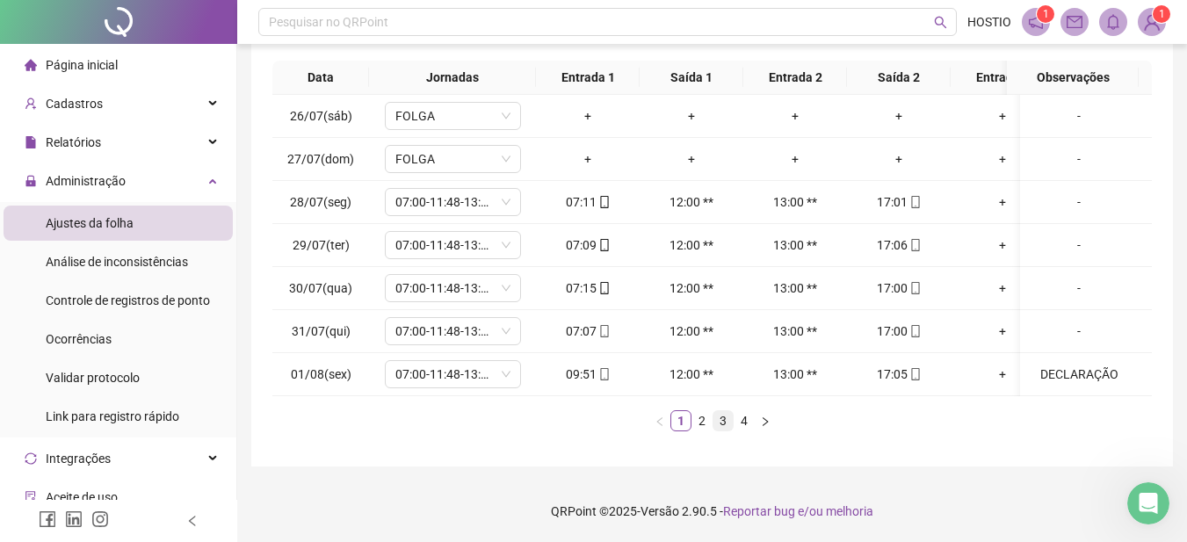
click at [725, 419] on link "3" at bounding box center [722, 420] width 19 height 19
click at [800, 365] on div "12:01" at bounding box center [795, 374] width 90 height 19
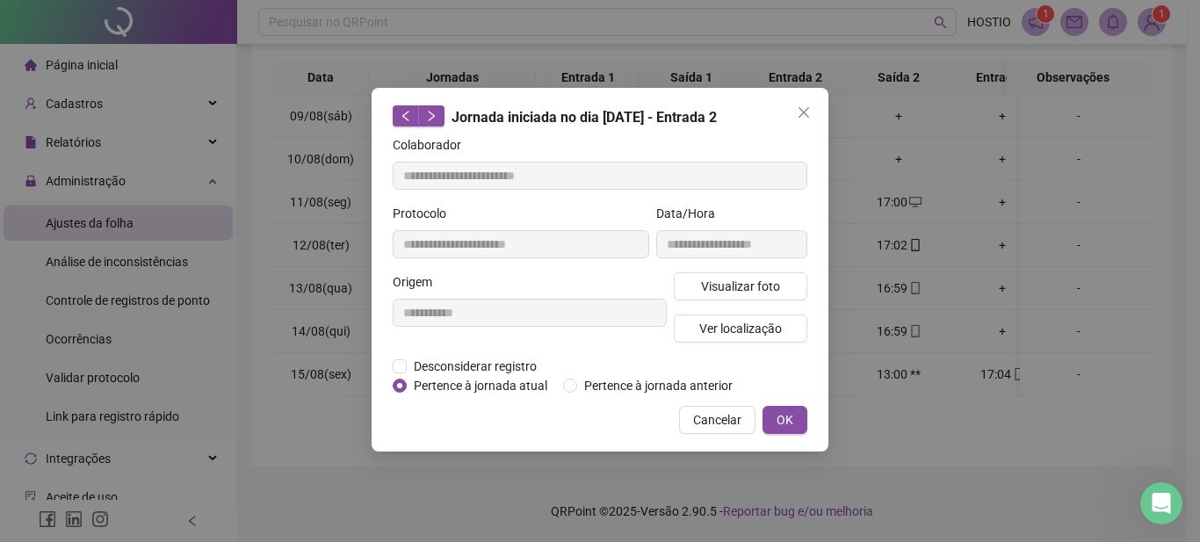
type input "**********"
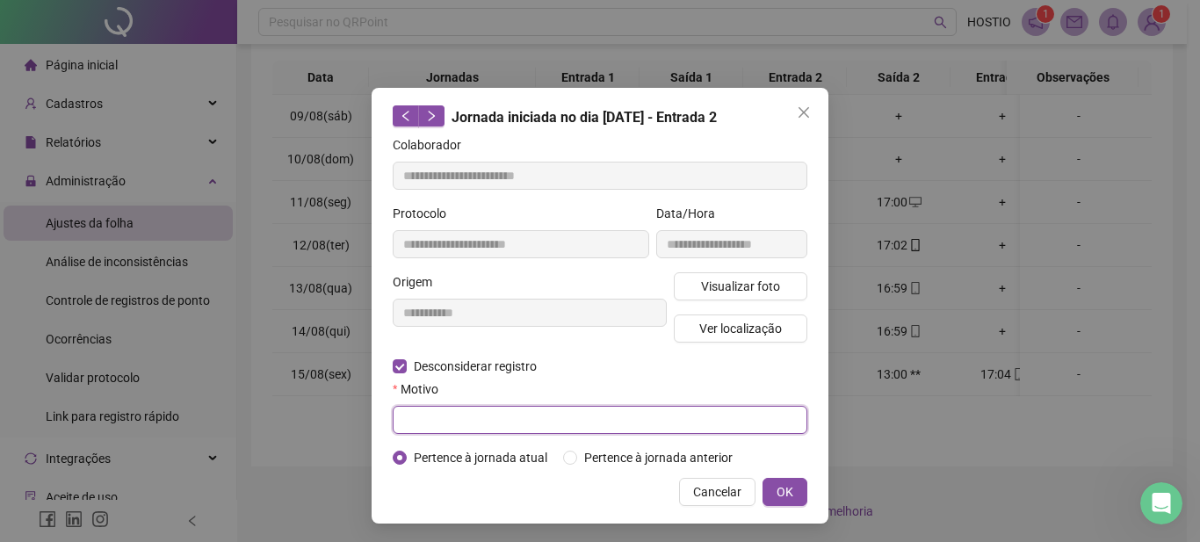
drag, startPoint x: 422, startPoint y: 419, endPoint x: 430, endPoint y: 439, distance: 21.7
click at [425, 428] on input "text" at bounding box center [600, 420] width 415 height 28
type input "**********"
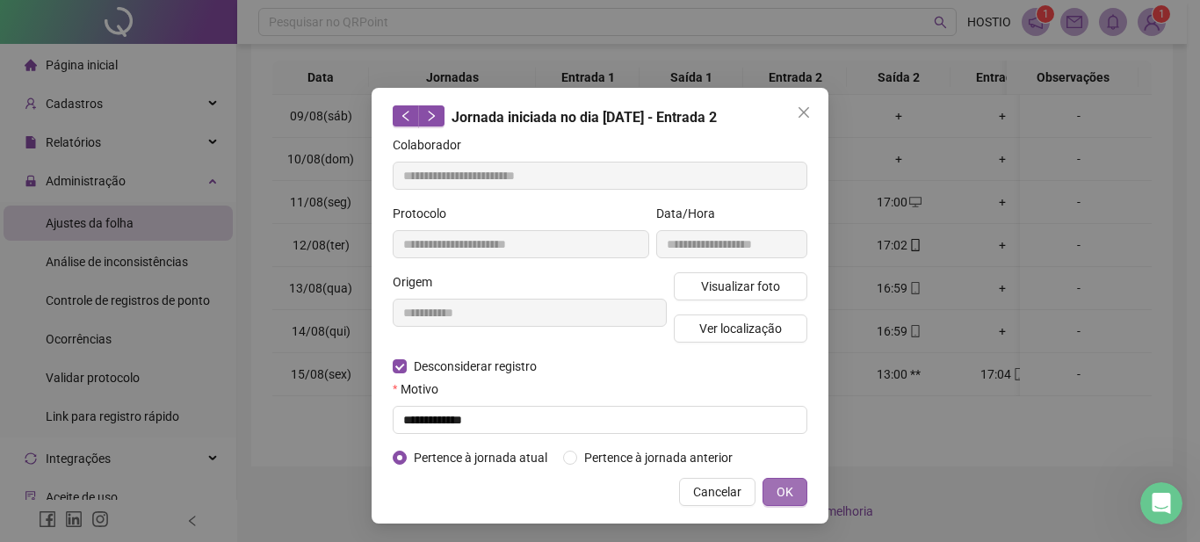
click at [777, 491] on span "OK" at bounding box center [785, 491] width 17 height 19
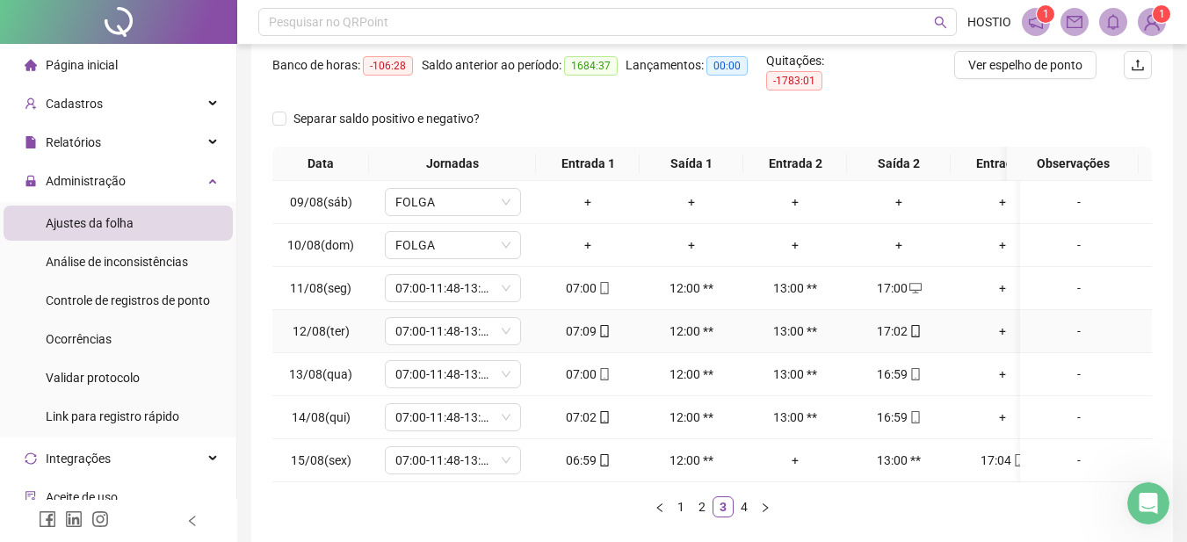
scroll to position [0, 0]
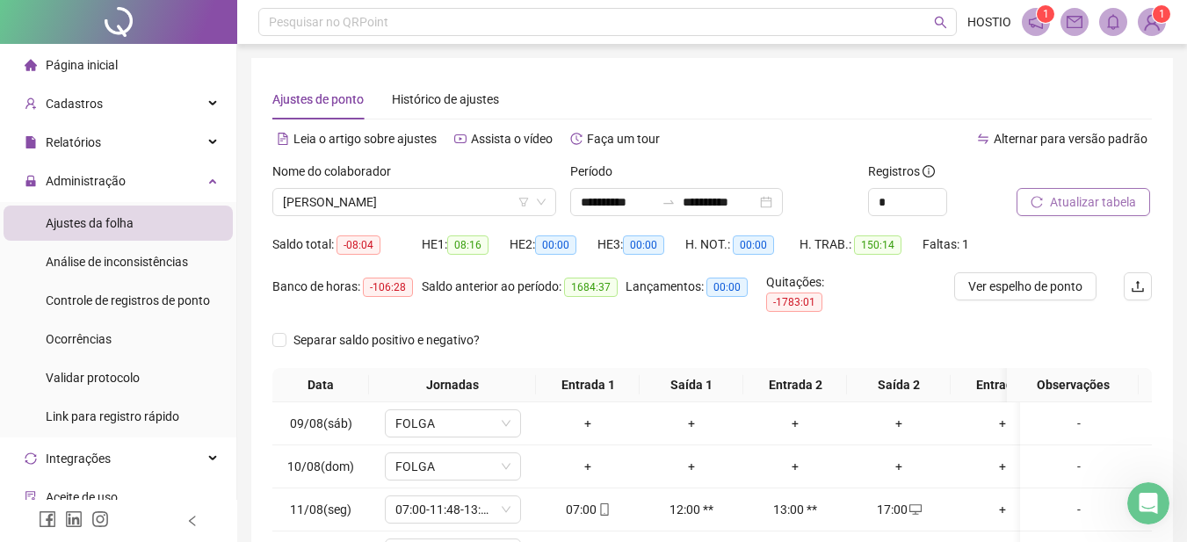
click at [1061, 200] on span "Atualizar tabela" at bounding box center [1093, 201] width 86 height 19
click at [1020, 283] on span "Ver espelho de ponto" at bounding box center [1025, 286] width 114 height 19
click at [423, 206] on span "[PERSON_NAME]" at bounding box center [414, 202] width 263 height 26
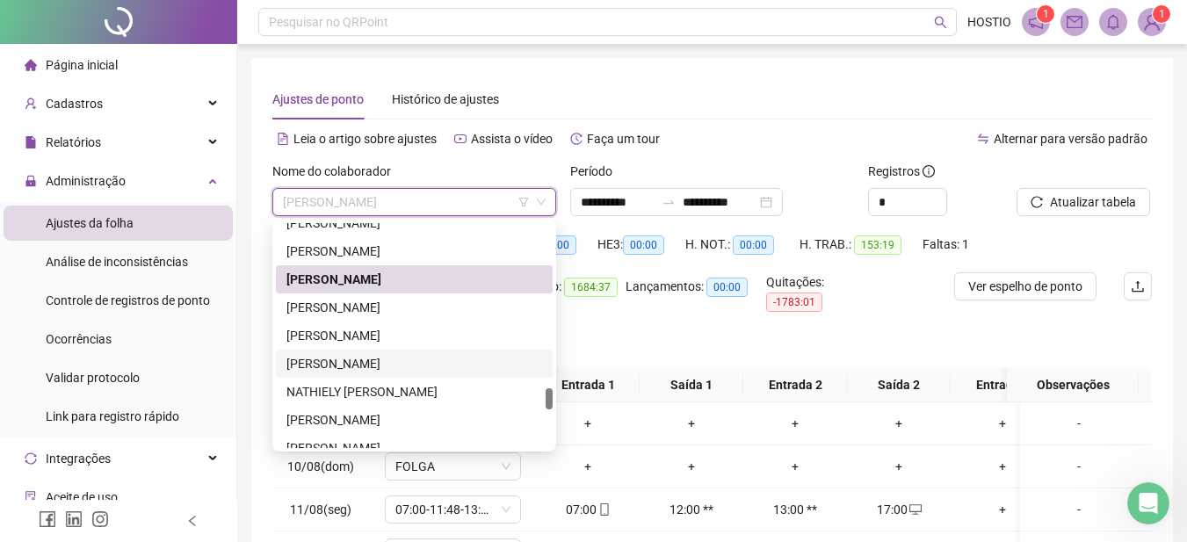
click at [382, 363] on div "[PERSON_NAME]" at bounding box center [414, 363] width 256 height 19
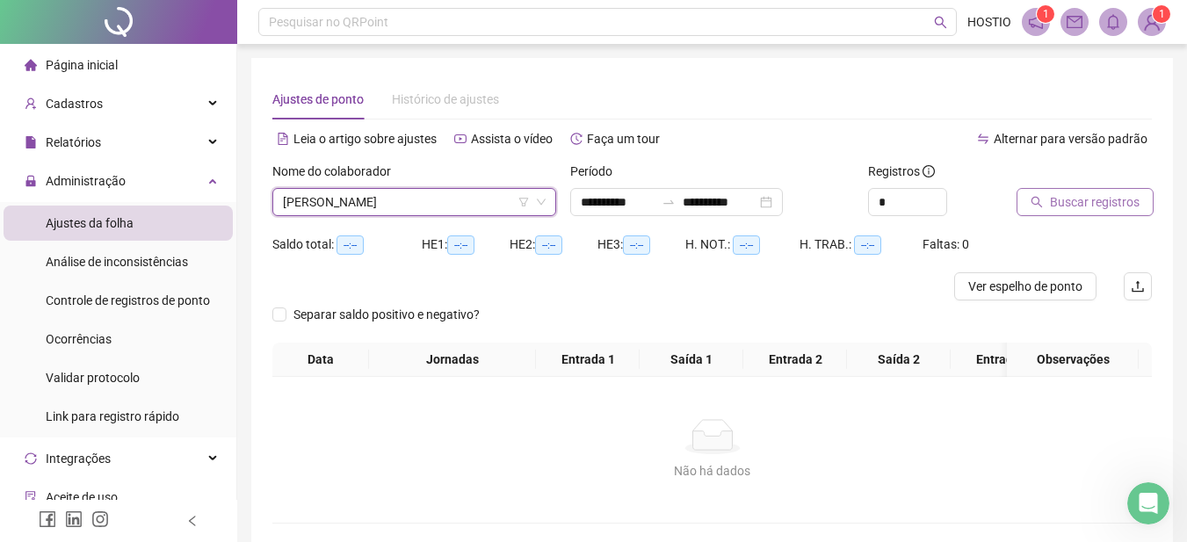
click at [1086, 195] on span "Buscar registros" at bounding box center [1095, 201] width 90 height 19
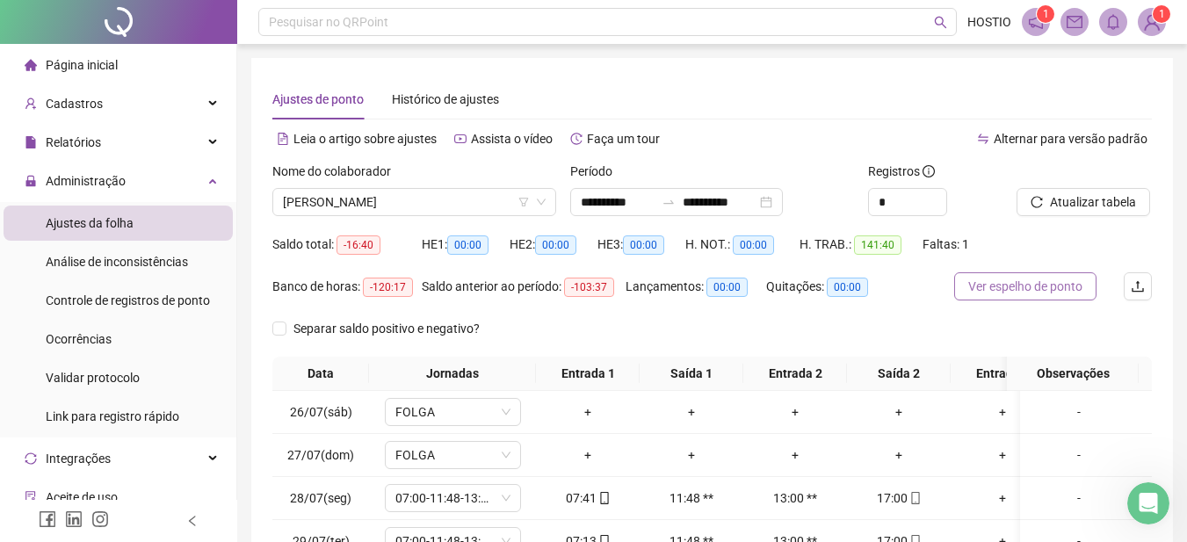
click at [1033, 275] on button "Ver espelho de ponto" at bounding box center [1025, 286] width 142 height 28
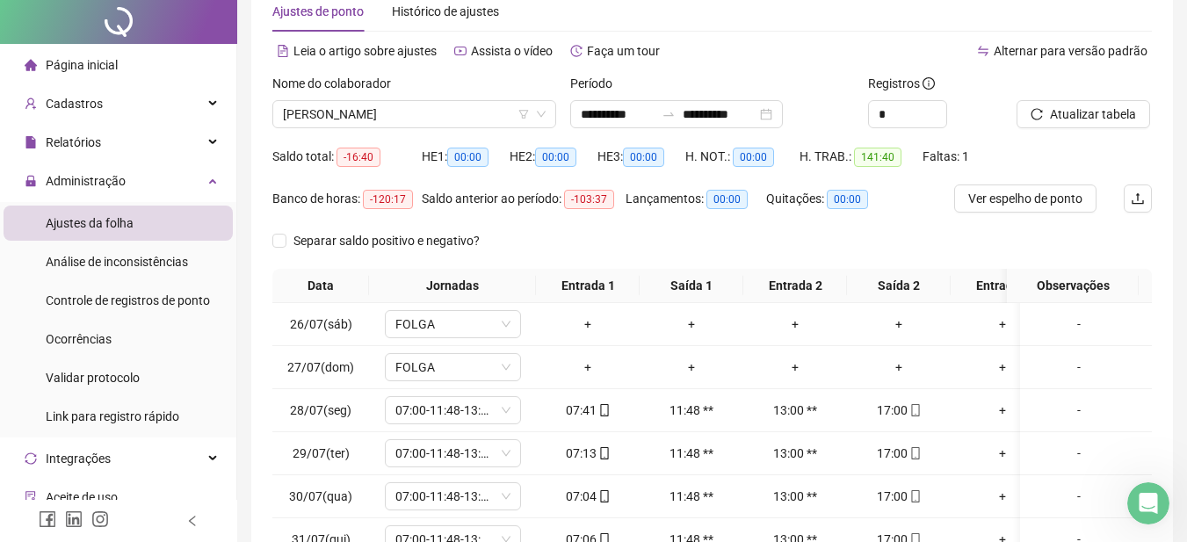
scroll to position [309, 0]
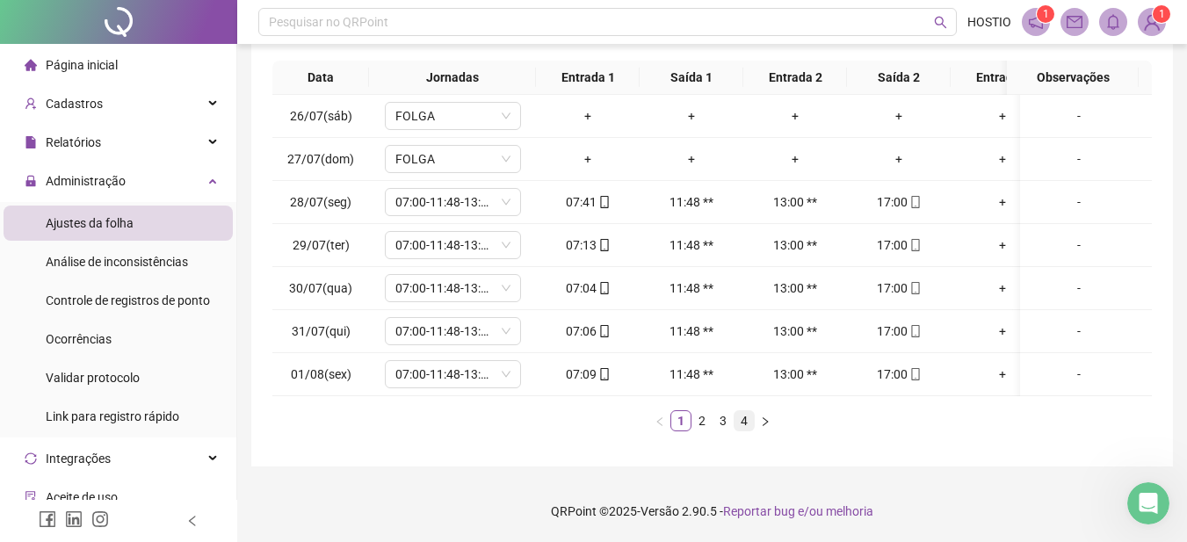
click at [742, 417] on link "4" at bounding box center [744, 420] width 19 height 19
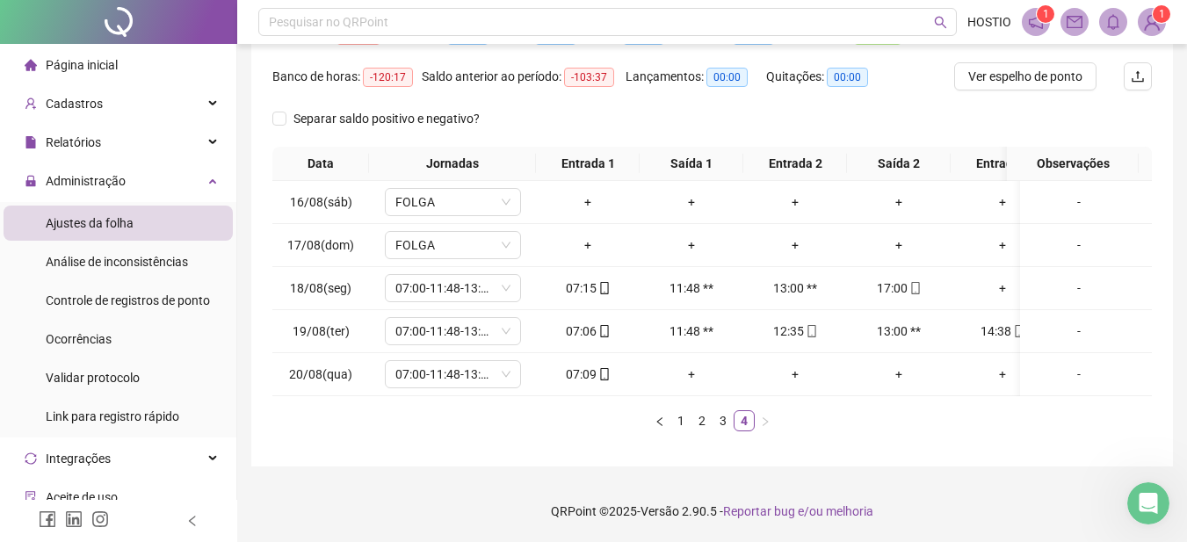
scroll to position [223, 0]
click at [790, 322] on div "12:35" at bounding box center [795, 331] width 90 height 19
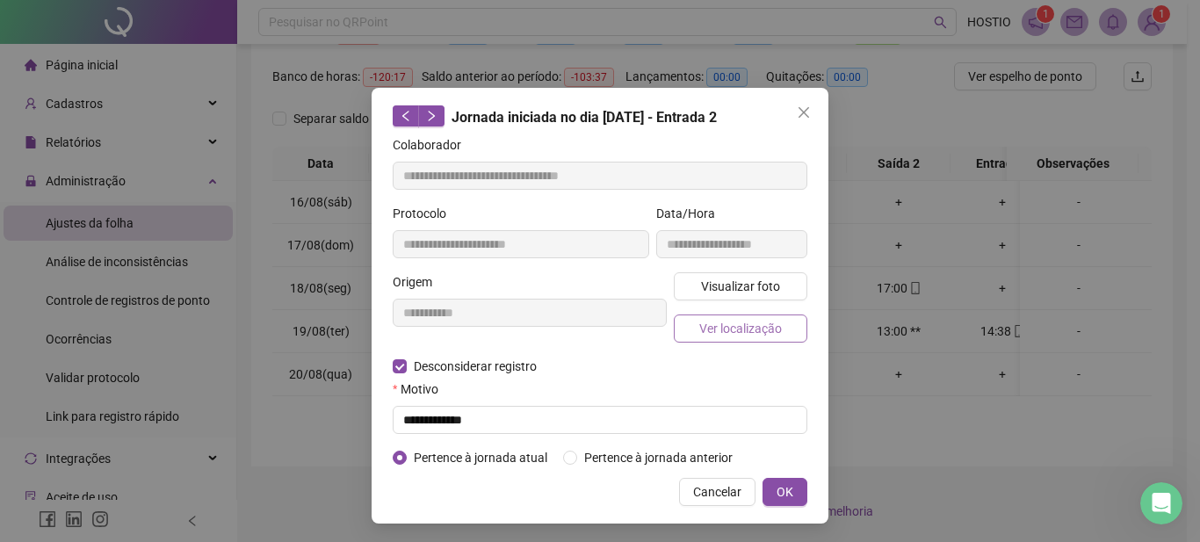
type input "**********"
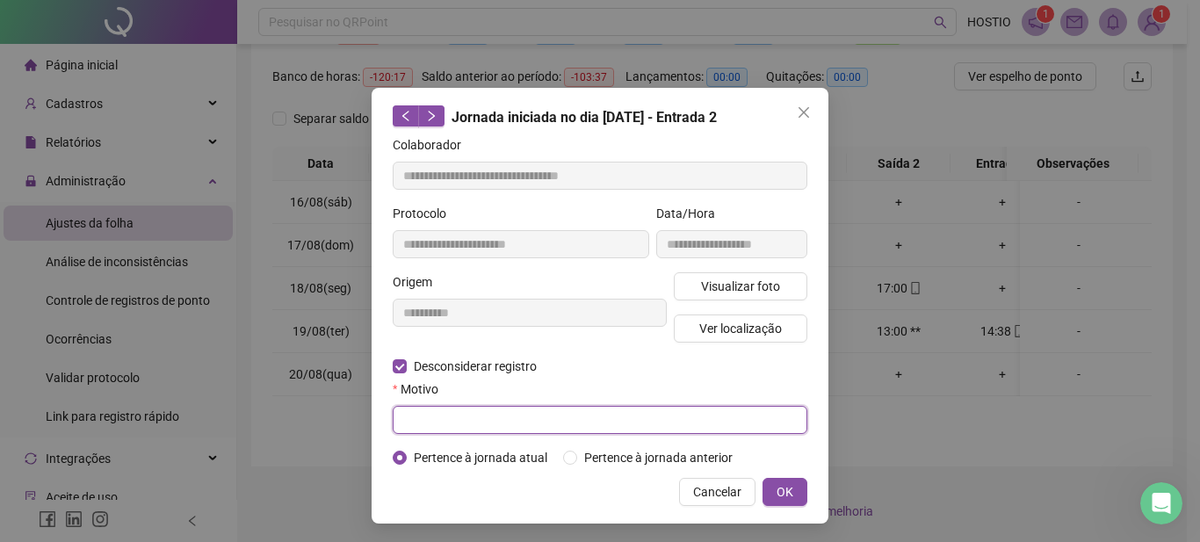
drag, startPoint x: 441, startPoint y: 423, endPoint x: 445, endPoint y: 477, distance: 53.7
click at [442, 427] on input "text" at bounding box center [600, 420] width 415 height 28
type input "**********"
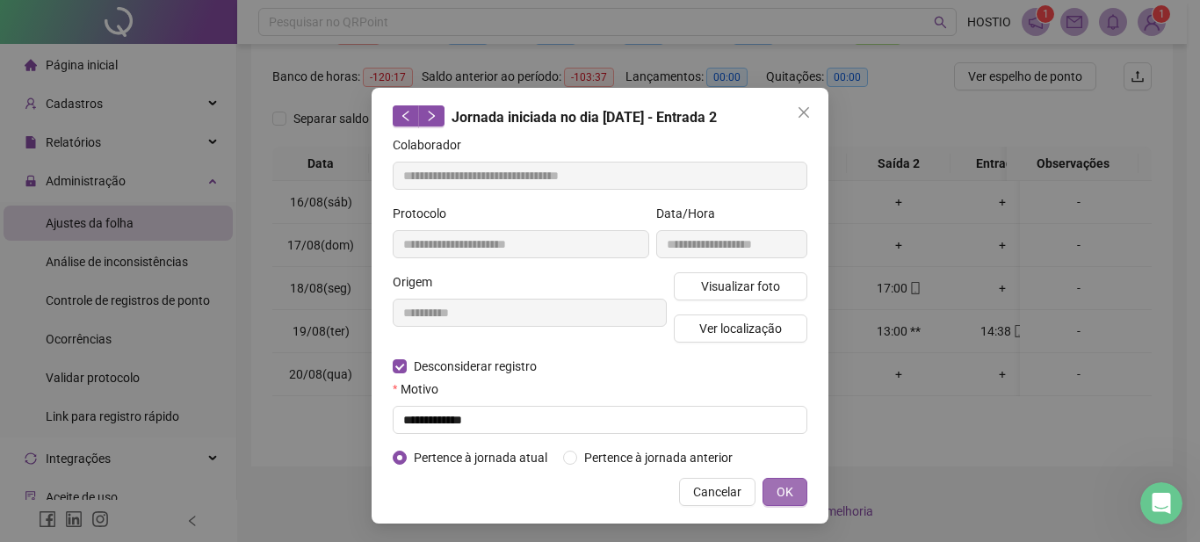
click at [777, 487] on span "OK" at bounding box center [785, 491] width 17 height 19
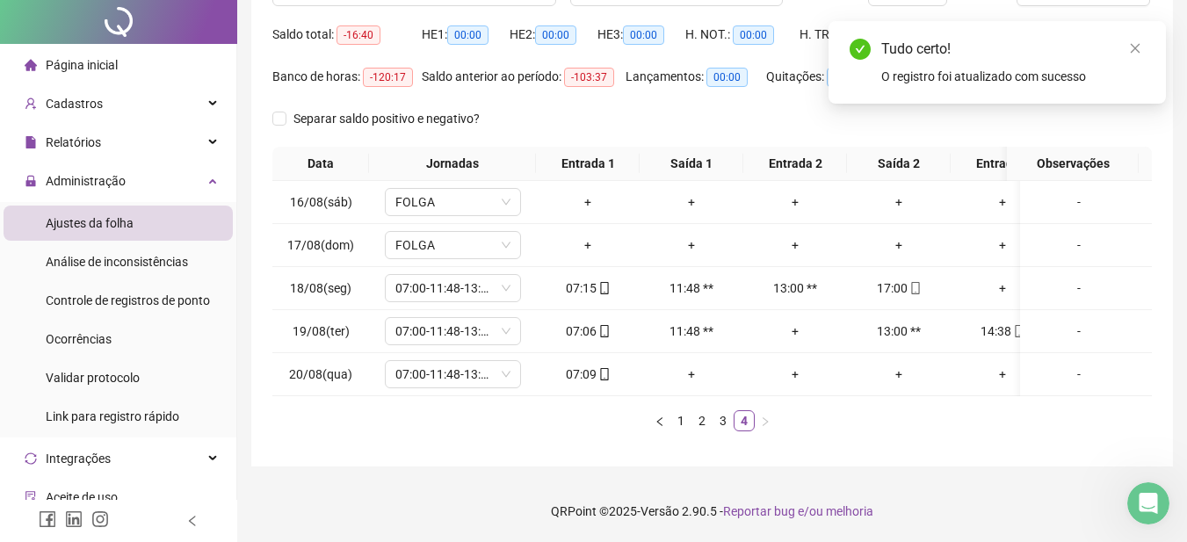
scroll to position [0, 0]
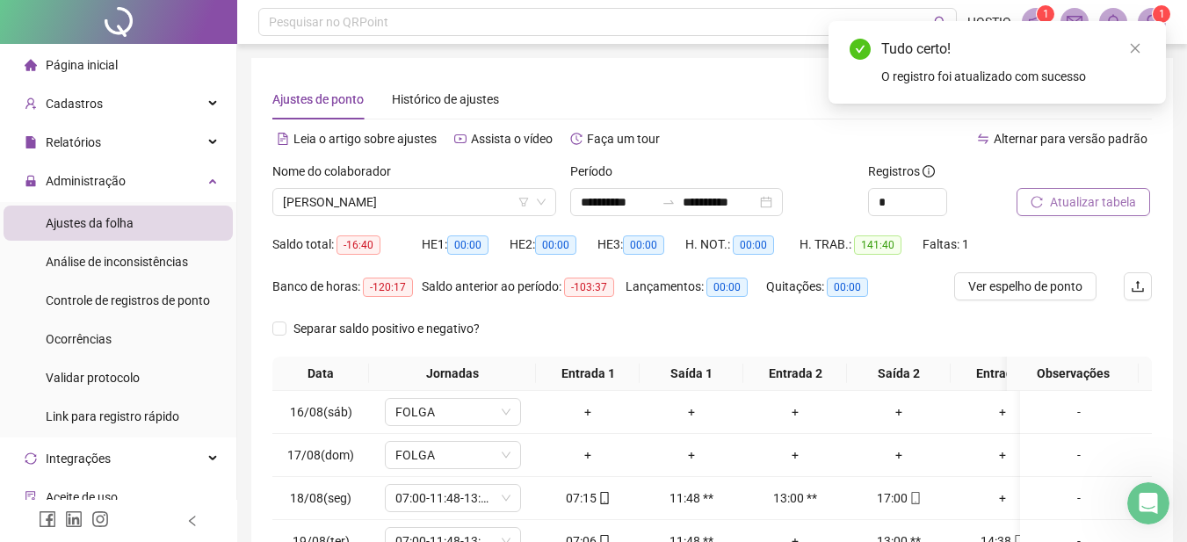
click at [1061, 198] on span "Atualizar tabela" at bounding box center [1093, 201] width 86 height 19
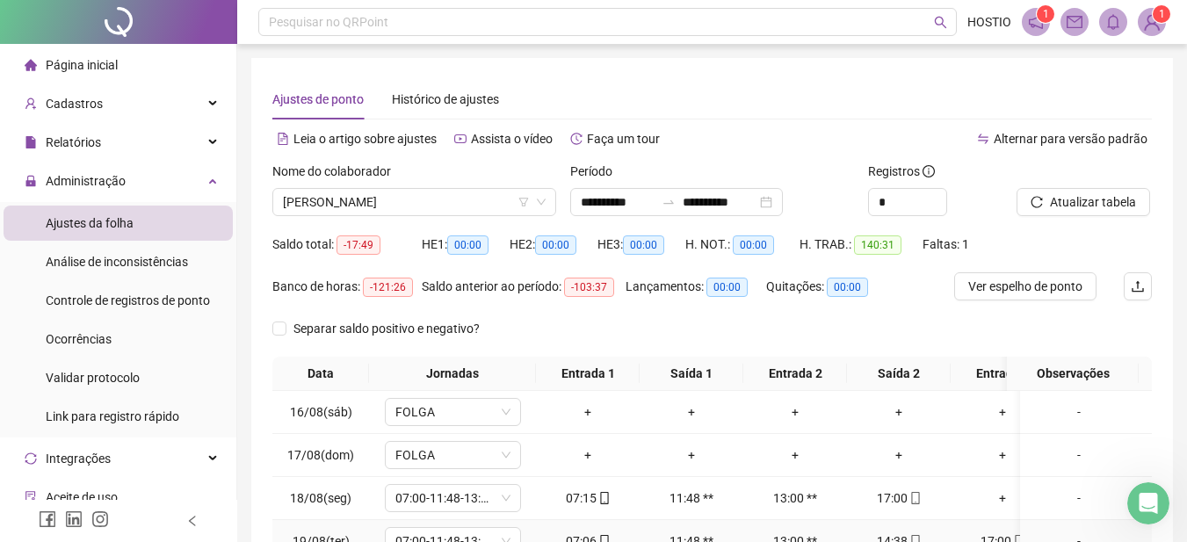
scroll to position [223, 0]
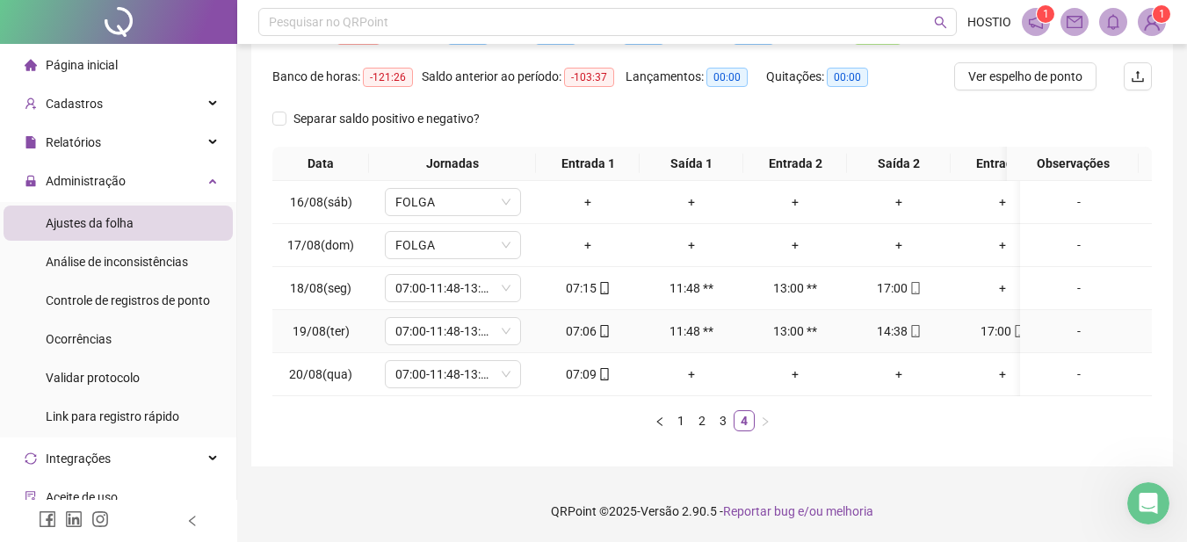
click at [898, 322] on div "14:38" at bounding box center [899, 331] width 90 height 19
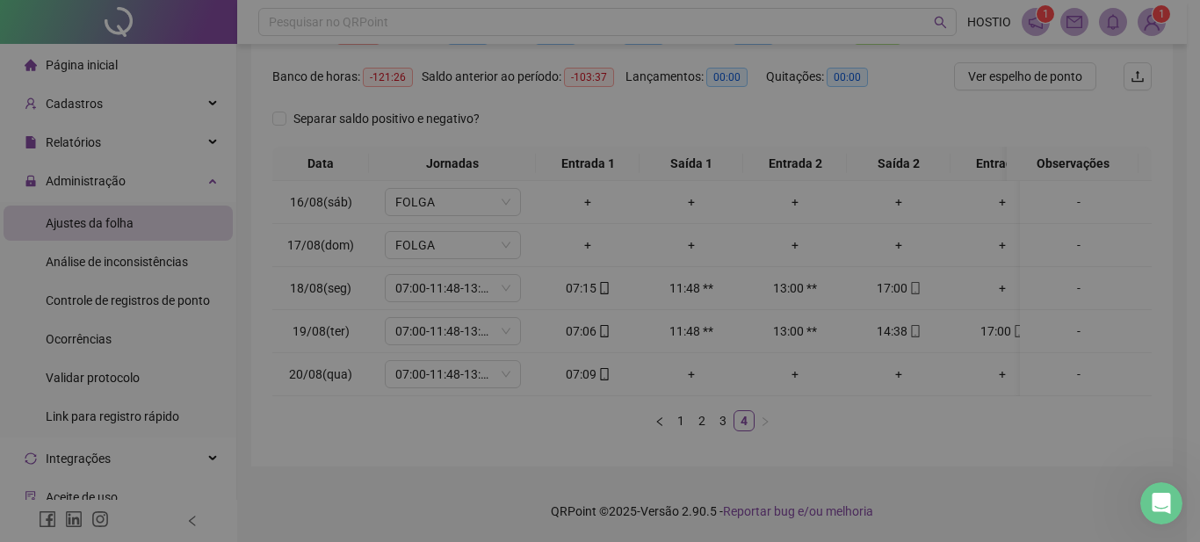
type input "**********"
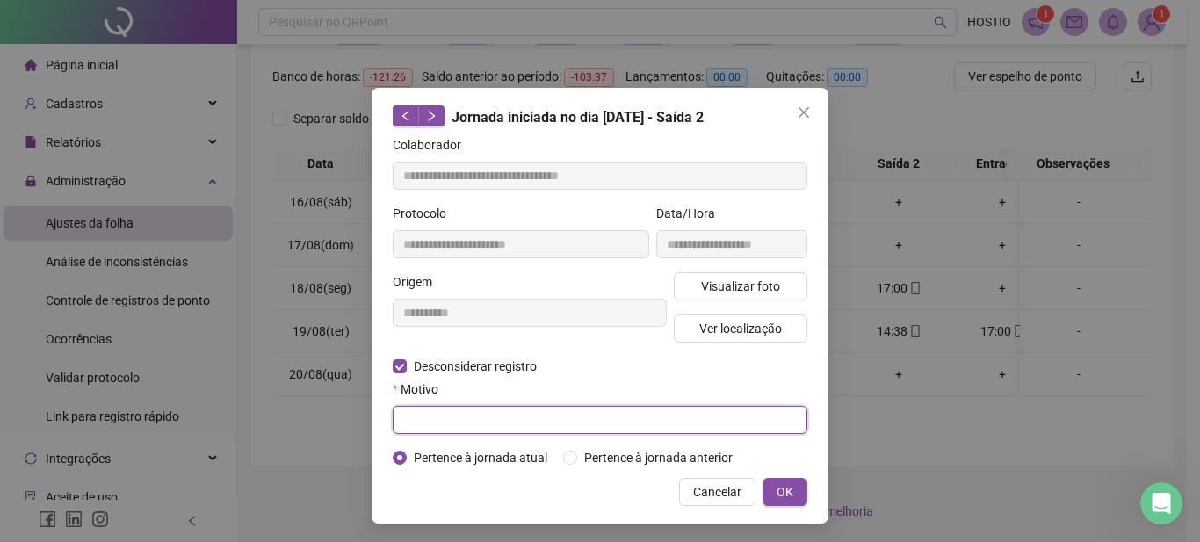
drag, startPoint x: 446, startPoint y: 419, endPoint x: 439, endPoint y: 453, distance: 35.0
click at [442, 438] on form "**********" at bounding box center [600, 301] width 415 height 332
type input "**********"
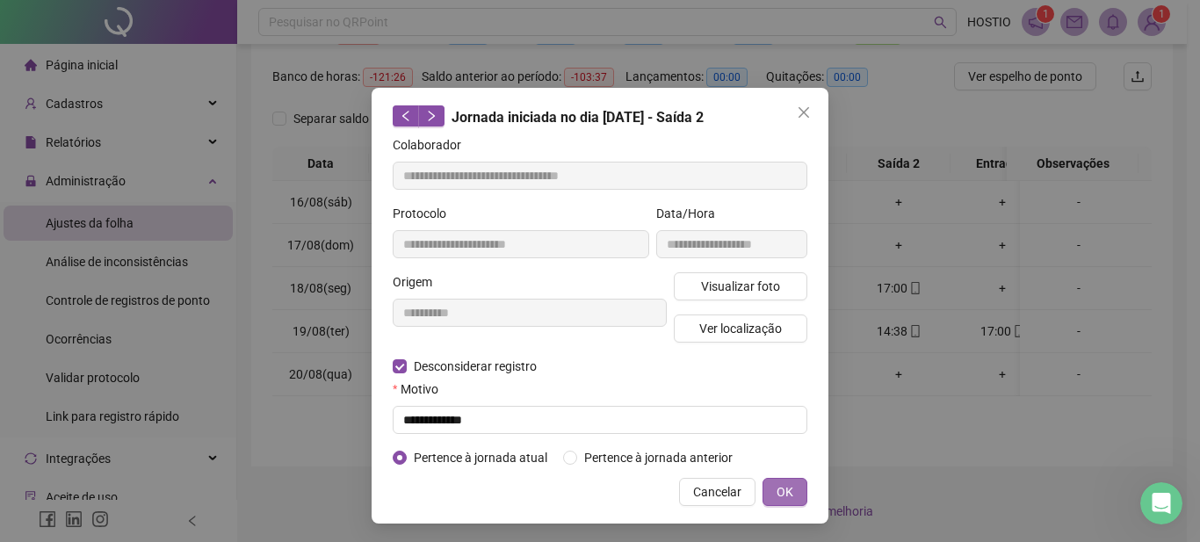
click at [783, 496] on span "OK" at bounding box center [785, 491] width 17 height 19
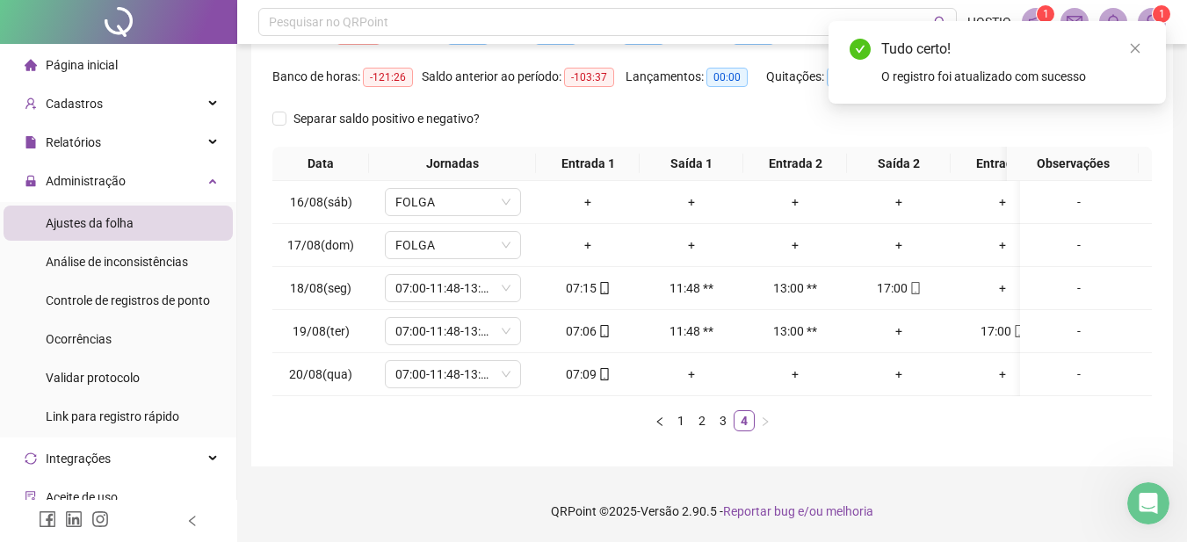
scroll to position [0, 0]
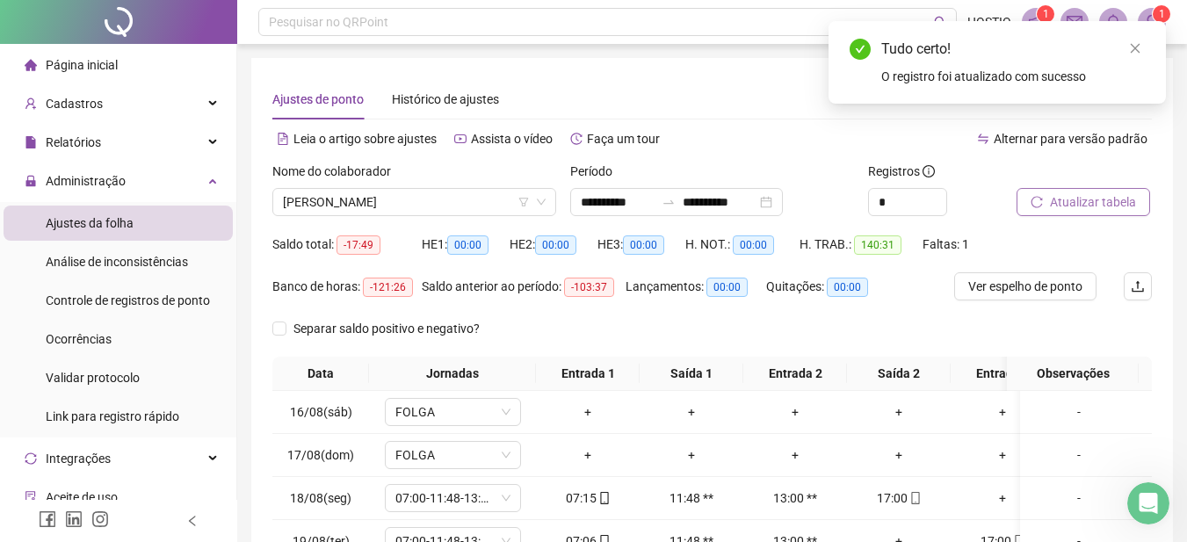
click at [1086, 198] on span "Atualizar tabela" at bounding box center [1093, 201] width 86 height 19
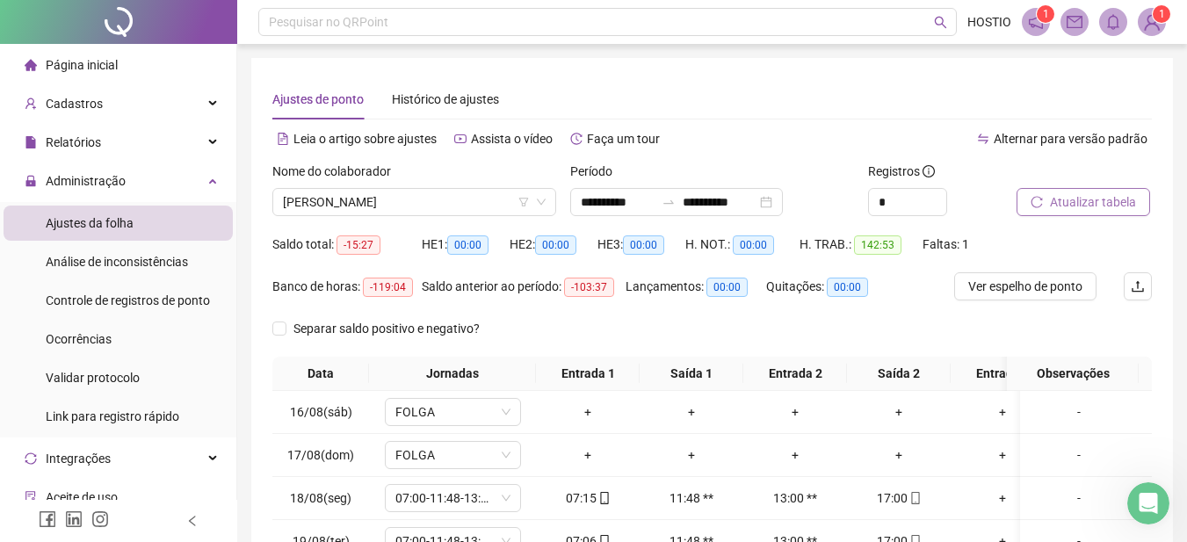
click at [1064, 199] on span "Atualizar tabela" at bounding box center [1093, 201] width 86 height 19
click at [1007, 289] on span "Ver espelho de ponto" at bounding box center [1025, 286] width 114 height 19
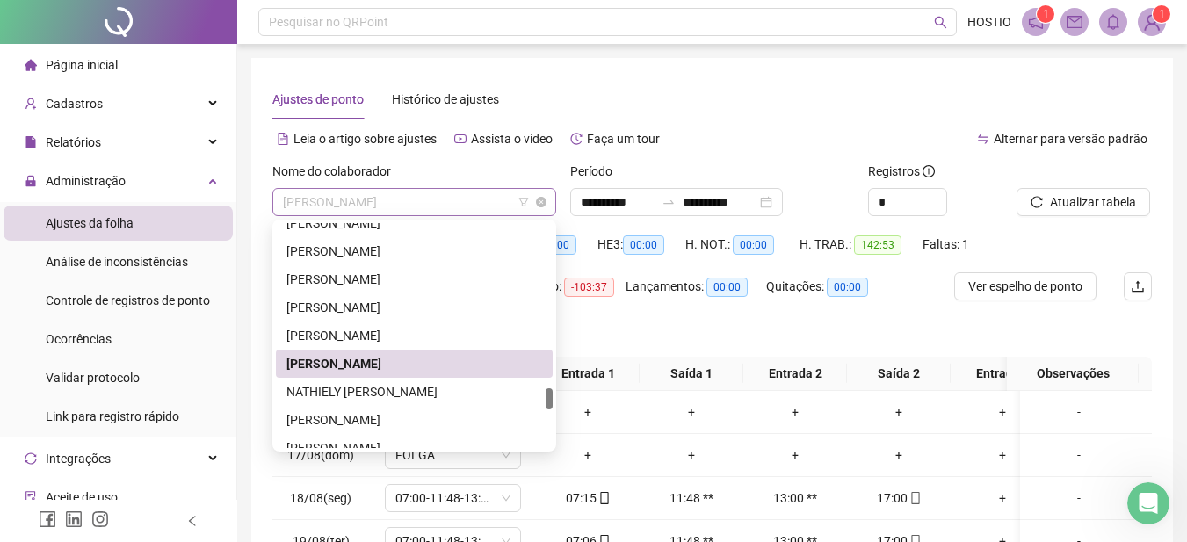
click at [424, 201] on span "[PERSON_NAME]" at bounding box center [414, 202] width 263 height 26
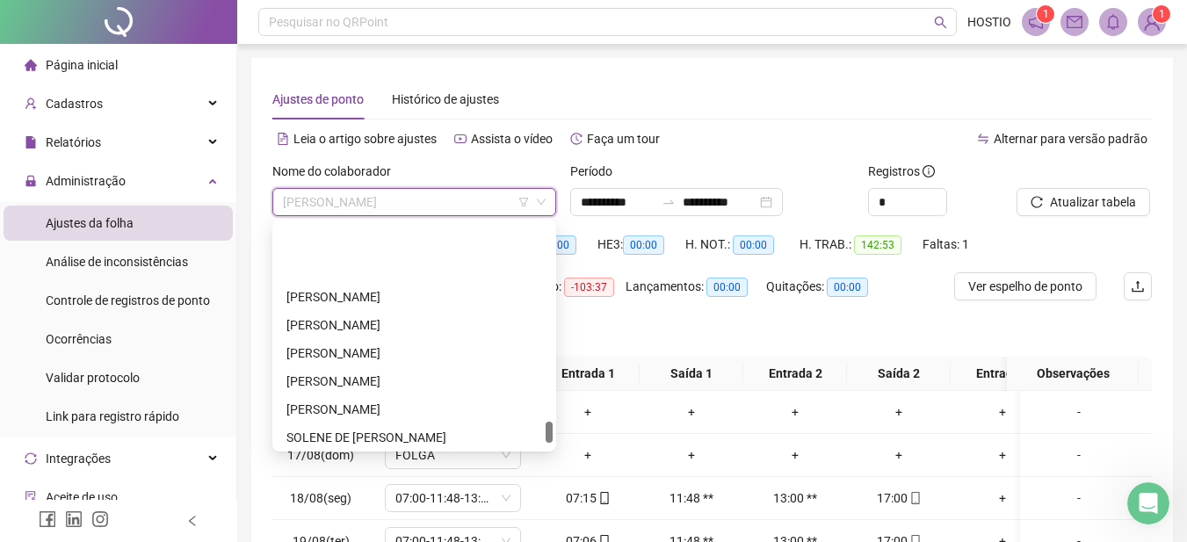
scroll to position [2109, 0]
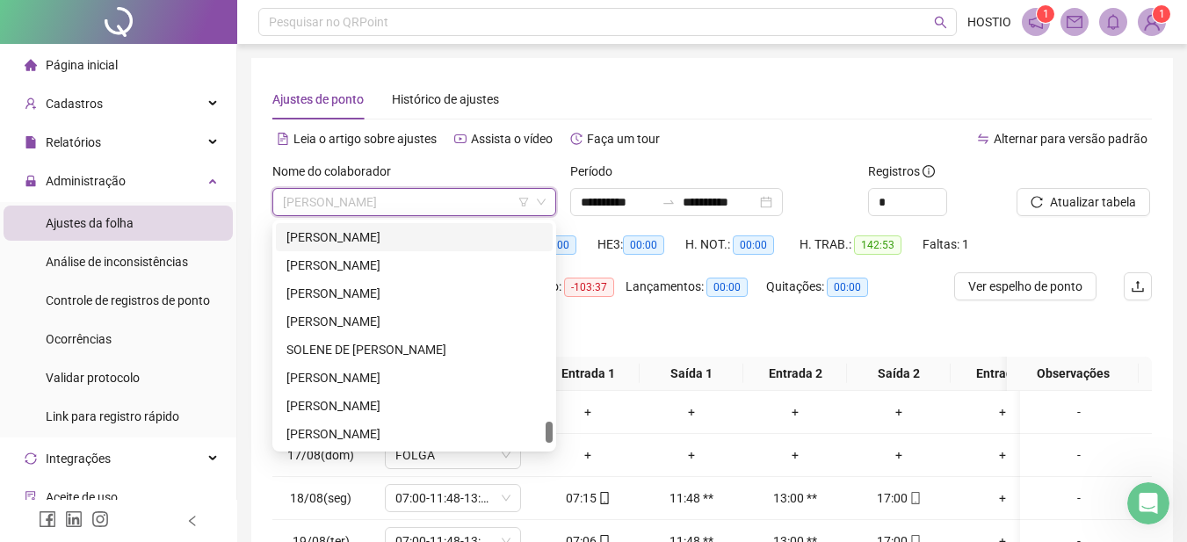
click at [366, 237] on div "[PERSON_NAME]" at bounding box center [414, 237] width 256 height 19
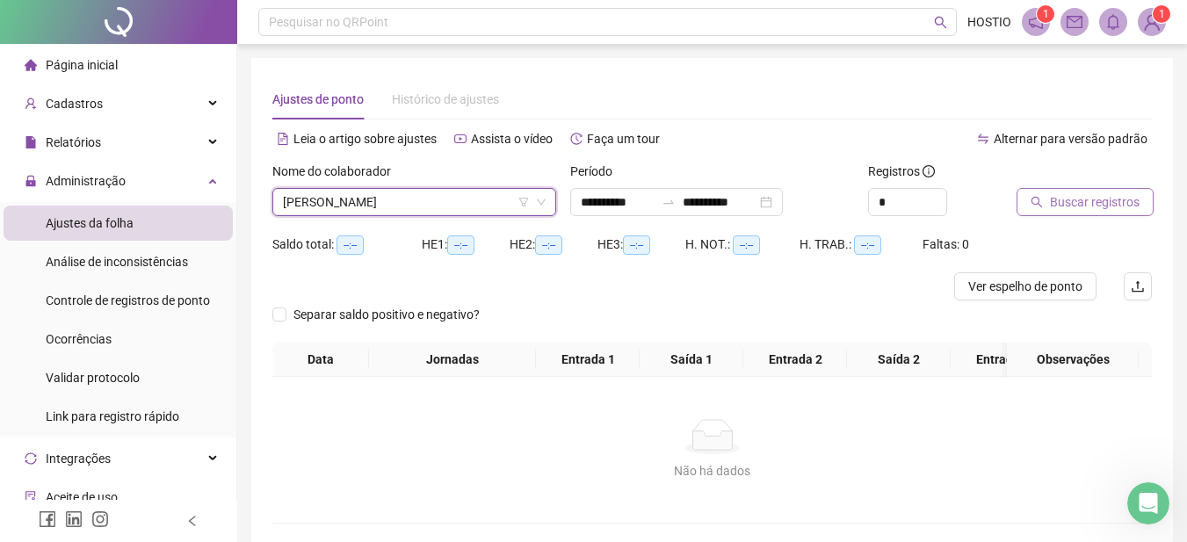
click at [1114, 201] on span "Buscar registros" at bounding box center [1095, 201] width 90 height 19
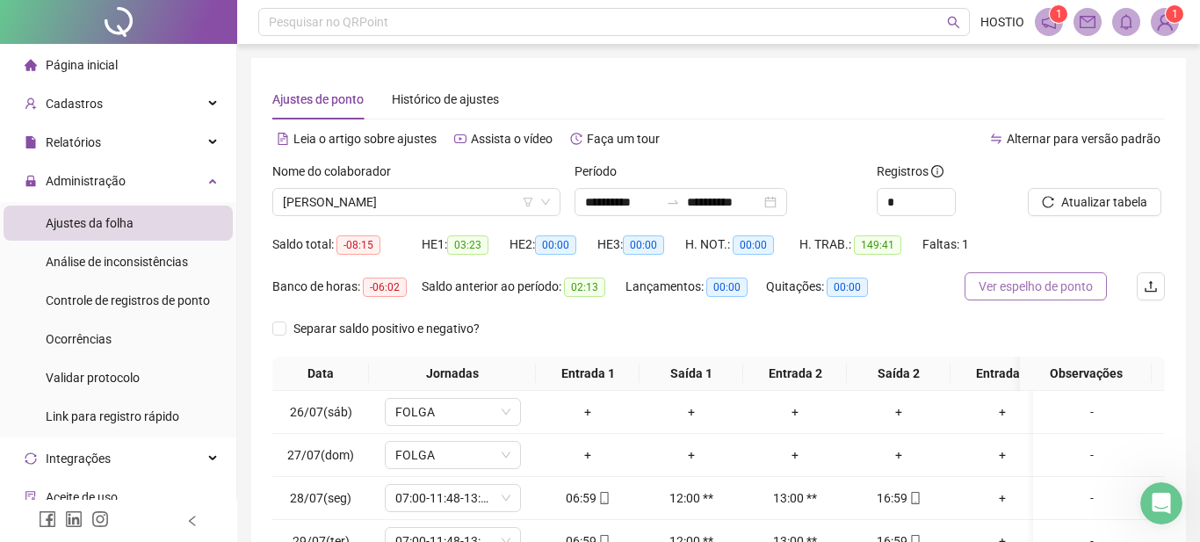
click at [997, 286] on span "Ver espelho de ponto" at bounding box center [1036, 286] width 114 height 19
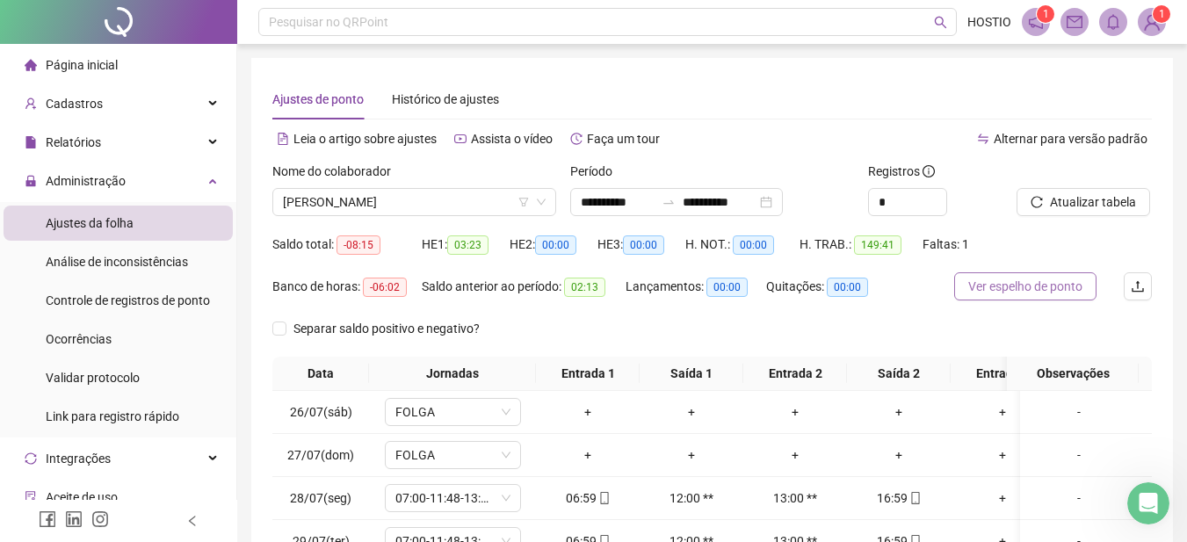
click at [1004, 286] on span "Ver espelho de ponto" at bounding box center [1025, 286] width 114 height 19
click at [367, 196] on span "[PERSON_NAME]" at bounding box center [414, 202] width 263 height 26
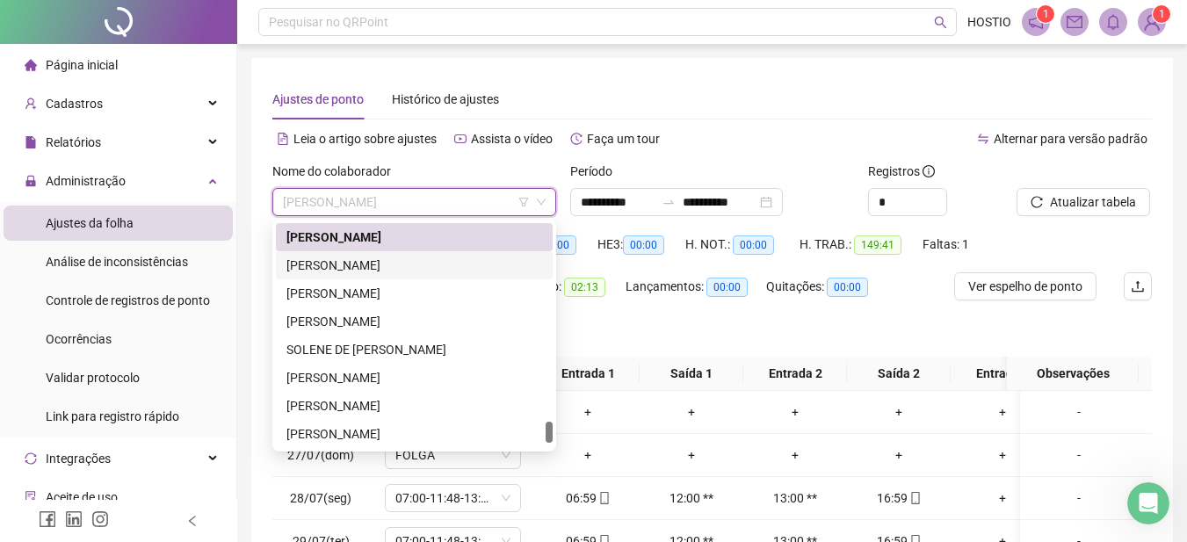
click at [360, 264] on div "[PERSON_NAME]" at bounding box center [414, 265] width 256 height 19
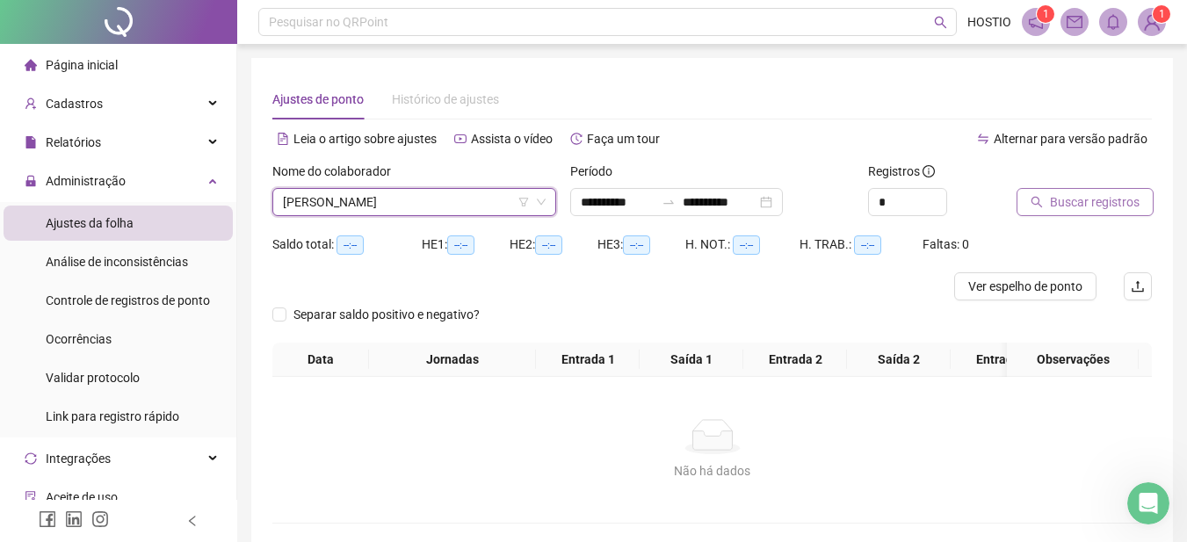
click at [1085, 197] on span "Buscar registros" at bounding box center [1095, 201] width 90 height 19
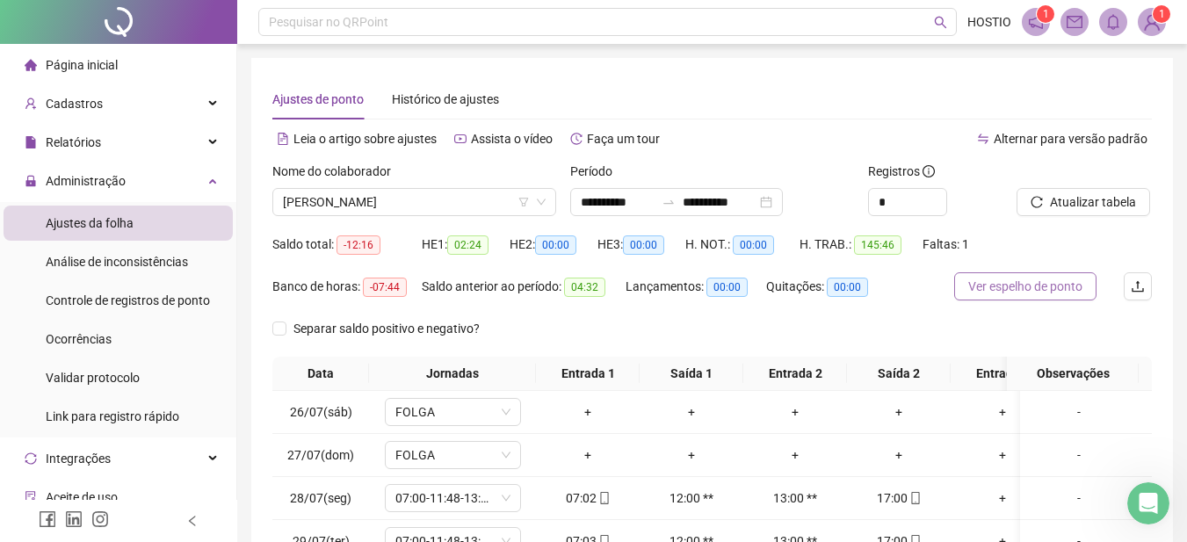
click at [1006, 279] on span "Ver espelho de ponto" at bounding box center [1025, 286] width 114 height 19
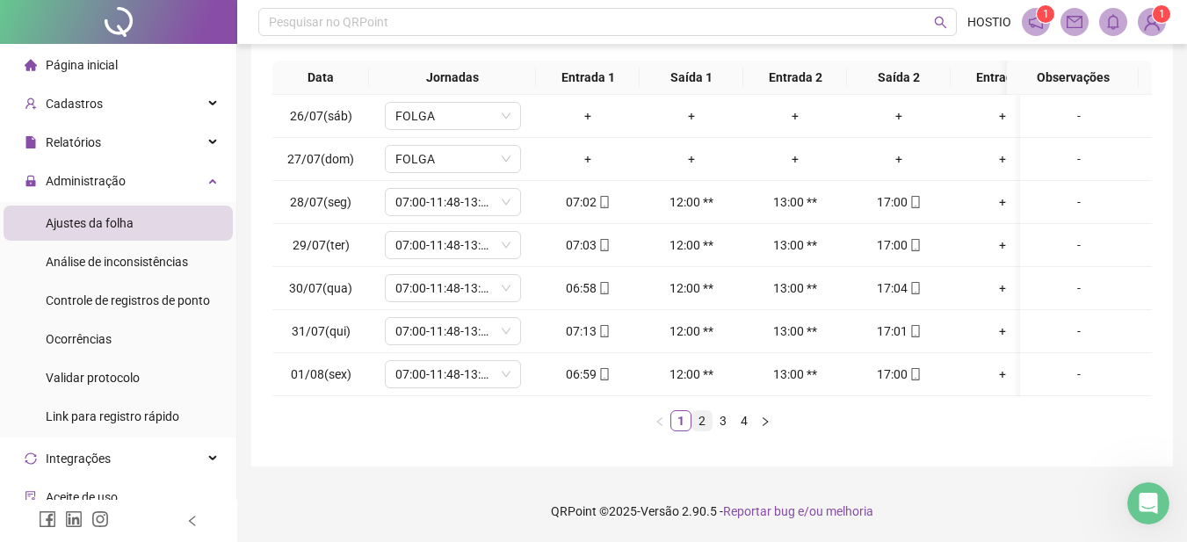
click at [703, 422] on link "2" at bounding box center [701, 420] width 19 height 19
click at [1062, 365] on div "-" at bounding box center [1079, 374] width 104 height 19
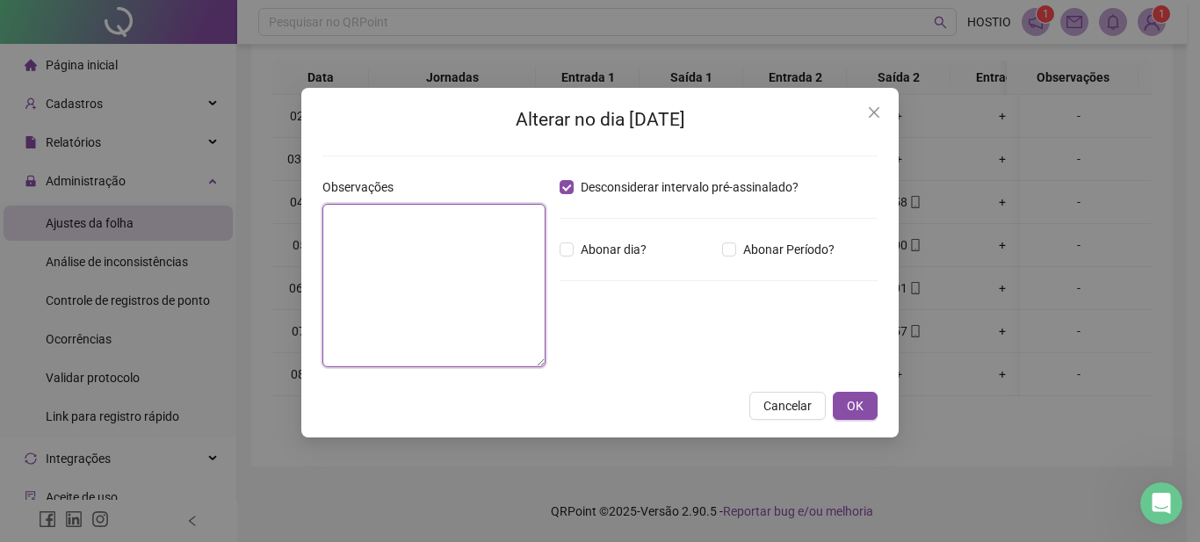
click at [336, 229] on textarea at bounding box center [433, 285] width 223 height 163
type textarea "*"
type textarea "**********"
click at [877, 111] on icon "close" at bounding box center [874, 112] width 11 height 11
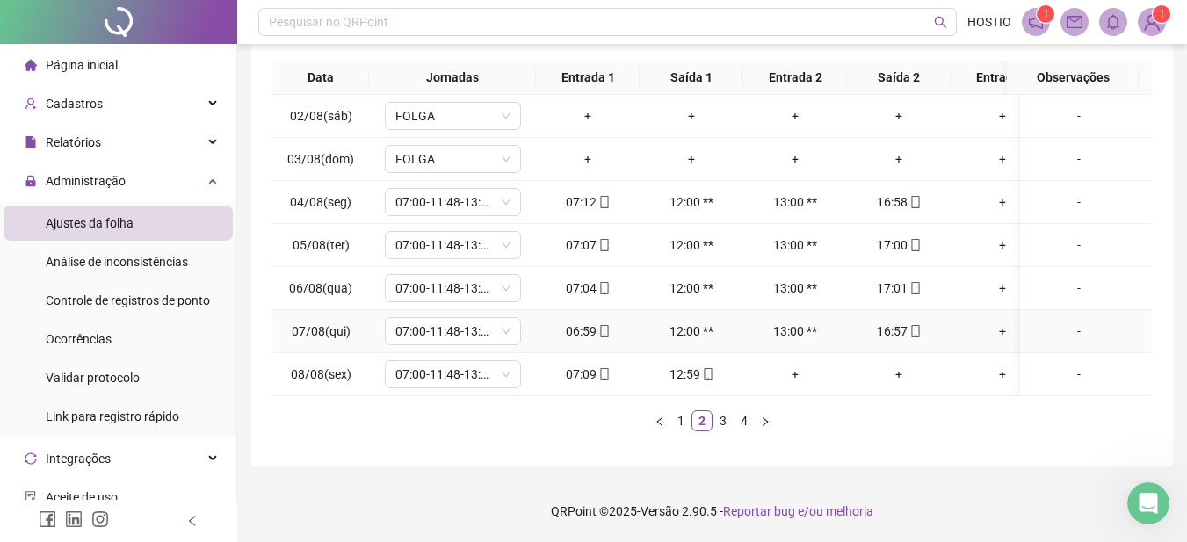
click at [1064, 322] on div "-" at bounding box center [1079, 331] width 104 height 19
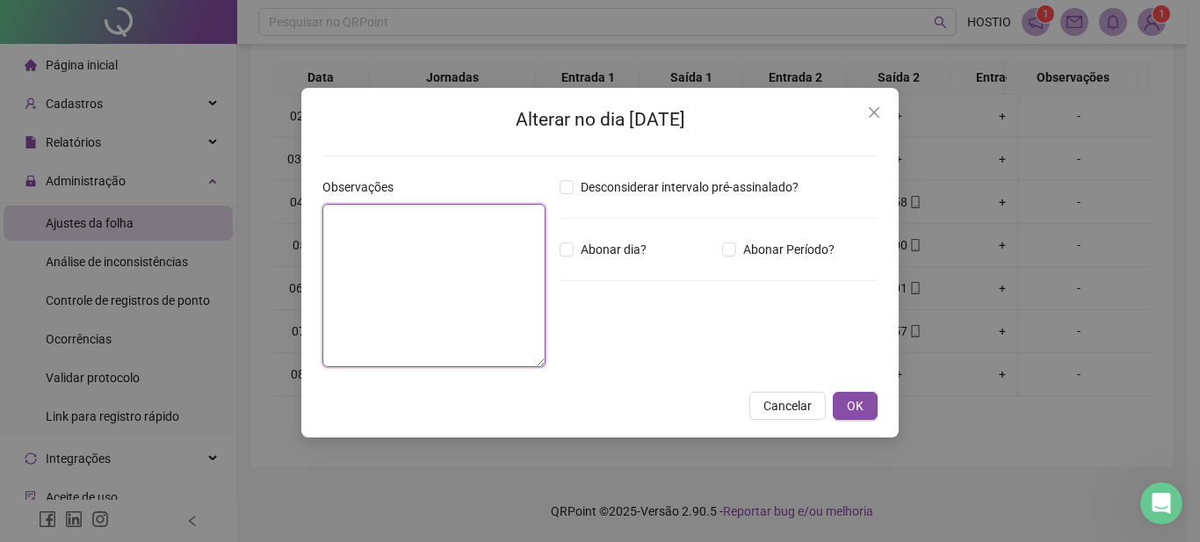
click at [358, 228] on textarea at bounding box center [433, 285] width 223 height 163
type textarea "*"
type textarea "**********"
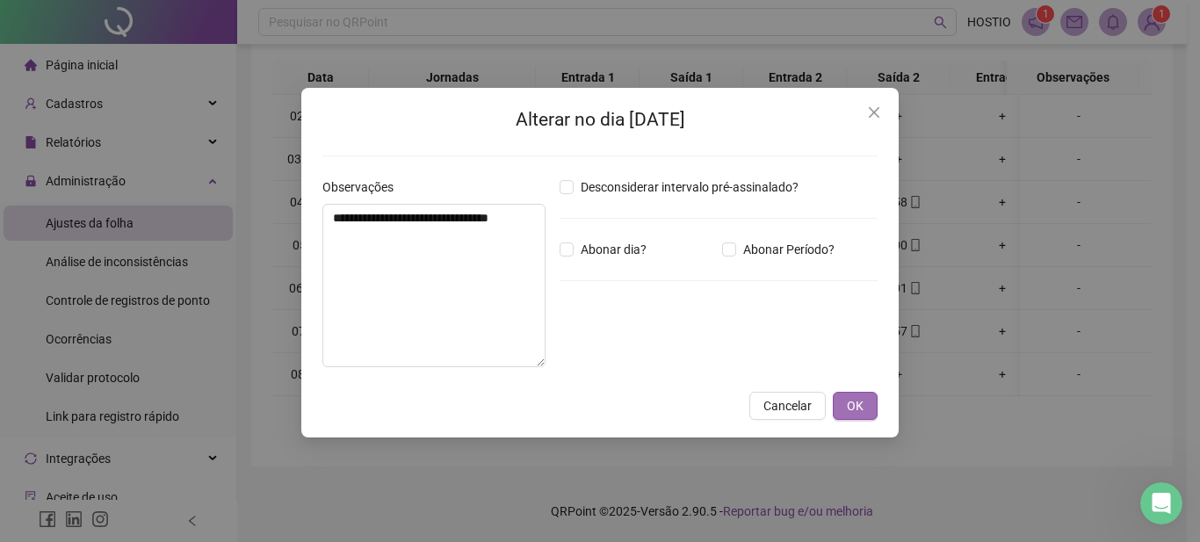
click at [860, 411] on span "OK" at bounding box center [855, 405] width 17 height 19
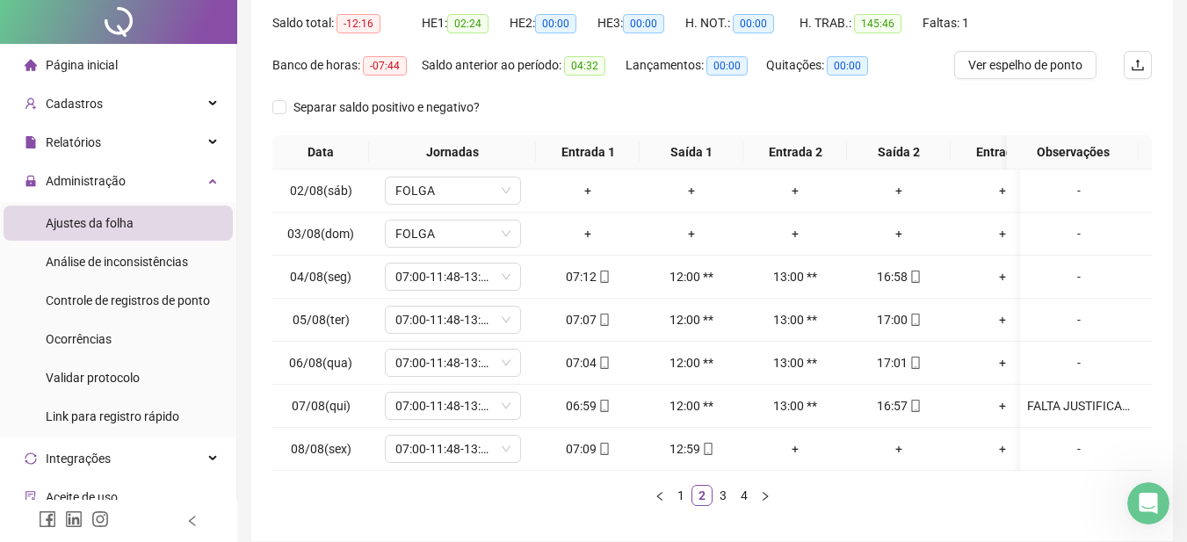
scroll to position [0, 0]
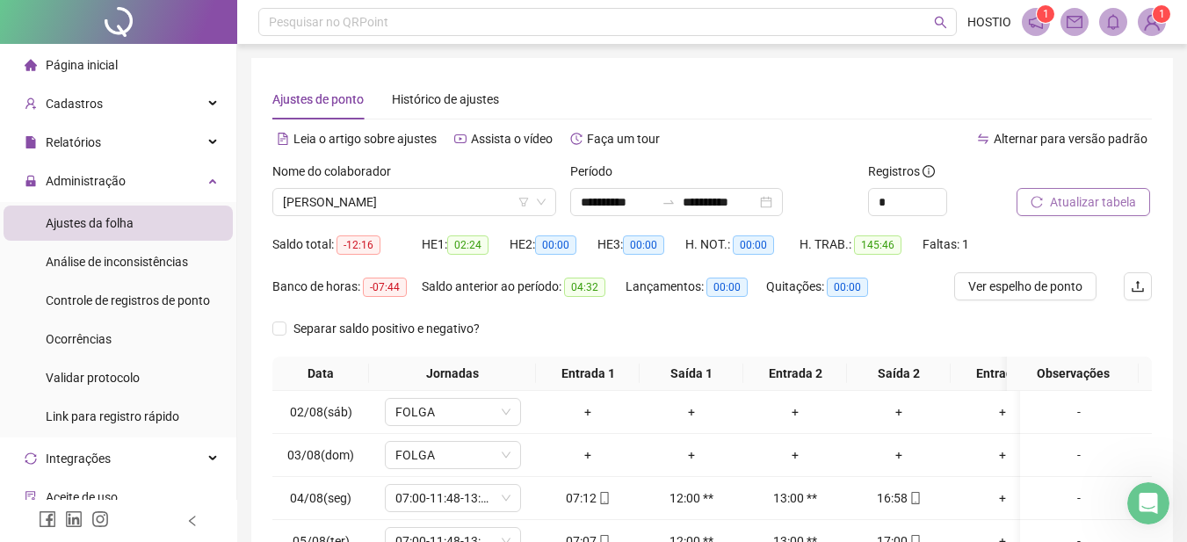
click at [1089, 196] on span "Atualizar tabela" at bounding box center [1093, 201] width 86 height 19
click at [1024, 279] on span "Ver espelho de ponto" at bounding box center [1025, 286] width 114 height 19
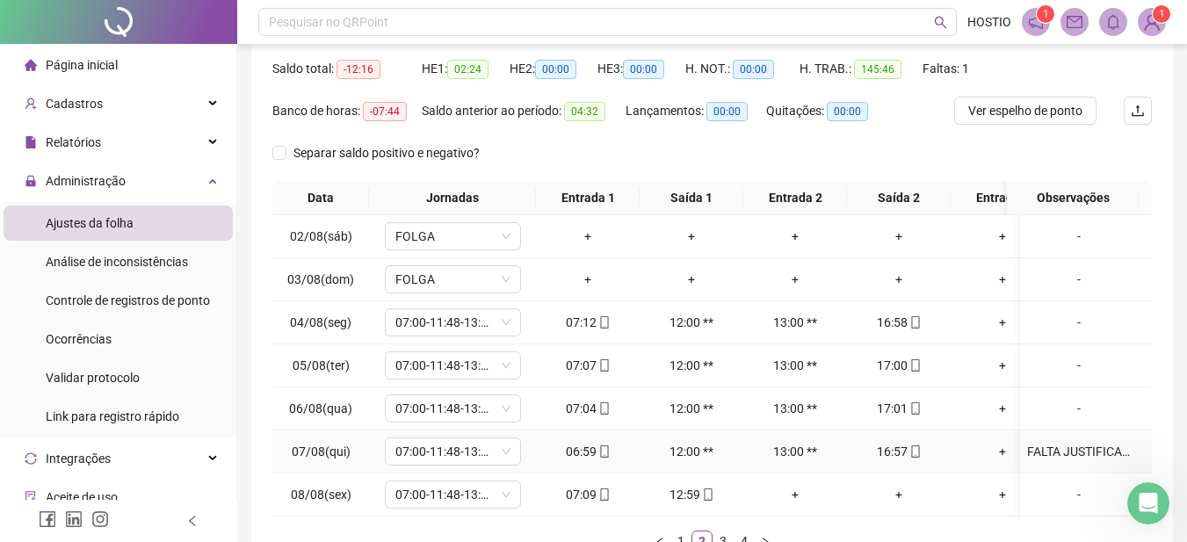
scroll to position [264, 0]
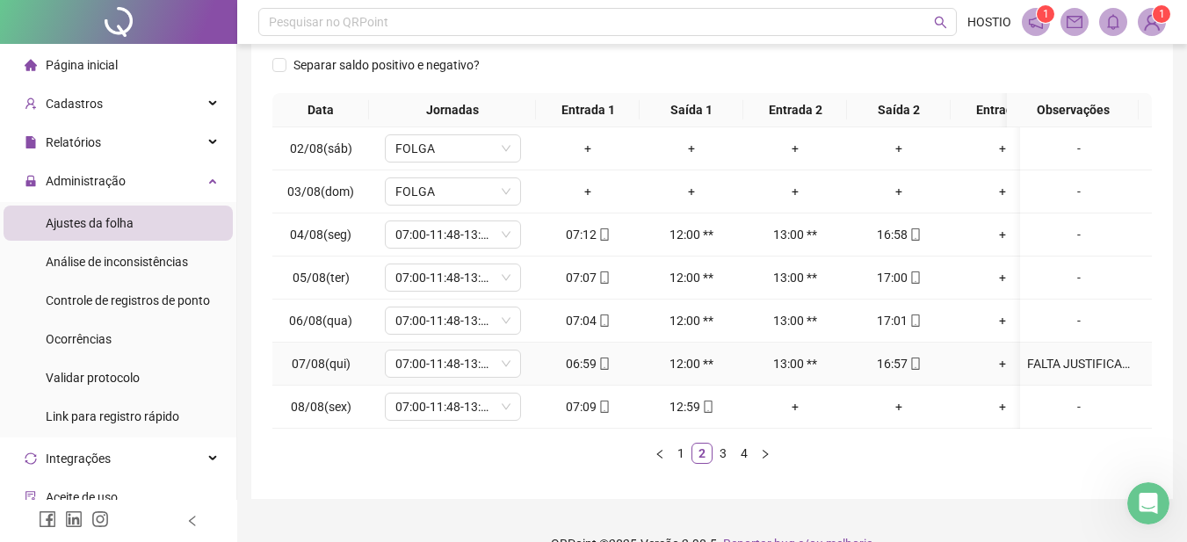
click at [1076, 361] on div "FALTA JUSTIFICADA NA PARTE DA TARDE" at bounding box center [1079, 363] width 104 height 19
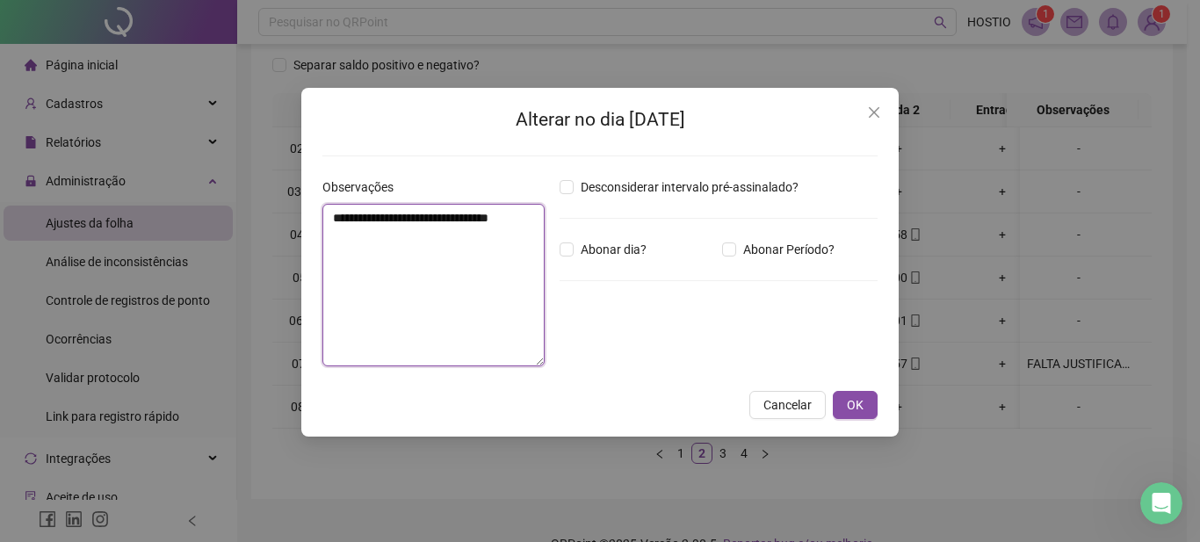
click at [397, 238] on textarea "**********" at bounding box center [433, 285] width 222 height 163
type textarea "*"
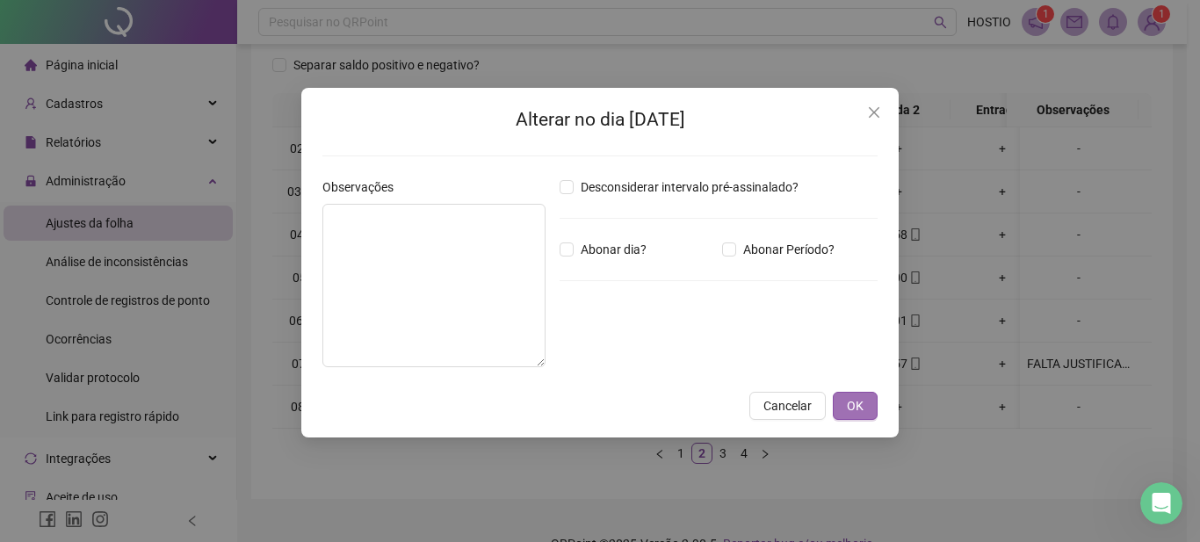
click at [848, 402] on span "OK" at bounding box center [855, 405] width 17 height 19
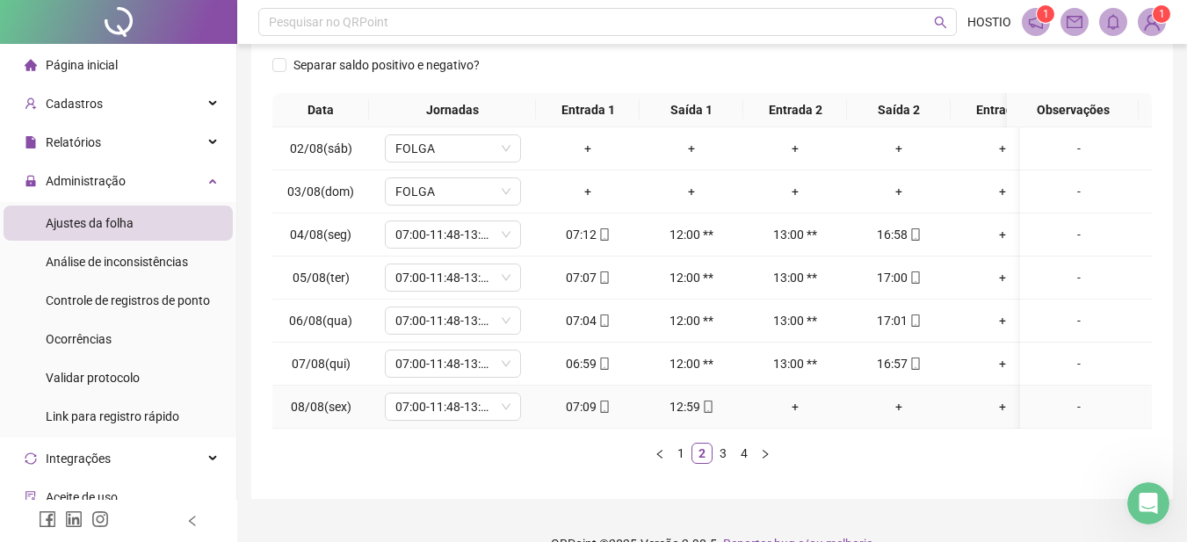
click at [1067, 406] on div "-" at bounding box center [1079, 406] width 104 height 19
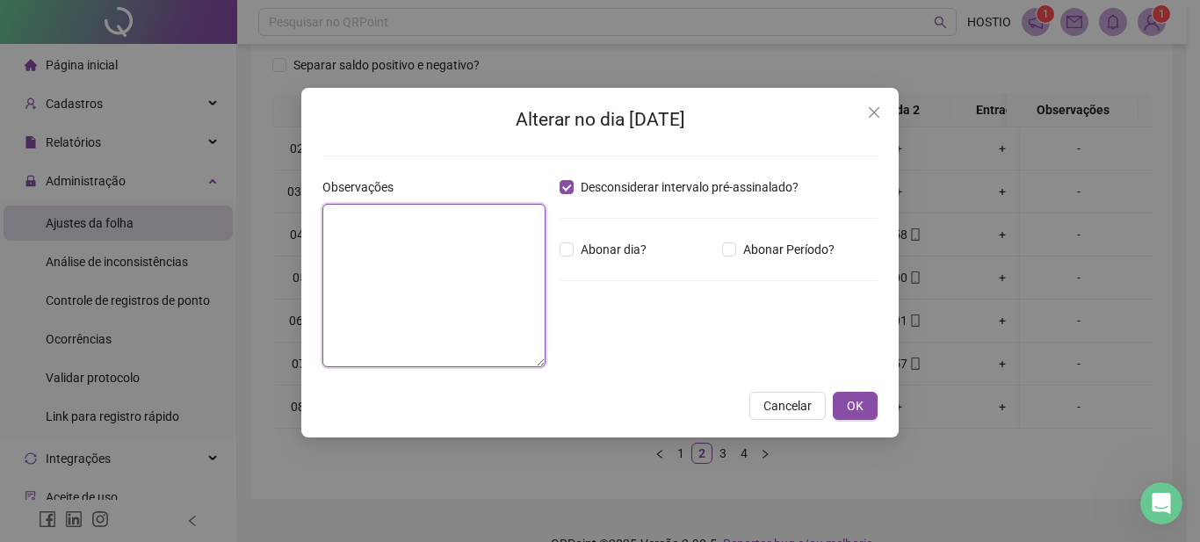
click at [419, 242] on textarea at bounding box center [433, 285] width 223 height 163
click at [474, 219] on textarea "**********" at bounding box center [433, 285] width 223 height 163
click at [374, 239] on textarea "**********" at bounding box center [433, 285] width 223 height 163
type textarea "**********"
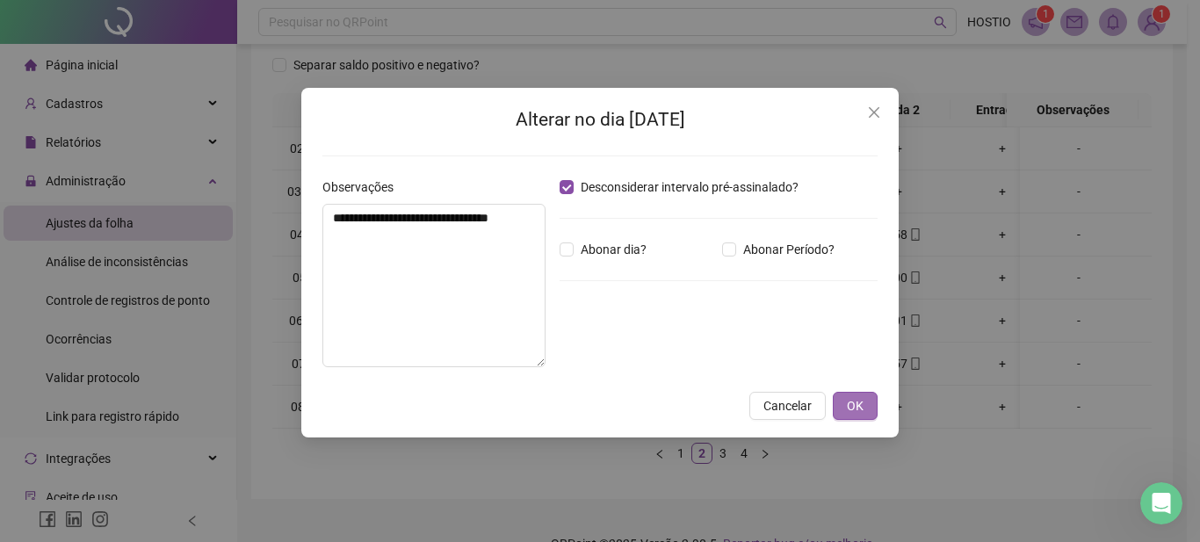
click at [861, 406] on span "OK" at bounding box center [855, 405] width 17 height 19
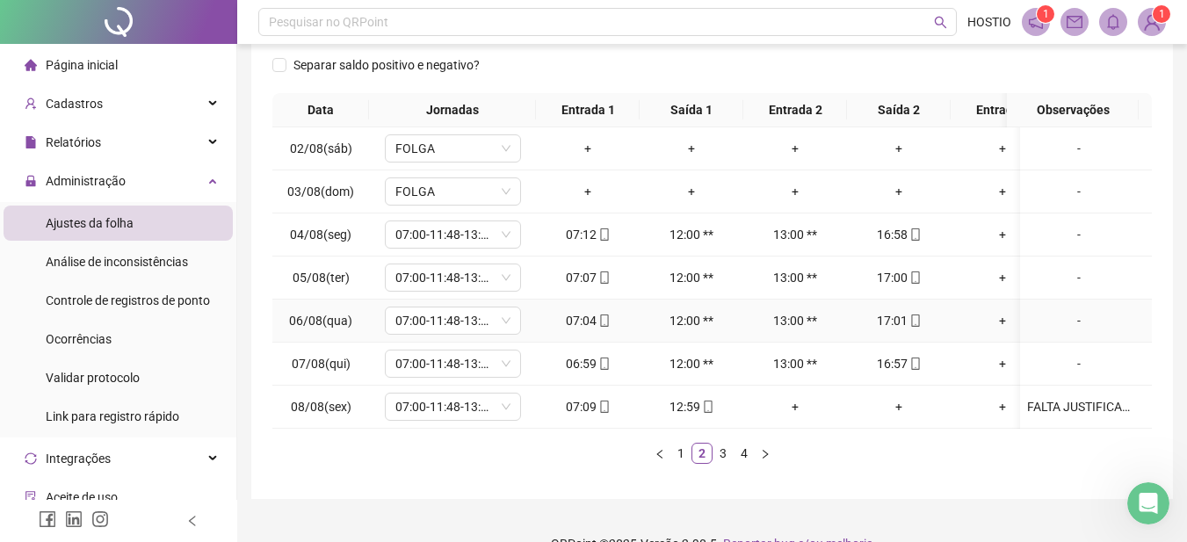
scroll to position [0, 0]
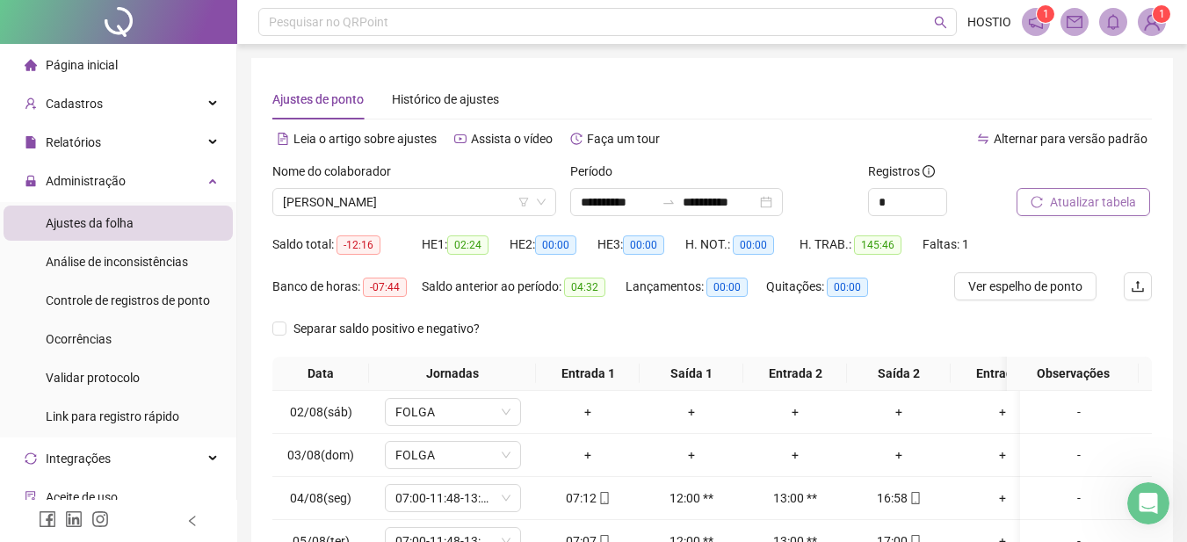
click at [1098, 200] on span "Atualizar tabela" at bounding box center [1093, 201] width 86 height 19
click at [1010, 286] on span "Ver espelho de ponto" at bounding box center [1025, 286] width 114 height 19
click at [460, 207] on span "[PERSON_NAME]" at bounding box center [414, 202] width 263 height 26
